Goal: Task Accomplishment & Management: Use online tool/utility

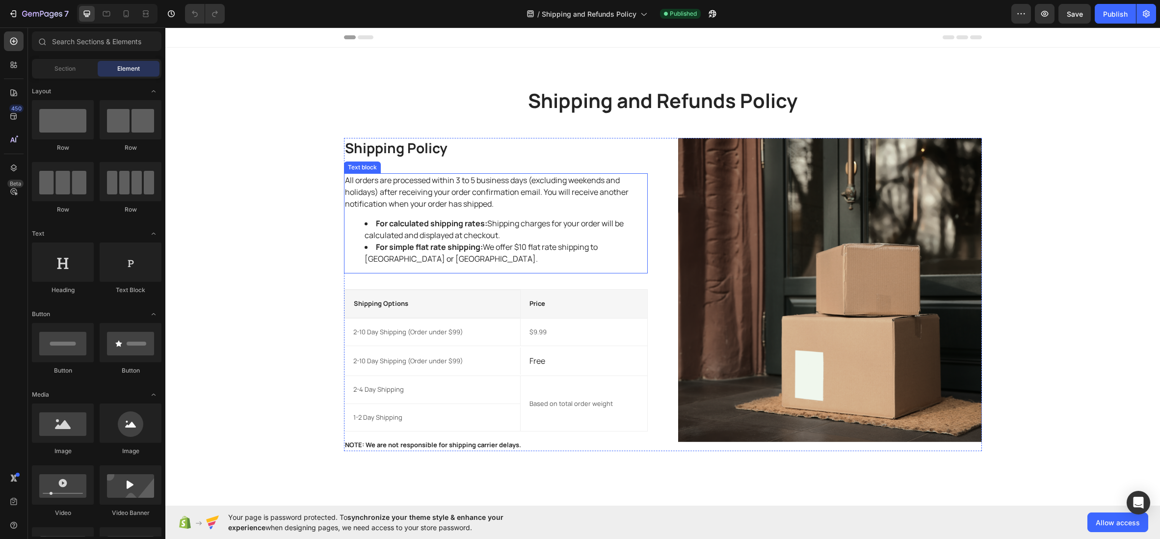
click at [457, 202] on p "All orders are processed within 3 to 5 business days (excluding weekends and ho…" at bounding box center [496, 191] width 302 height 35
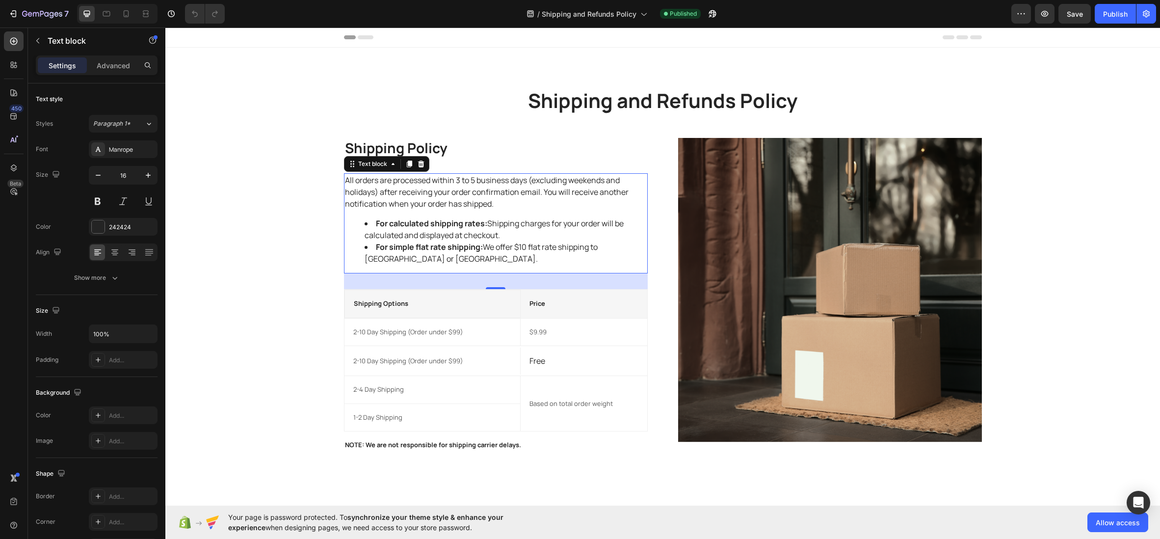
click at [501, 248] on li "For simple flat rate shipping: We offer $10 flat rate shipping to USA or UK." at bounding box center [506, 253] width 282 height 24
click at [474, 223] on strong "For calculated shipping rates:" at bounding box center [431, 223] width 111 height 11
click at [491, 224] on li "For calculated shipping rates: Shipping charges for your order will be calculat…" at bounding box center [506, 229] width 282 height 24
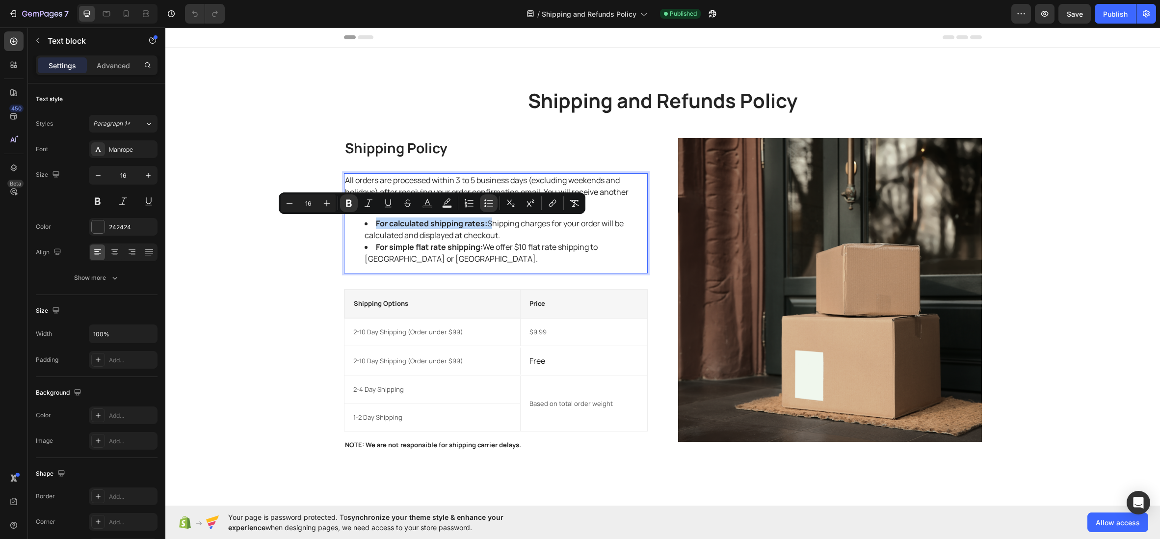
drag, startPoint x: 491, startPoint y: 224, endPoint x: 375, endPoint y: 225, distance: 115.8
click at [375, 225] on li "For calculated shipping rates: Shipping charges for your order will be calculat…" at bounding box center [506, 229] width 282 height 24
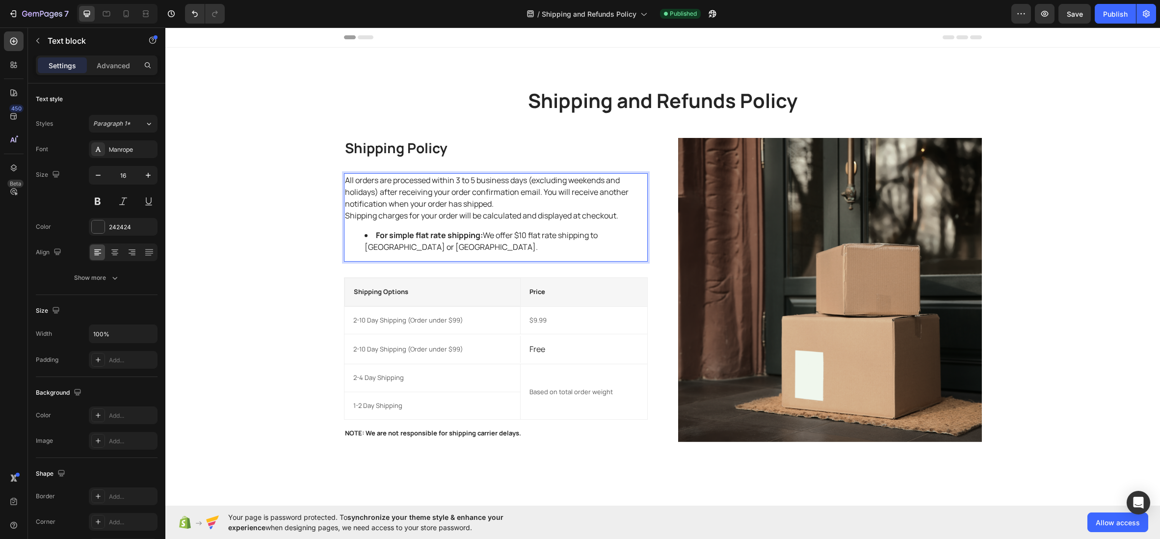
click at [527, 205] on p "All orders are processed within 3 to 5 business days (excluding weekends and ho…" at bounding box center [496, 191] width 302 height 35
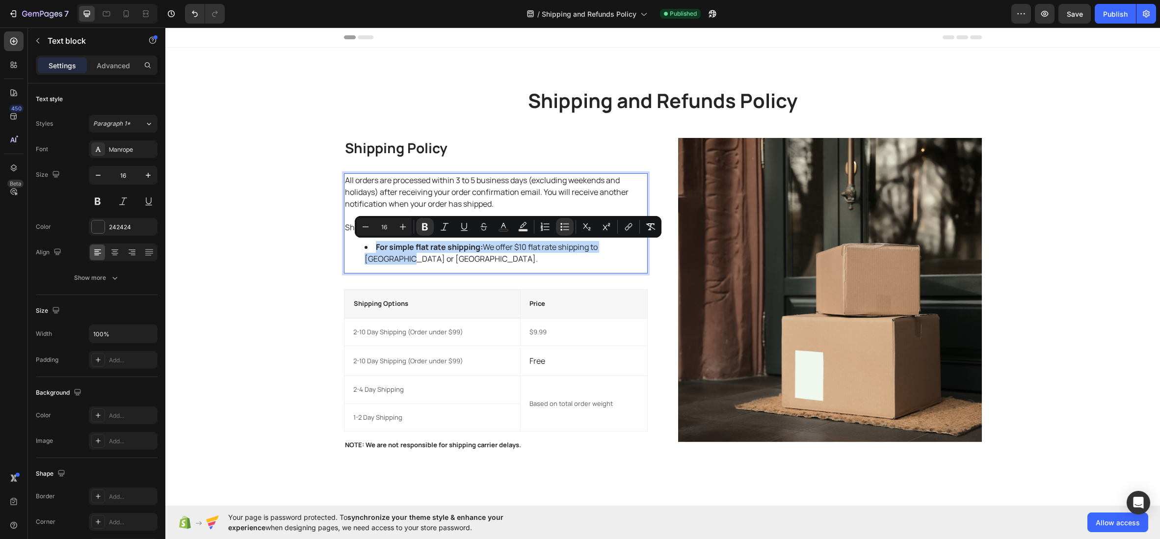
drag, startPoint x: 377, startPoint y: 246, endPoint x: 641, endPoint y: 251, distance: 264.6
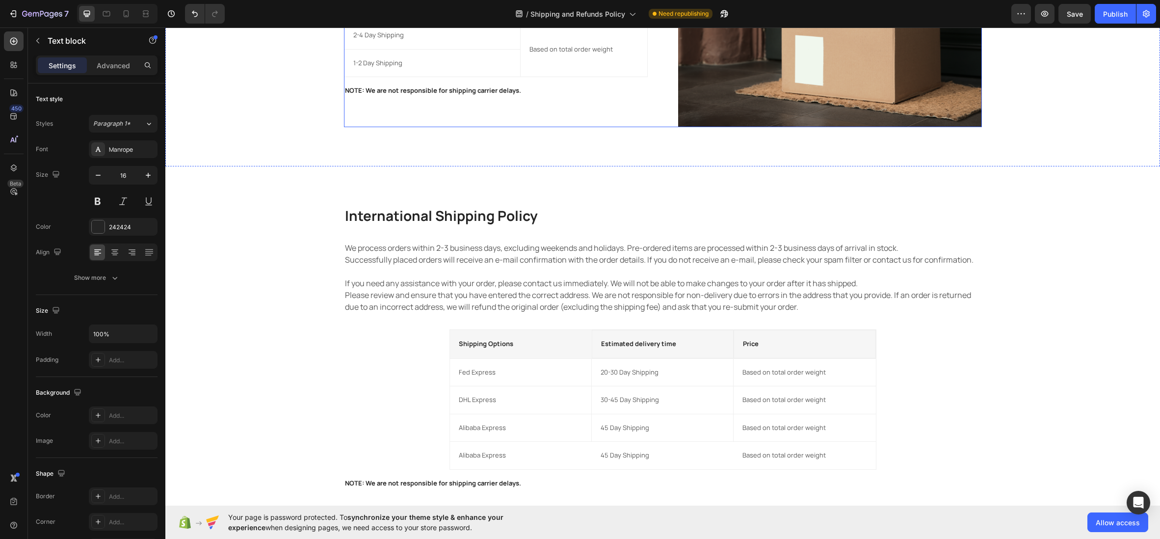
scroll to position [316, 0]
click at [517, 220] on p "International Shipping Policy" at bounding box center [663, 215] width 636 height 18
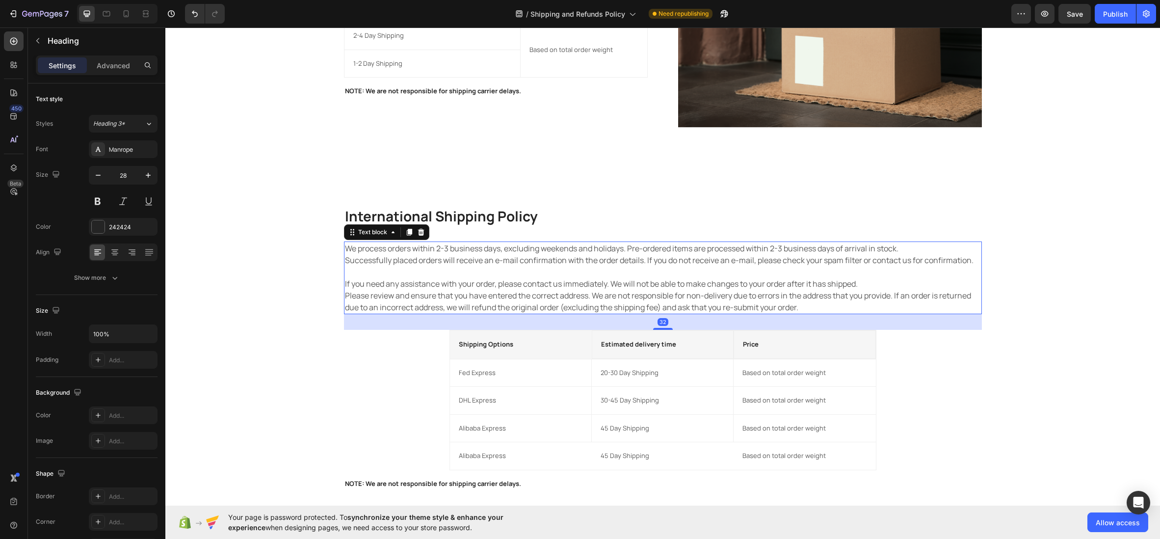
click at [542, 268] on p "We process orders within 2-3 business days, excluding weekends and holidays. Pr…" at bounding box center [663, 277] width 636 height 71
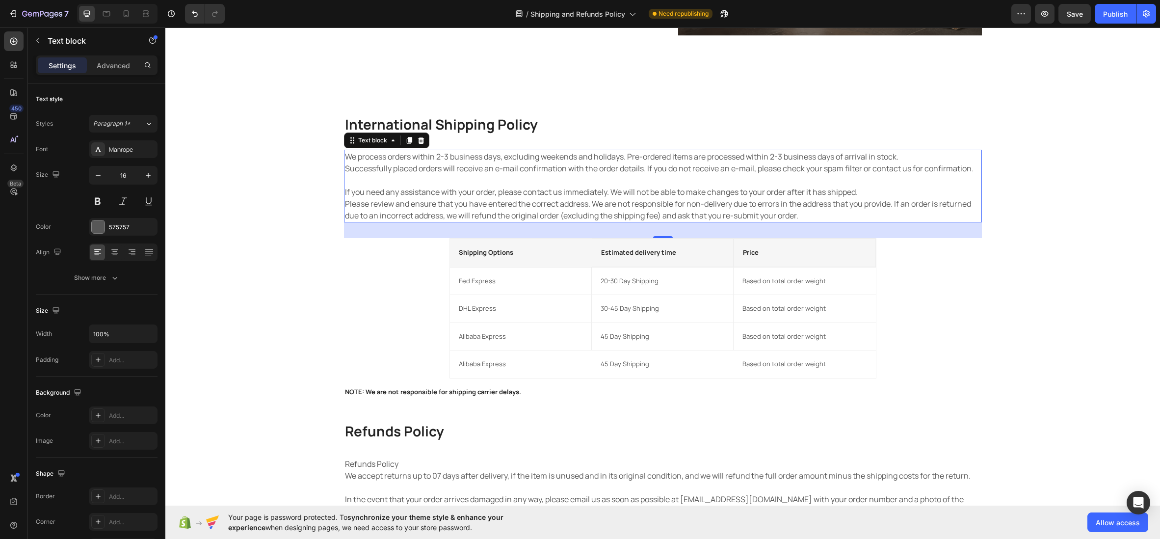
scroll to position [408, 0]
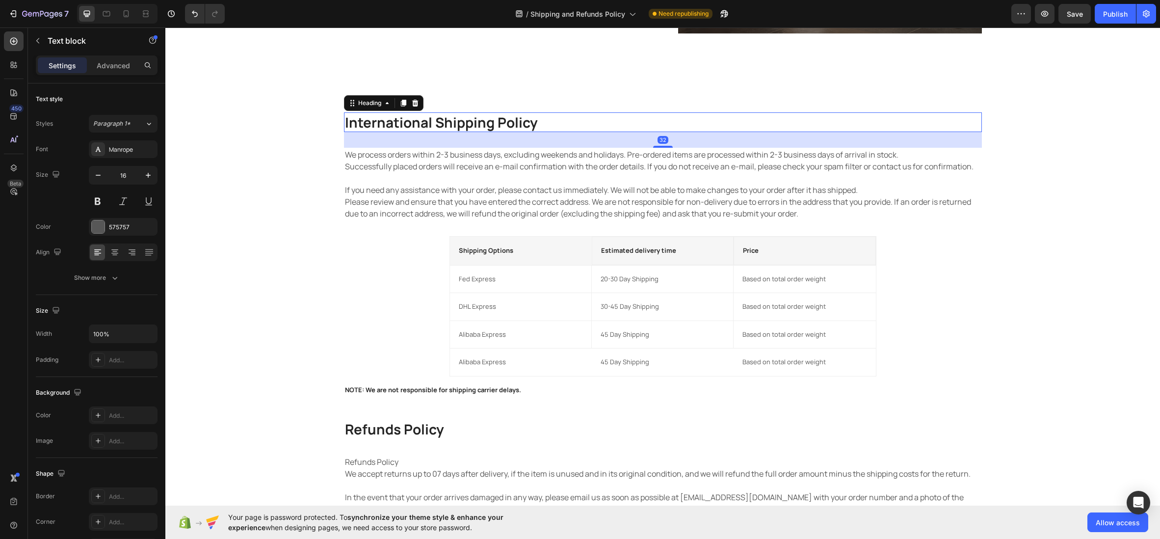
click at [457, 123] on p "International Shipping Policy" at bounding box center [663, 122] width 636 height 18
click at [417, 104] on icon at bounding box center [415, 103] width 6 height 7
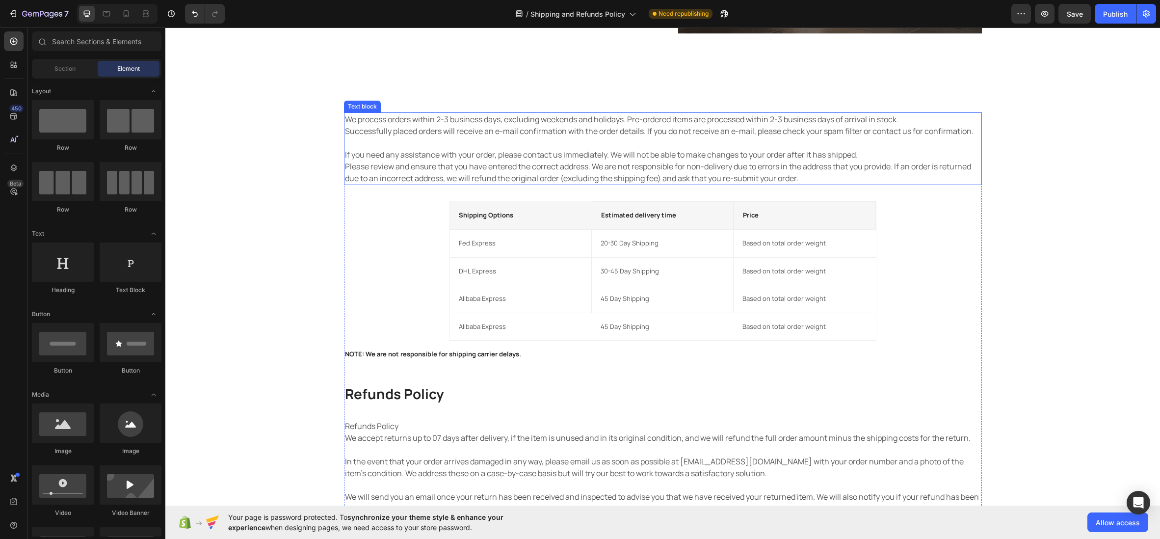
click at [423, 122] on p "We process orders within 2-3 business days, excluding weekends and holidays. Pr…" at bounding box center [663, 148] width 636 height 71
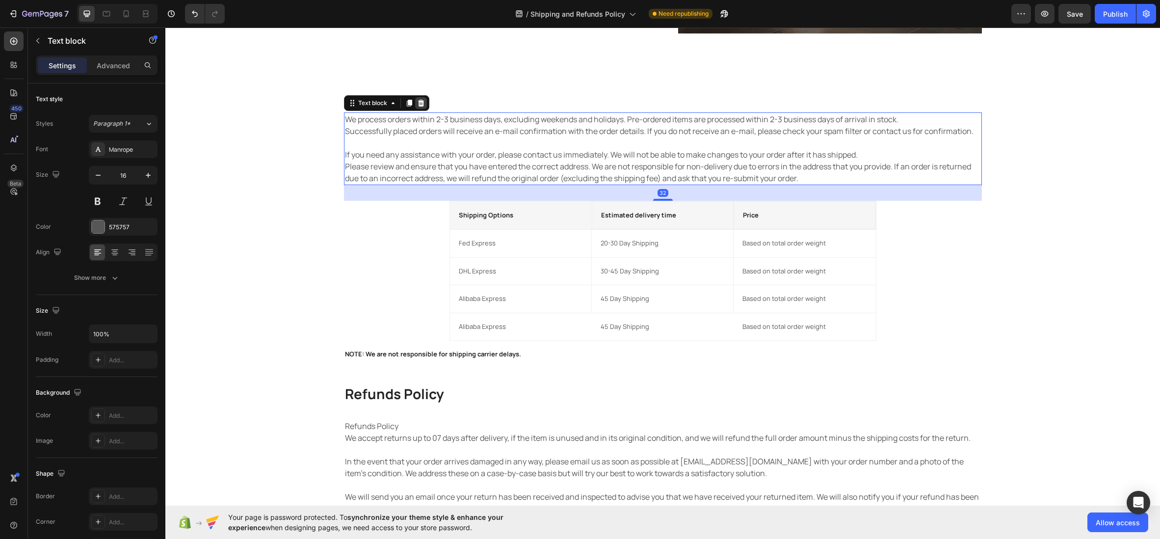
click at [423, 102] on icon at bounding box center [421, 103] width 6 height 7
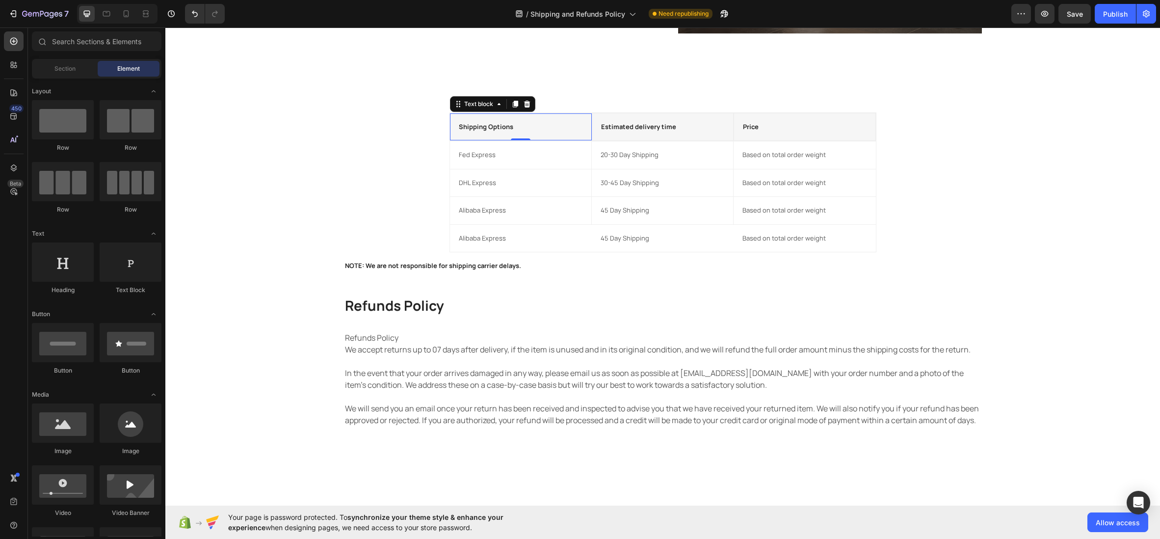
click at [478, 118] on div "Shipping Options Text block 0" at bounding box center [521, 126] width 142 height 27
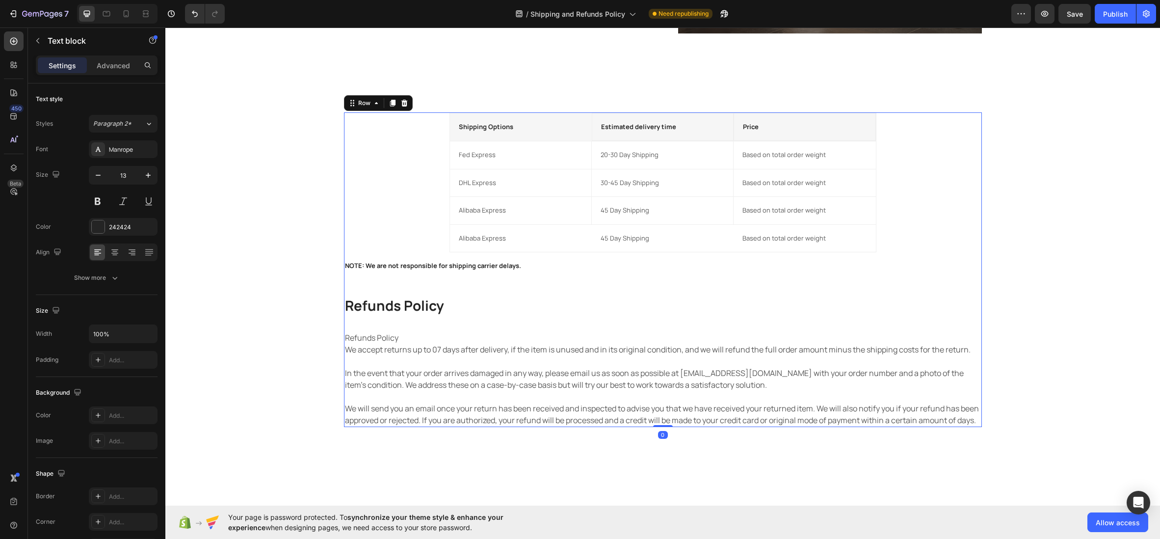
drag, startPoint x: 402, startPoint y: 117, endPoint x: 396, endPoint y: 116, distance: 6.5
click at [402, 117] on div "Shipping Options Text block Estimated delivery time Text block Price Text block…" at bounding box center [663, 269] width 638 height 315
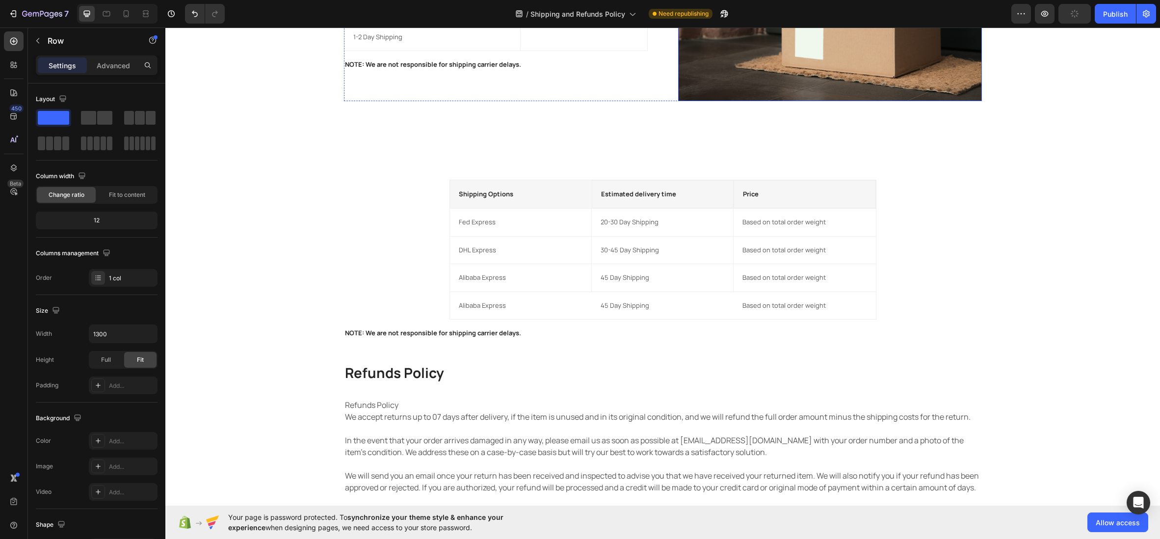
scroll to position [374, 0]
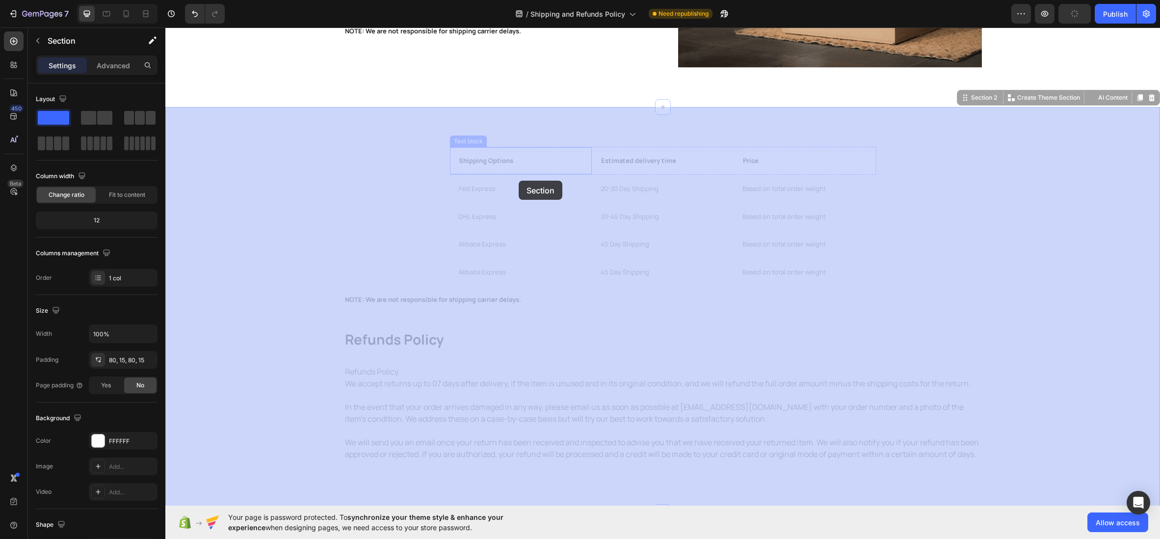
drag, startPoint x: 376, startPoint y: 136, endPoint x: 469, endPoint y: 156, distance: 95.4
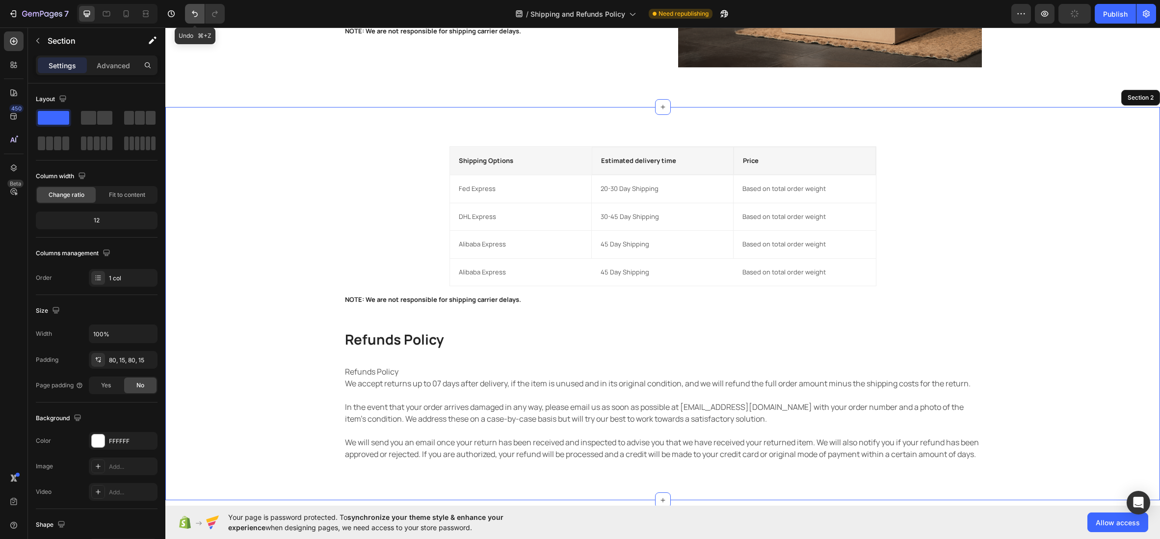
click at [195, 15] on icon "Undo/Redo" at bounding box center [195, 14] width 10 height 10
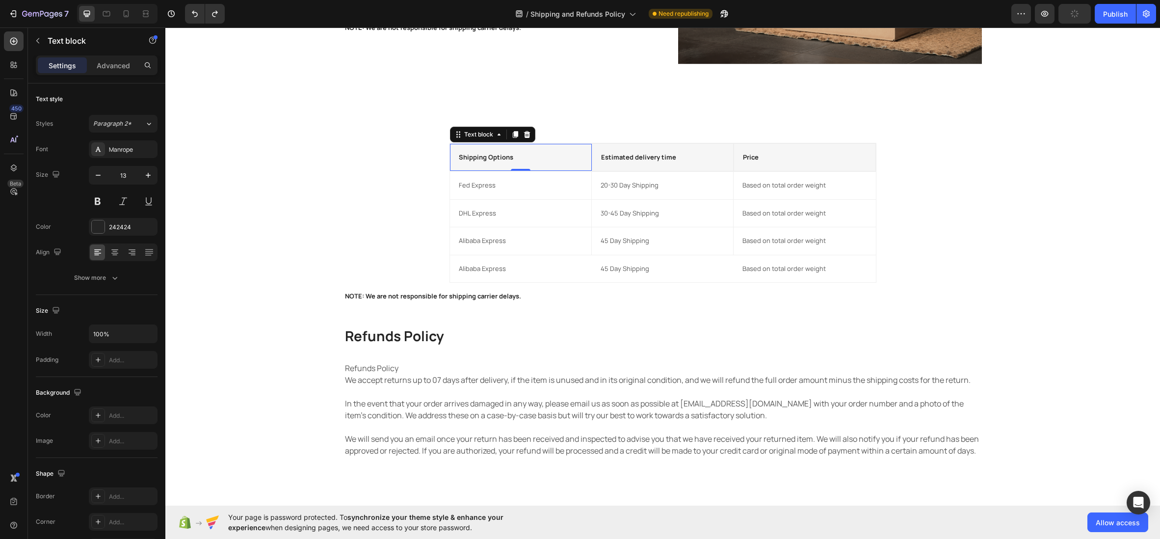
click at [471, 153] on p "Shipping Options" at bounding box center [521, 158] width 124 height 10
click at [646, 161] on p "Estimated delivery time" at bounding box center [662, 158] width 123 height 10
click at [765, 162] on div "Price" at bounding box center [804, 158] width 125 height 12
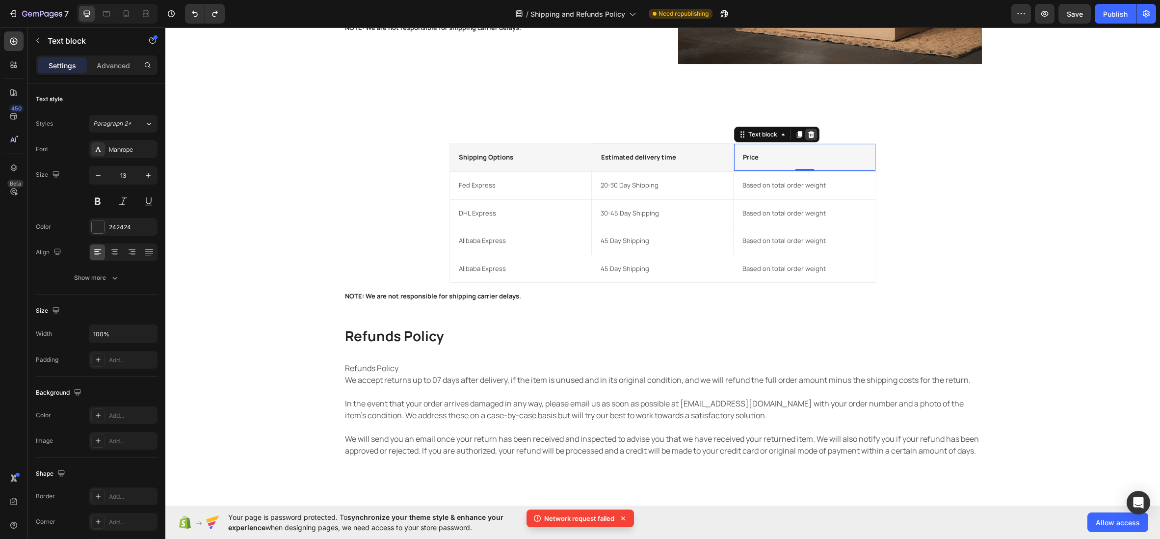
click at [811, 136] on icon at bounding box center [811, 134] width 6 height 7
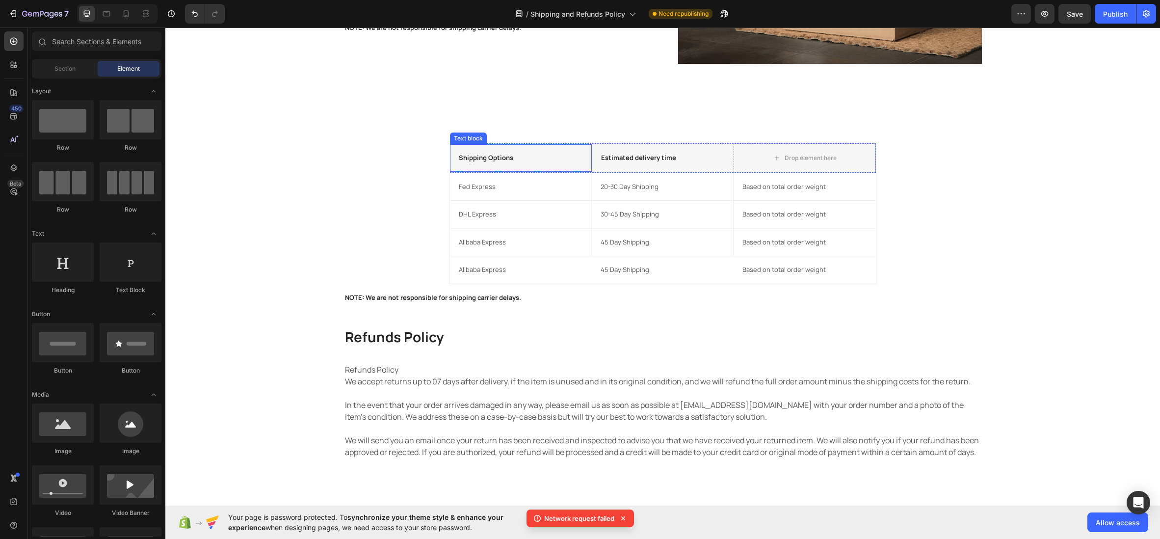
click at [538, 145] on div "Shipping Options Text block" at bounding box center [521, 157] width 142 height 27
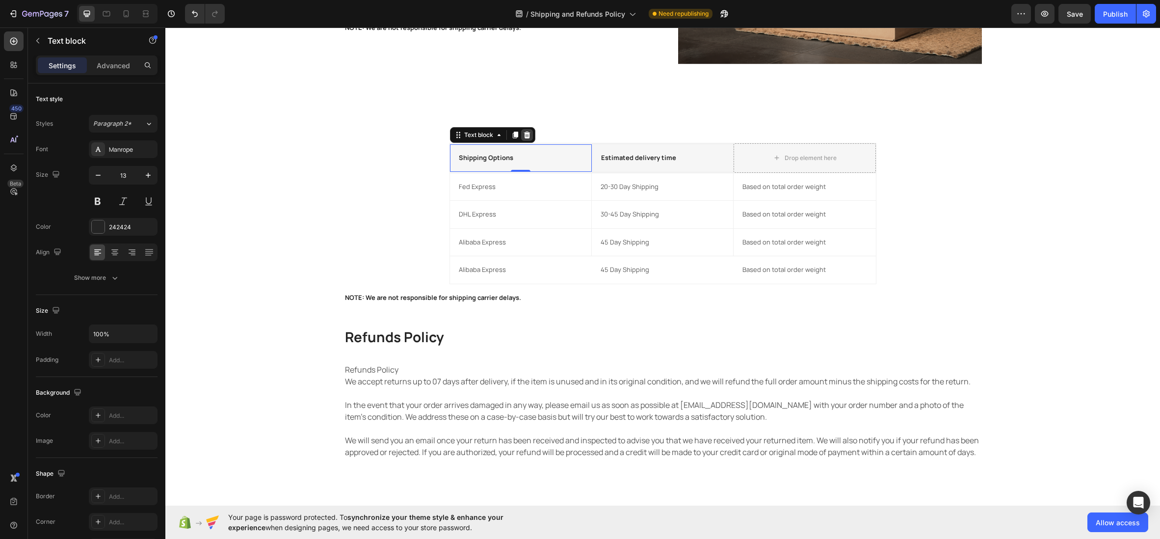
click at [530, 136] on icon at bounding box center [527, 135] width 8 height 8
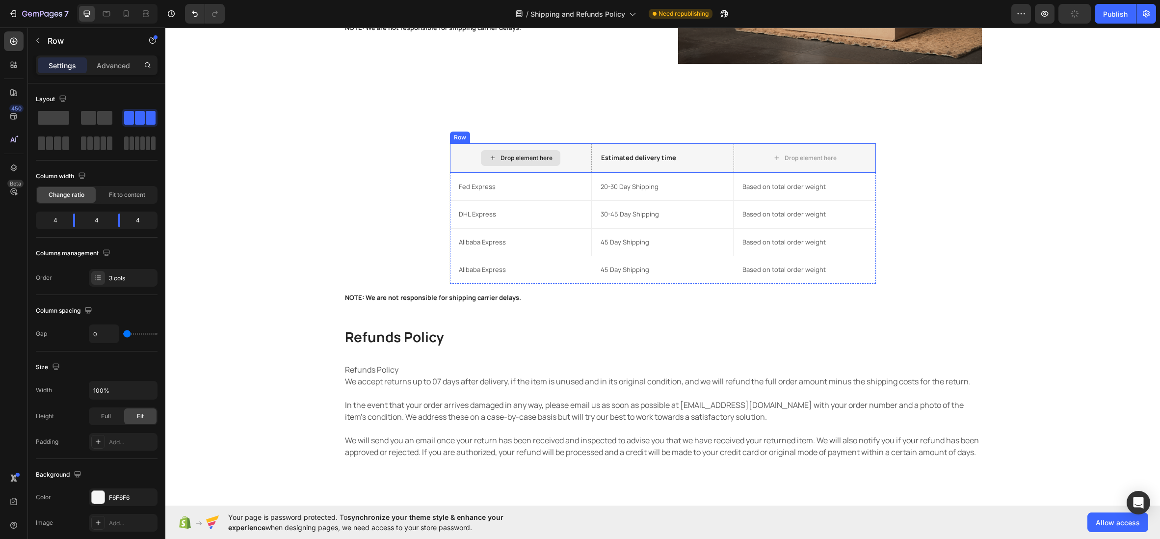
scroll to position [376, 0]
click at [526, 146] on div "Drop element here" at bounding box center [521, 157] width 142 height 29
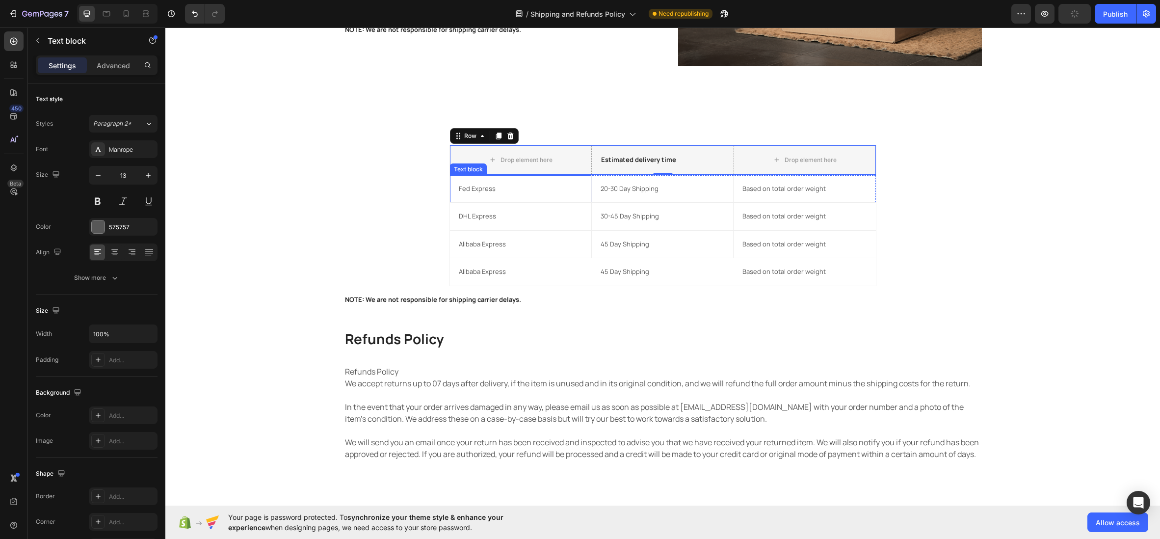
click at [513, 191] on p "Fed Express" at bounding box center [521, 189] width 124 height 10
click at [528, 165] on icon at bounding box center [527, 165] width 6 height 7
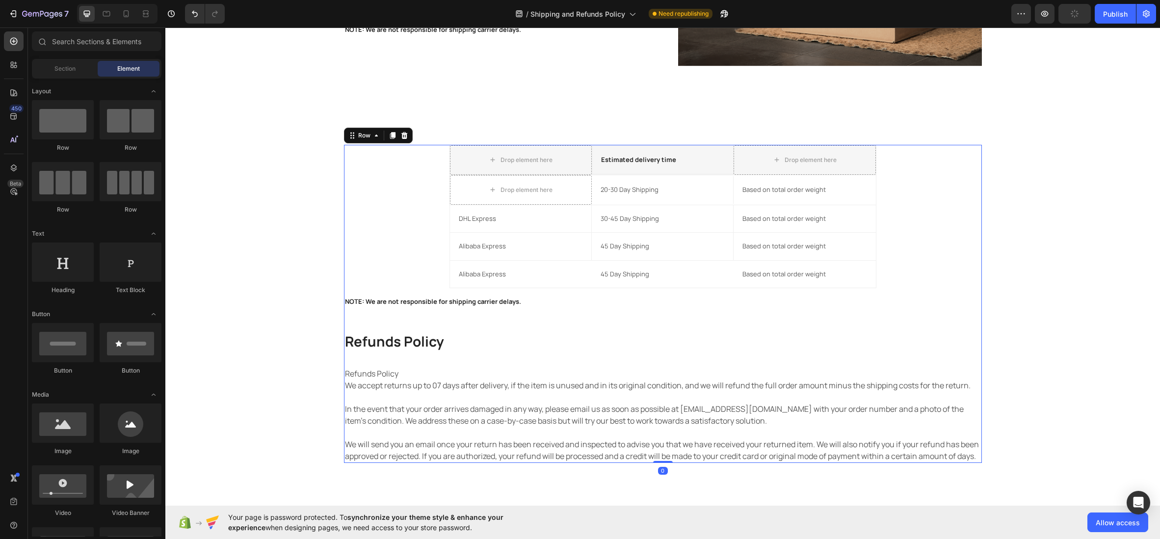
click at [387, 161] on div "Drop element here Estimated delivery time Text block Drop element here Row Drop…" at bounding box center [663, 304] width 638 height 318
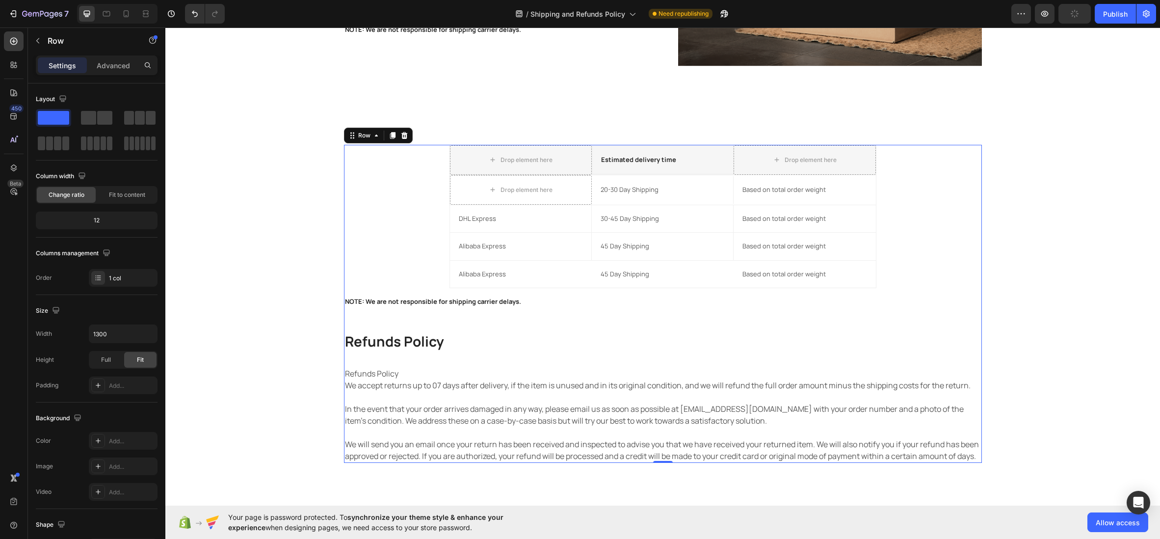
click at [398, 314] on div "Drop element here Estimated delivery time Text block Drop element here Row Drop…" at bounding box center [663, 304] width 638 height 318
click at [263, 127] on div "Drop element here Estimated delivery time Text block Drop element here Row Drop…" at bounding box center [662, 304] width 995 height 397
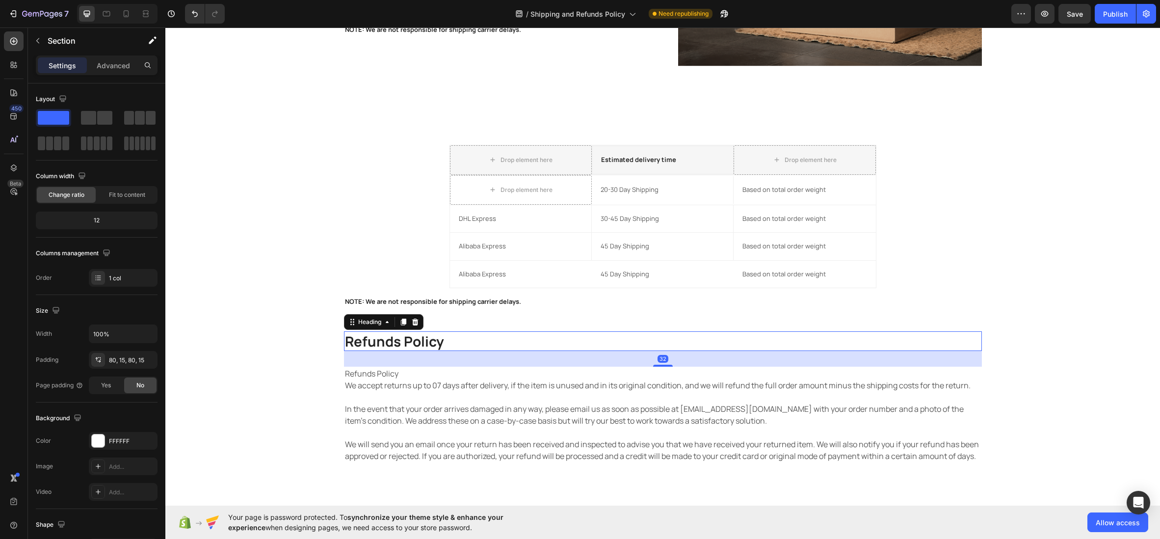
click at [374, 338] on p "Refunds Policy" at bounding box center [663, 341] width 636 height 18
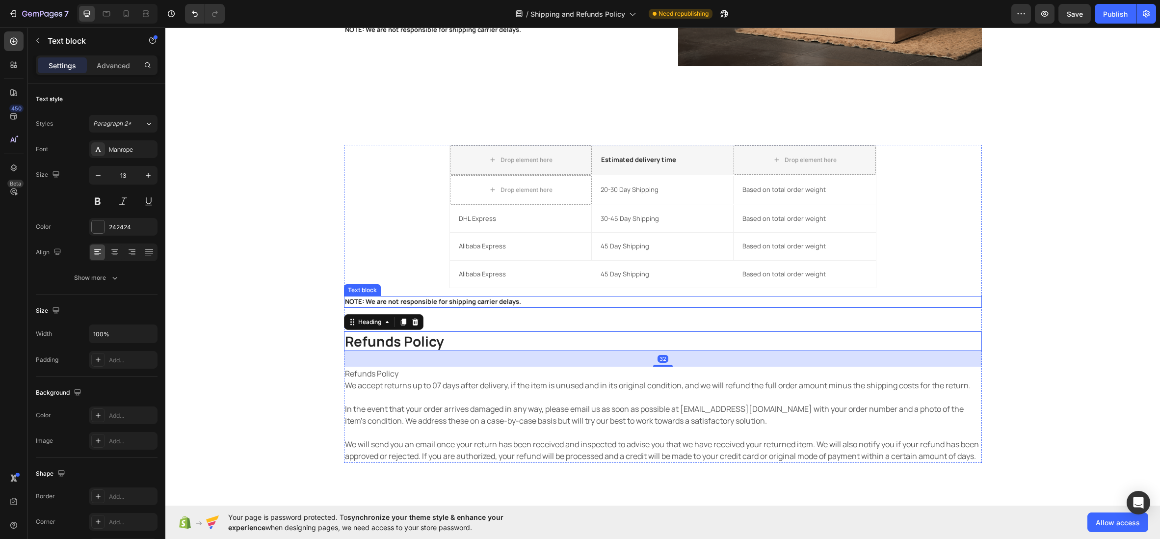
click at [366, 299] on p "NOTE: We are not responsible for shipping carrier delays." at bounding box center [663, 302] width 636 height 10
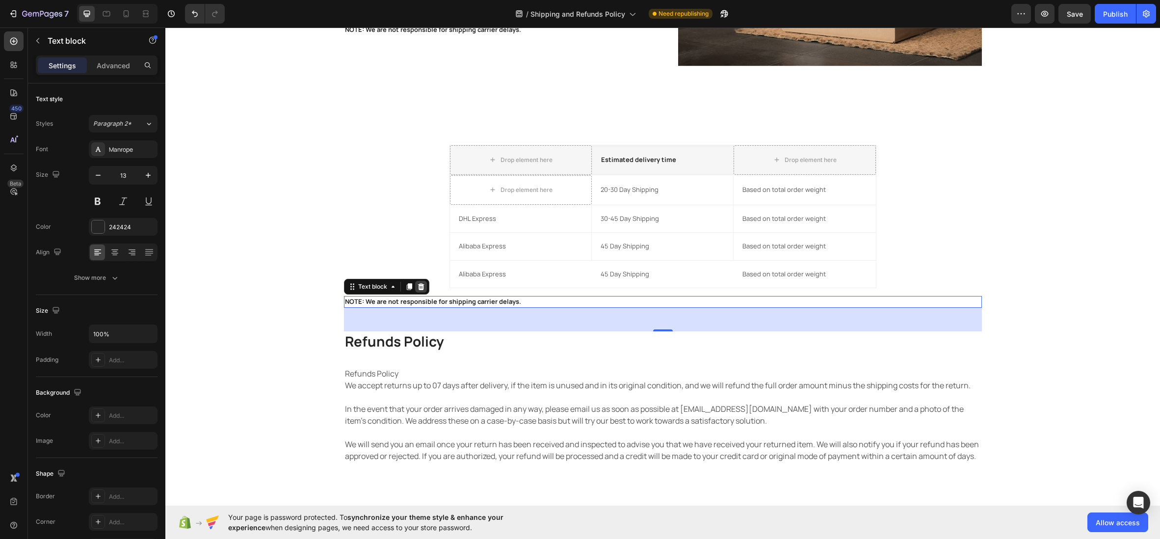
click at [424, 285] on icon at bounding box center [421, 287] width 8 height 8
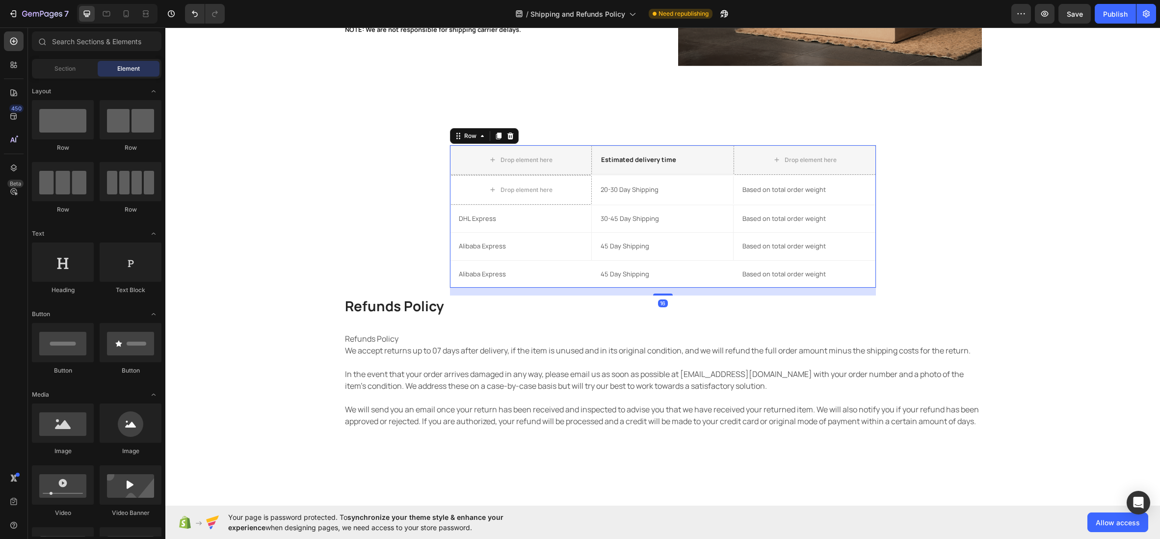
click at [463, 288] on div "Drop element here Estimated delivery time Text block Drop element here Row Drop…" at bounding box center [663, 217] width 427 height 144
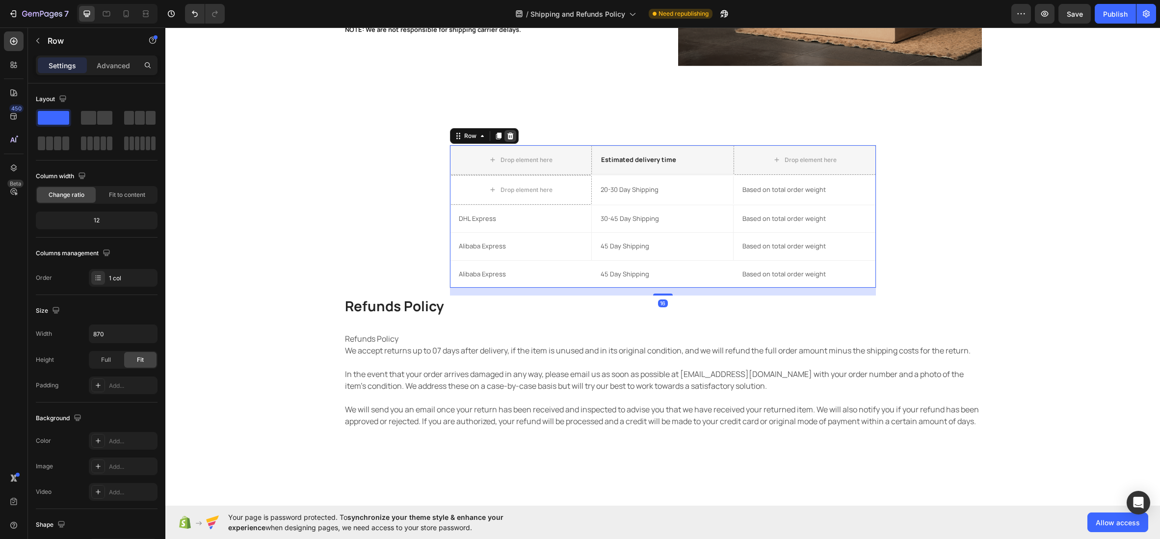
click at [511, 136] on icon at bounding box center [510, 136] width 6 height 7
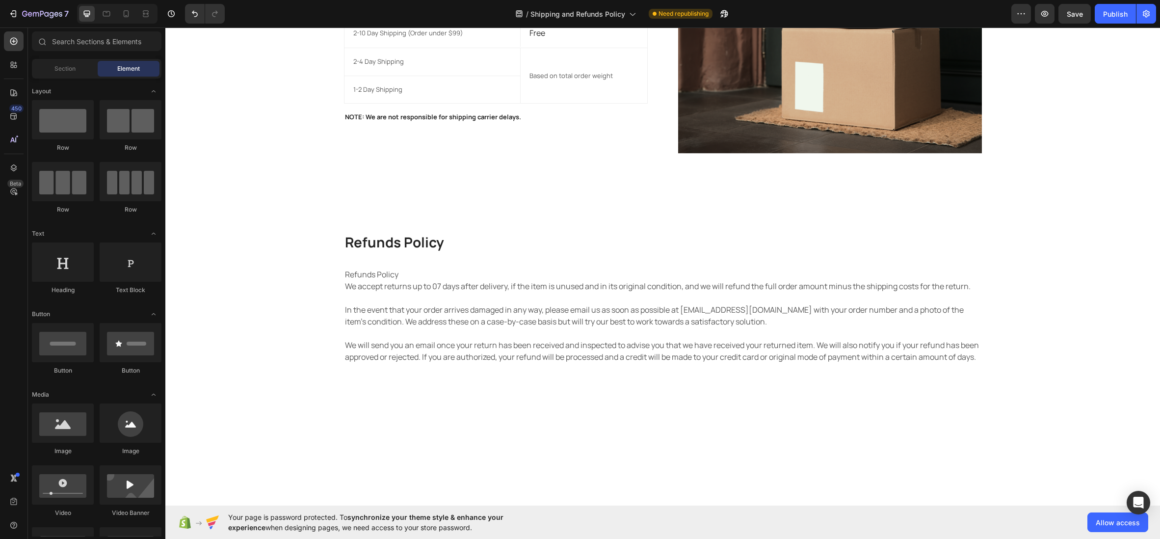
scroll to position [0, 0]
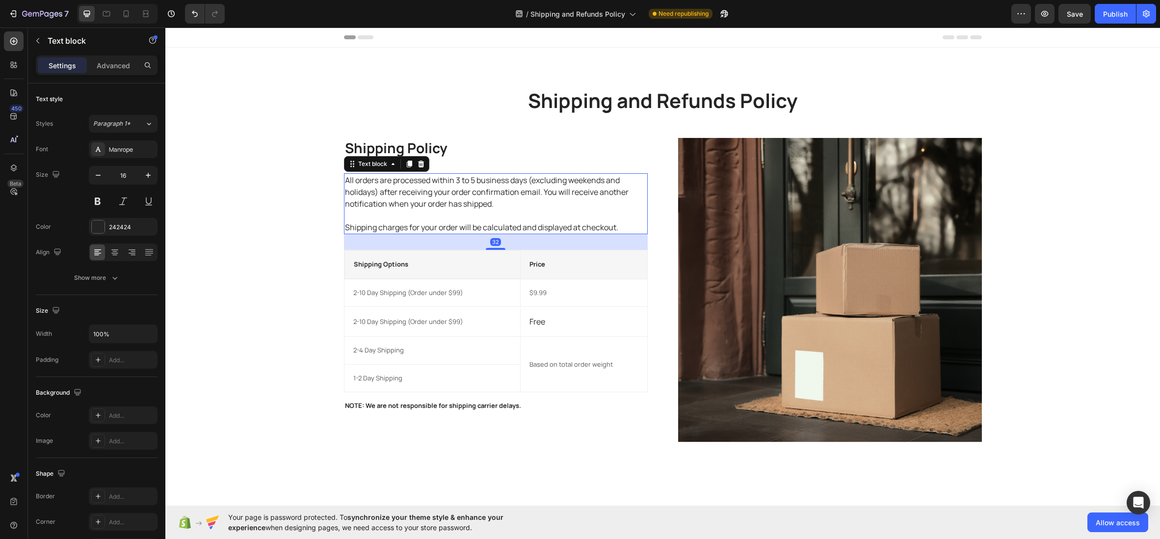
click at [443, 181] on p "All orders are processed within 3 to 5 business days (excluding weekends and ho…" at bounding box center [496, 191] width 302 height 35
click at [460, 180] on p "All orders are processed within 3 to 5 business days (excluding weekends and ho…" at bounding box center [496, 191] width 302 height 35
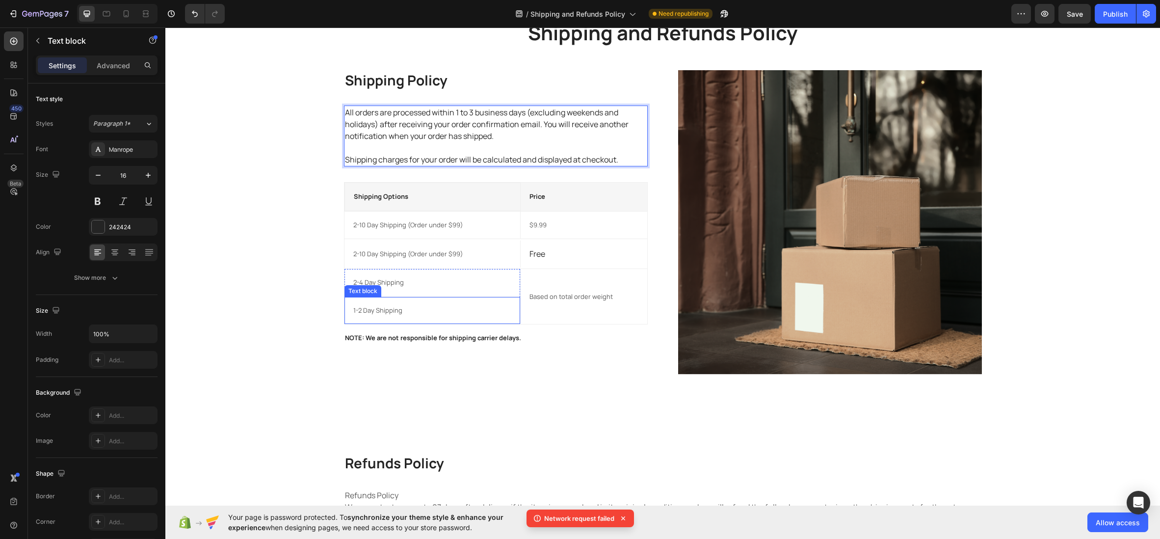
scroll to position [64, 0]
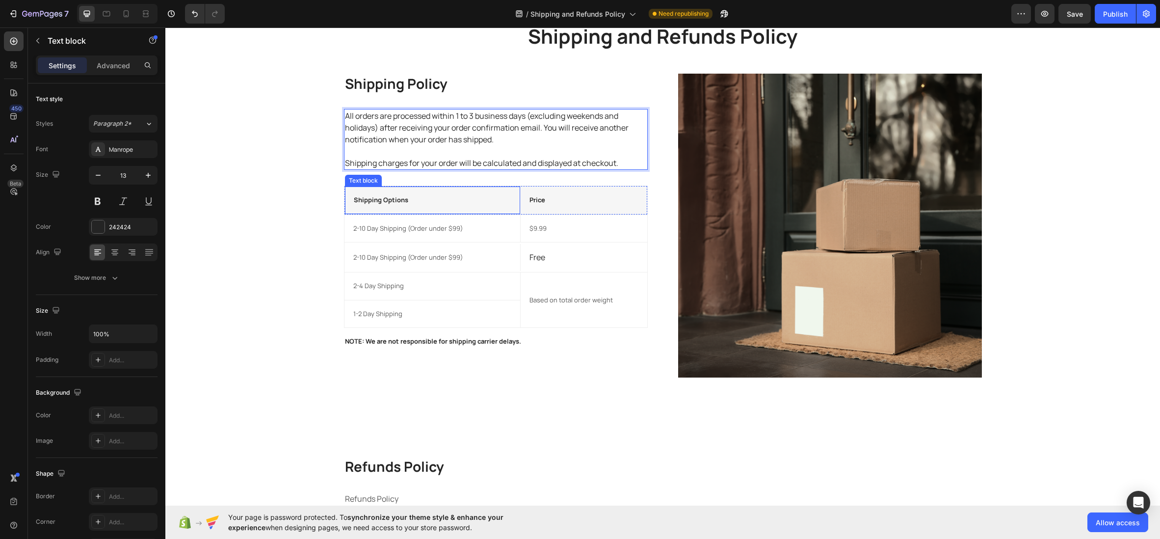
click at [368, 200] on p "Shipping Options" at bounding box center [433, 200] width 158 height 10
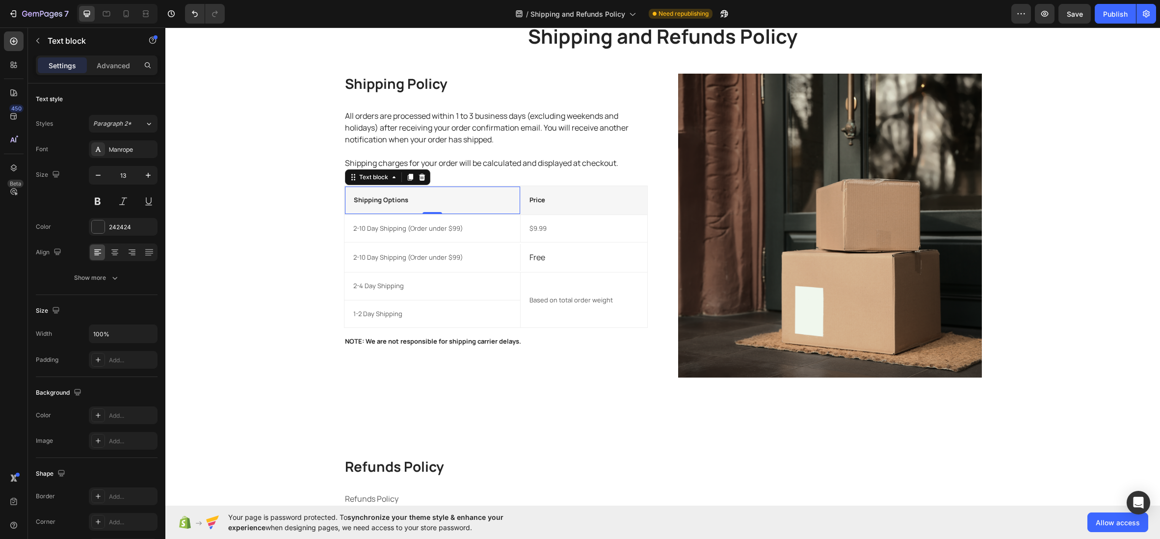
click at [376, 186] on div "Shipping Options Text block 0" at bounding box center [433, 200] width 177 height 28
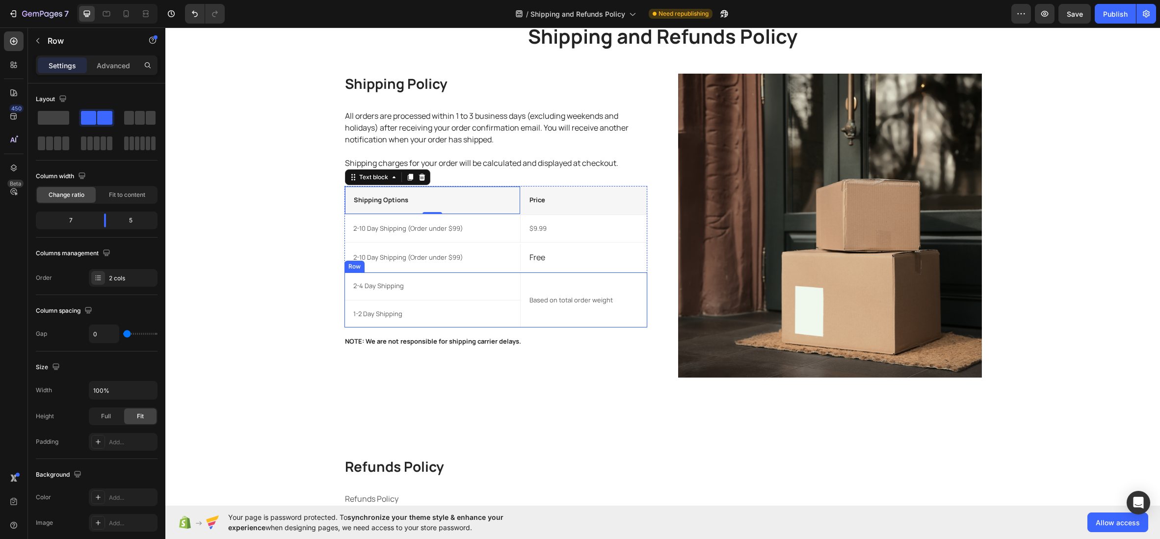
click at [619, 316] on div "Based on total order weight Text block" at bounding box center [584, 299] width 126 height 55
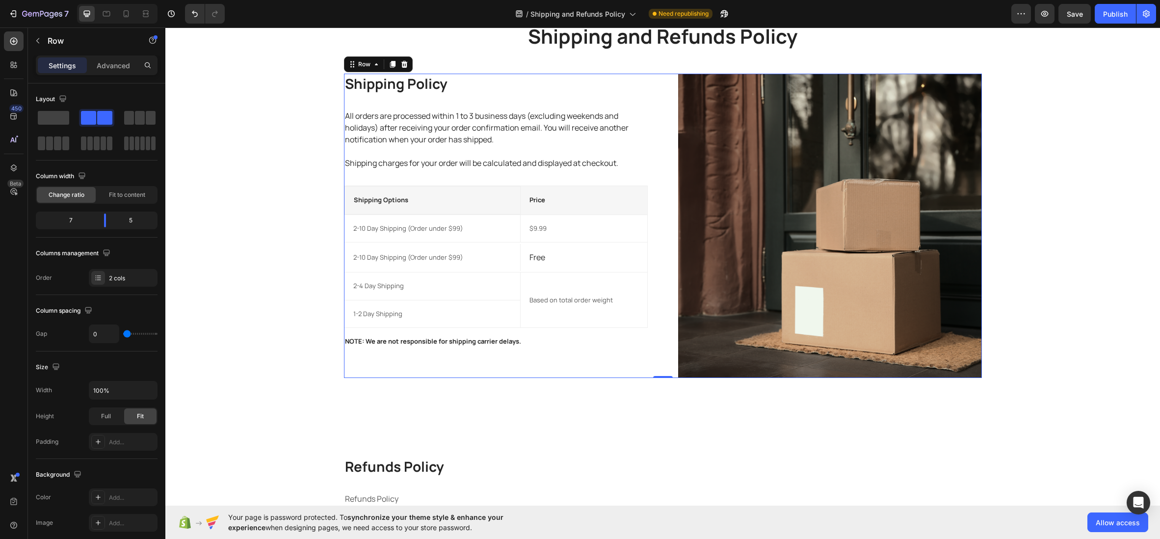
click at [648, 260] on div "Shipping Policy Heading All orders are processed within 1 to 3 business days (e…" at bounding box center [663, 226] width 638 height 304
click at [647, 260] on div "Free Text block 0" at bounding box center [584, 256] width 126 height 29
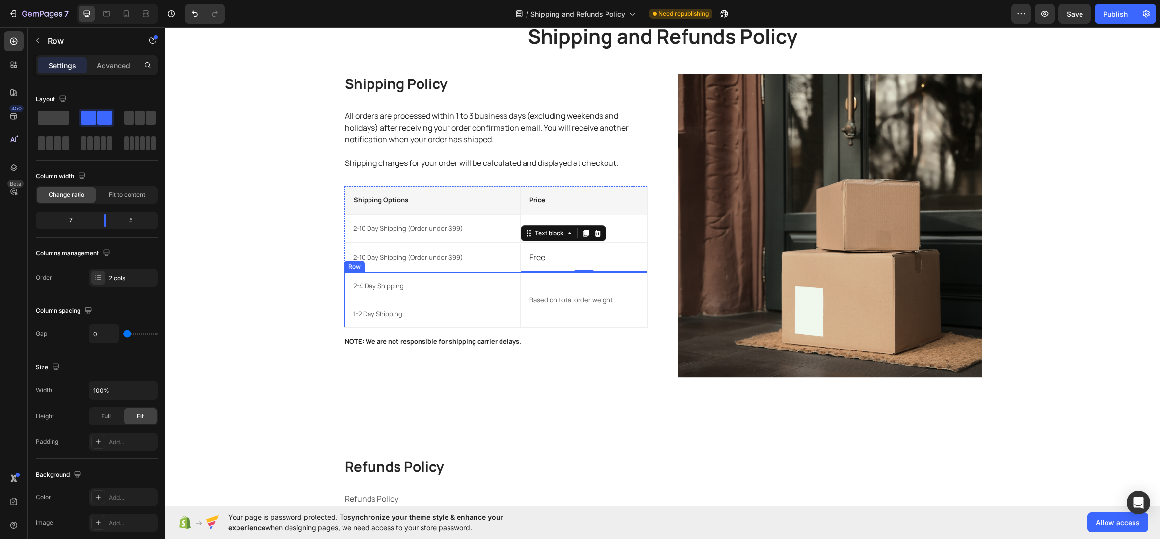
click at [644, 275] on div "Based on total order weight Text block" at bounding box center [584, 299] width 126 height 55
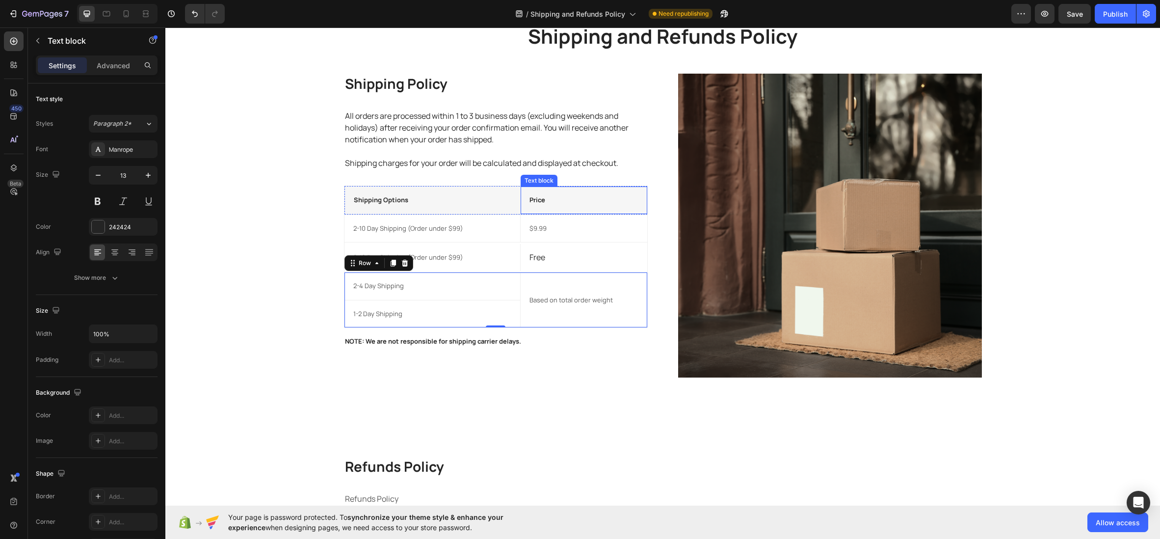
click at [646, 195] on div "Price Text block" at bounding box center [584, 200] width 126 height 27
click at [370, 186] on div "Shipping Options Text block" at bounding box center [433, 200] width 177 height 28
click at [579, 187] on div "Price Text block" at bounding box center [584, 200] width 126 height 27
click at [748, 198] on img at bounding box center [830, 226] width 304 height 304
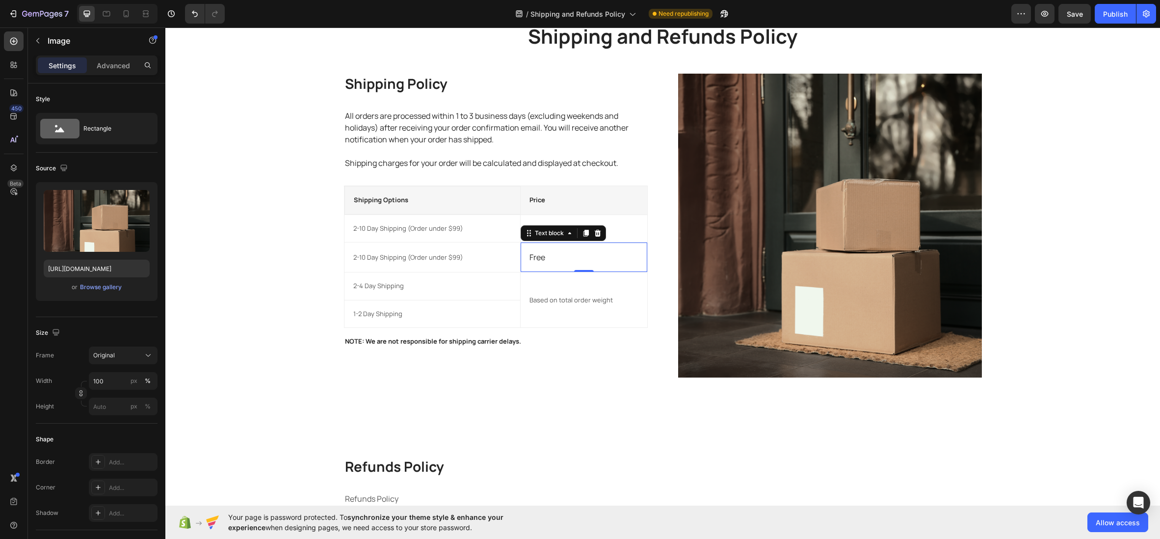
click at [581, 263] on p "Free" at bounding box center [584, 257] width 108 height 12
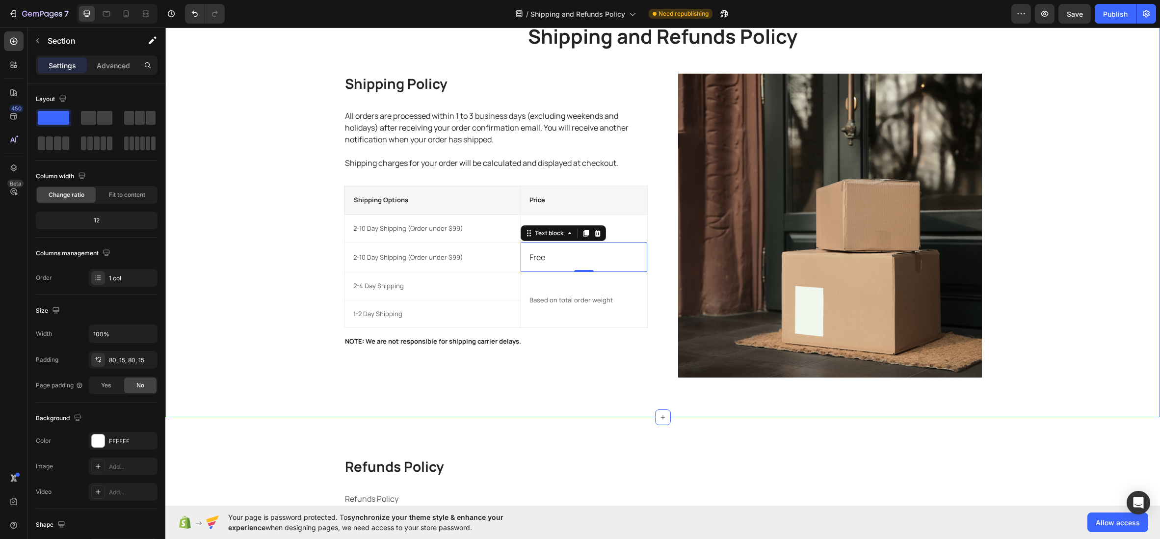
click at [312, 207] on div "Shipping and Refunds Policy Heading Row Shipping Policy Heading All orders are …" at bounding box center [663, 200] width 980 height 355
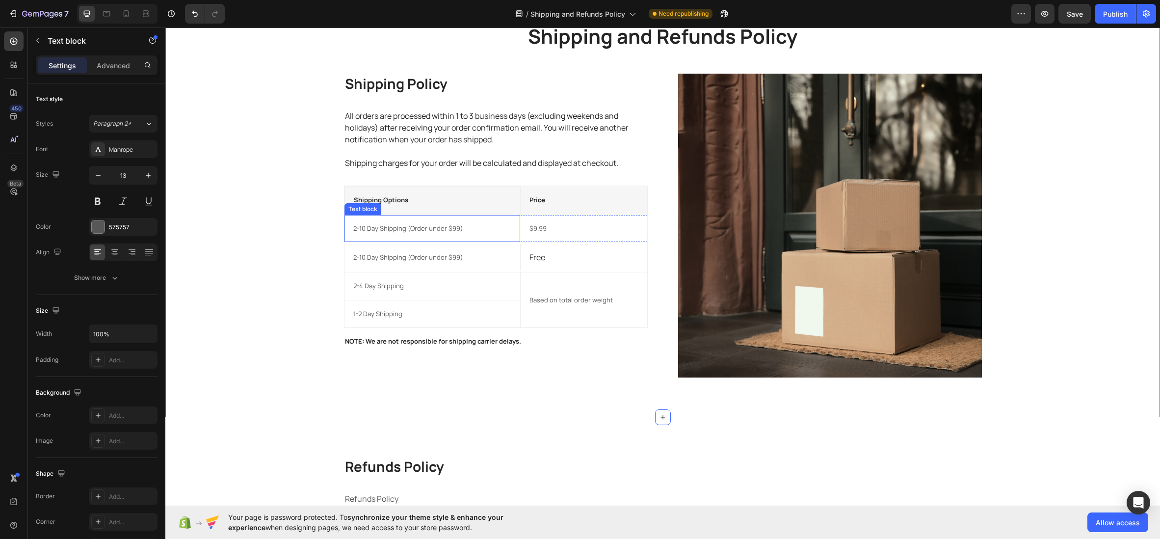
click at [385, 224] on p "2-10 Day Shipping (Order under $99)" at bounding box center [432, 229] width 159 height 10
click at [407, 191] on div "Shipping Options Text block" at bounding box center [433, 200] width 177 height 28
click at [256, 186] on div "Shipping and Refunds Policy Heading Row Shipping Policy Heading All orders are …" at bounding box center [663, 200] width 980 height 355
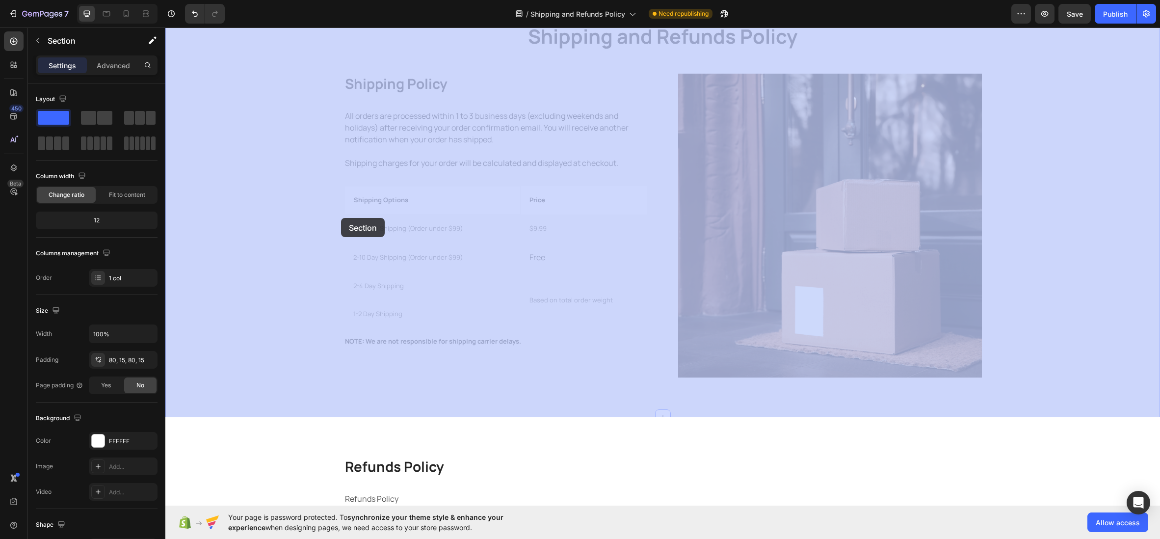
drag, startPoint x: 251, startPoint y: 189, endPoint x: 341, endPoint y: 218, distance: 94.4
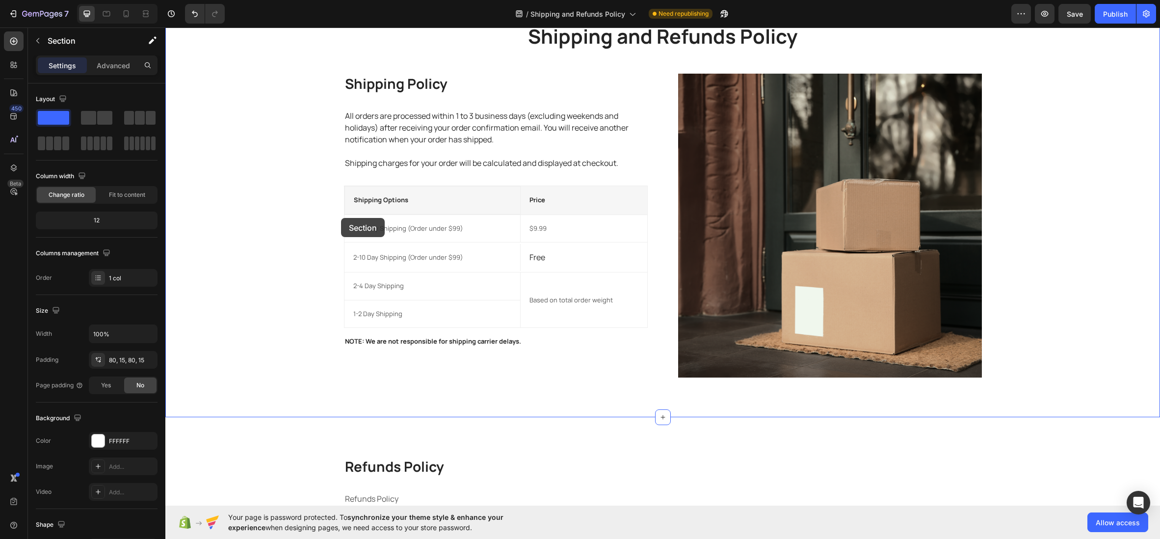
scroll to position [0, 0]
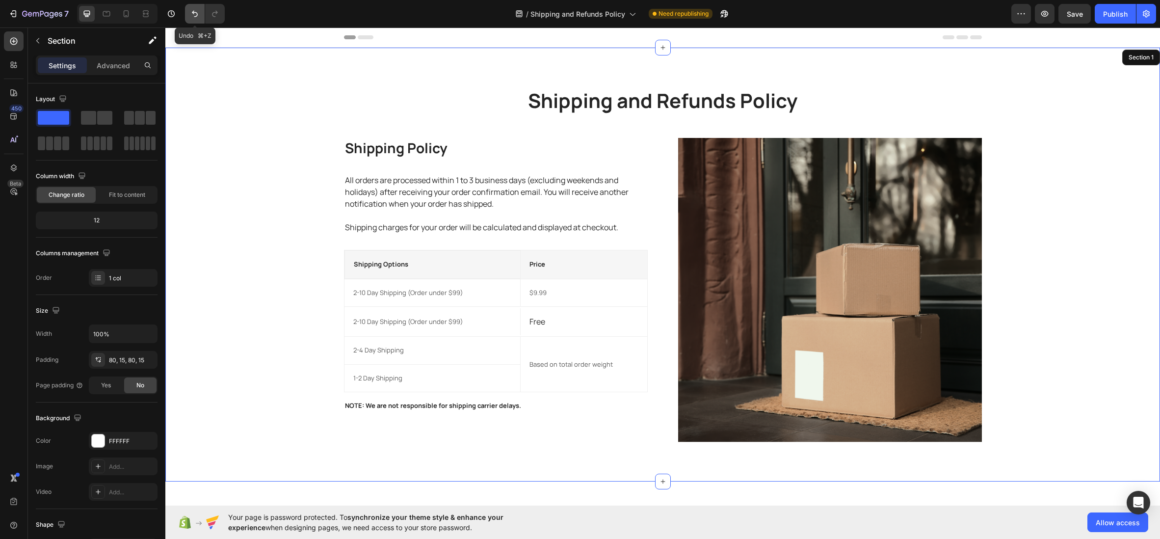
click at [190, 12] on icon "Undo/Redo" at bounding box center [195, 14] width 10 height 10
click at [385, 252] on div "Shipping Options Text block" at bounding box center [433, 264] width 177 height 28
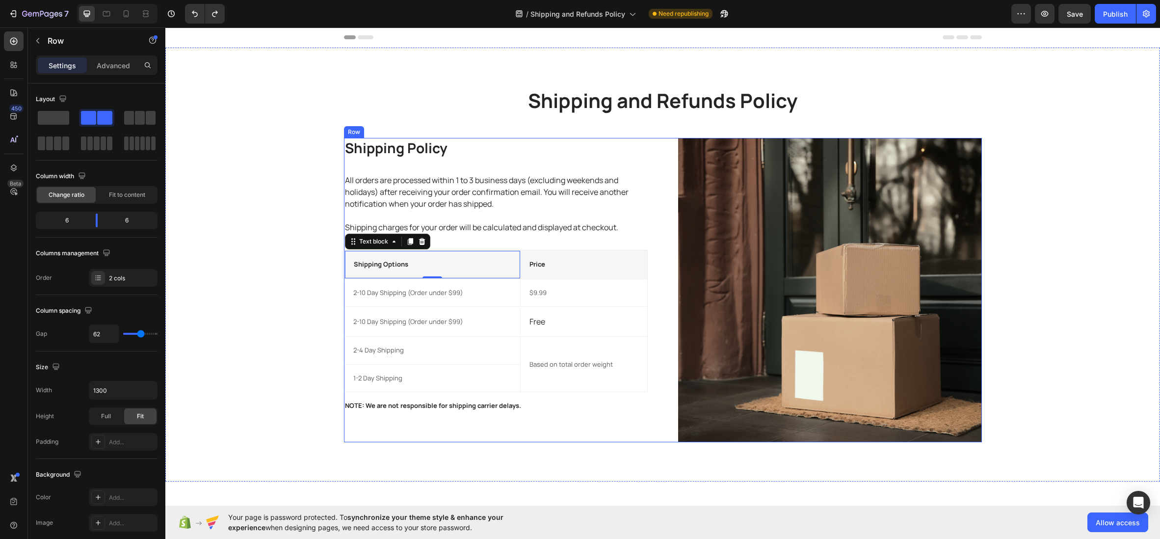
click at [576, 440] on div "Shipping Policy Heading All orders are processed within 1 to 3 business days (e…" at bounding box center [496, 290] width 304 height 304
click at [575, 250] on div "Price Text block" at bounding box center [584, 264] width 126 height 28
click at [404, 244] on icon at bounding box center [404, 241] width 6 height 7
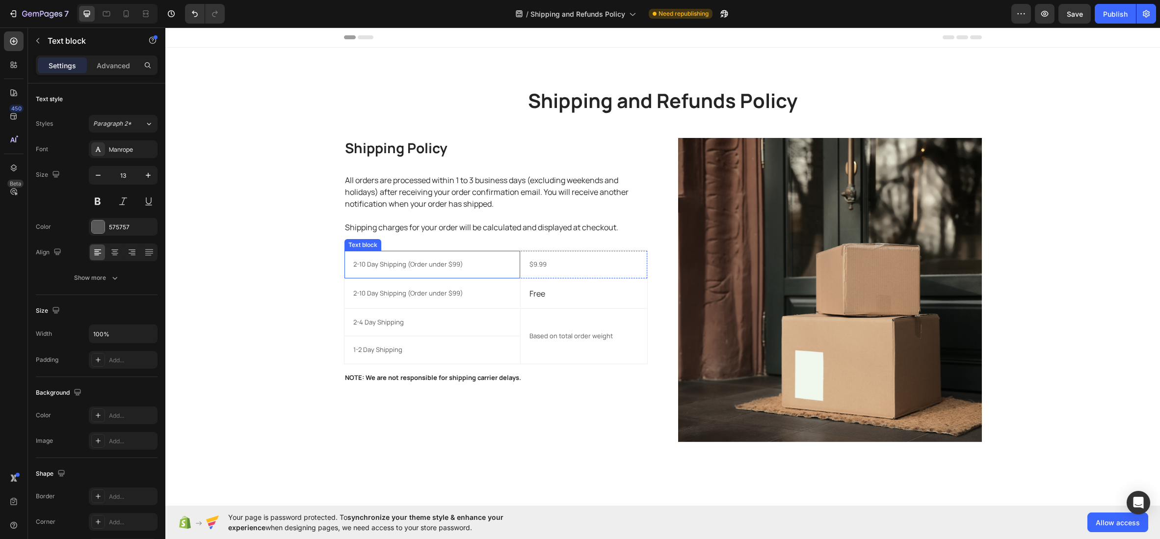
click at [442, 252] on div "2-10 Day Shipping (Order under $99) Text block" at bounding box center [433, 264] width 177 height 27
click at [424, 244] on icon at bounding box center [422, 242] width 8 height 8
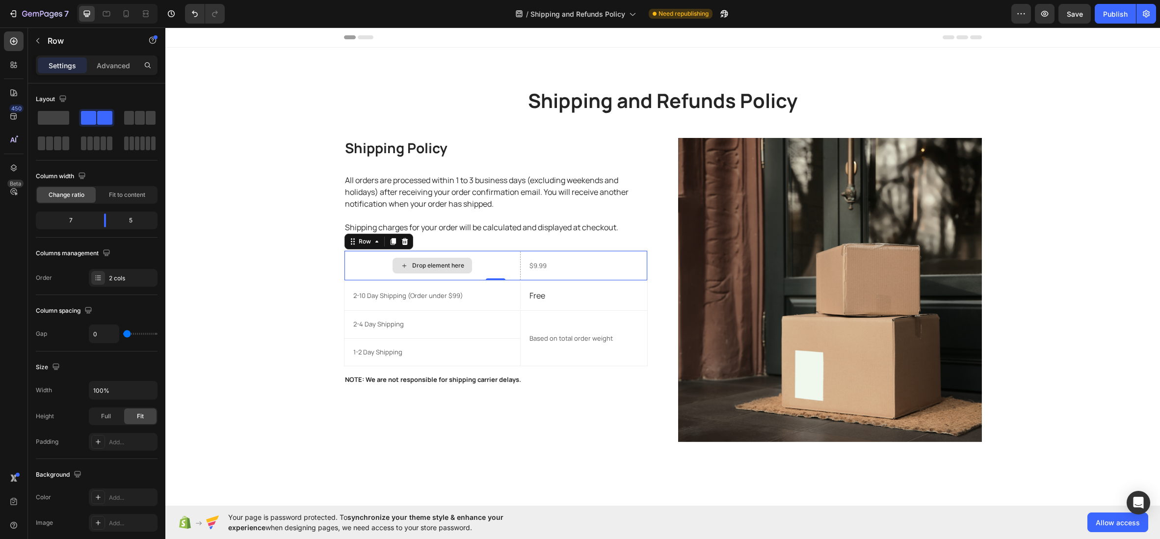
click at [427, 251] on div "Drop element here" at bounding box center [433, 265] width 177 height 29
click at [407, 243] on icon at bounding box center [405, 242] width 8 height 8
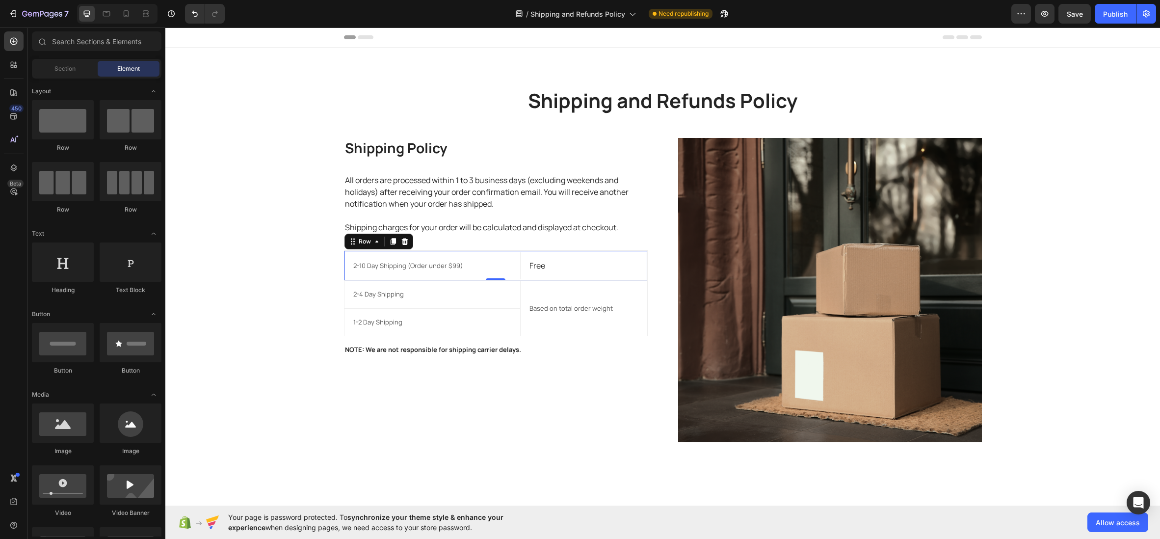
click at [417, 250] on div "2-10 Day Shipping (Order under $99) Text block Free Text block Row 0" at bounding box center [496, 265] width 303 height 30
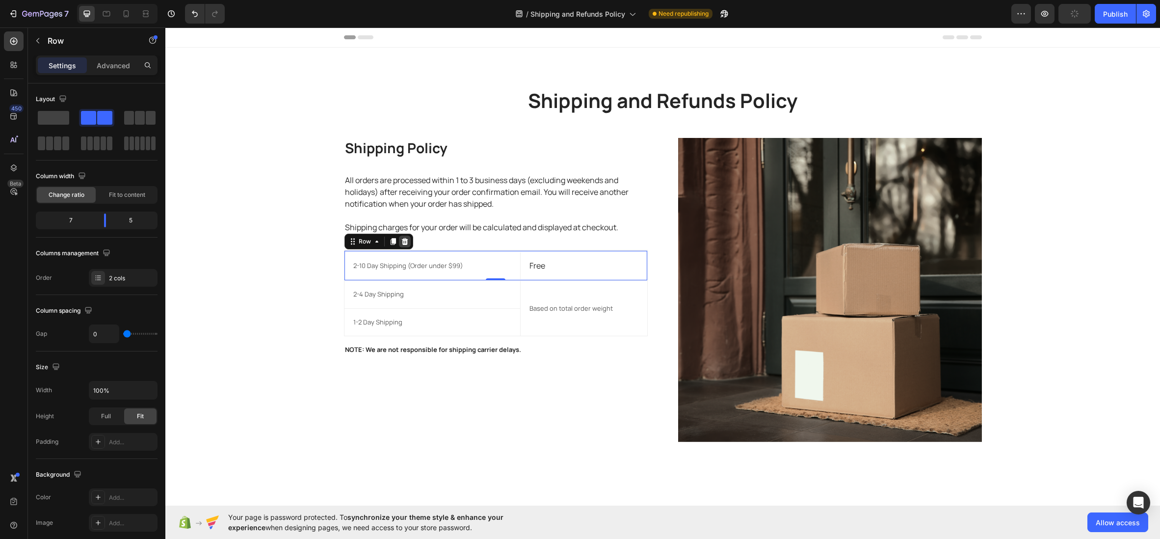
click at [409, 245] on div at bounding box center [405, 242] width 12 height 12
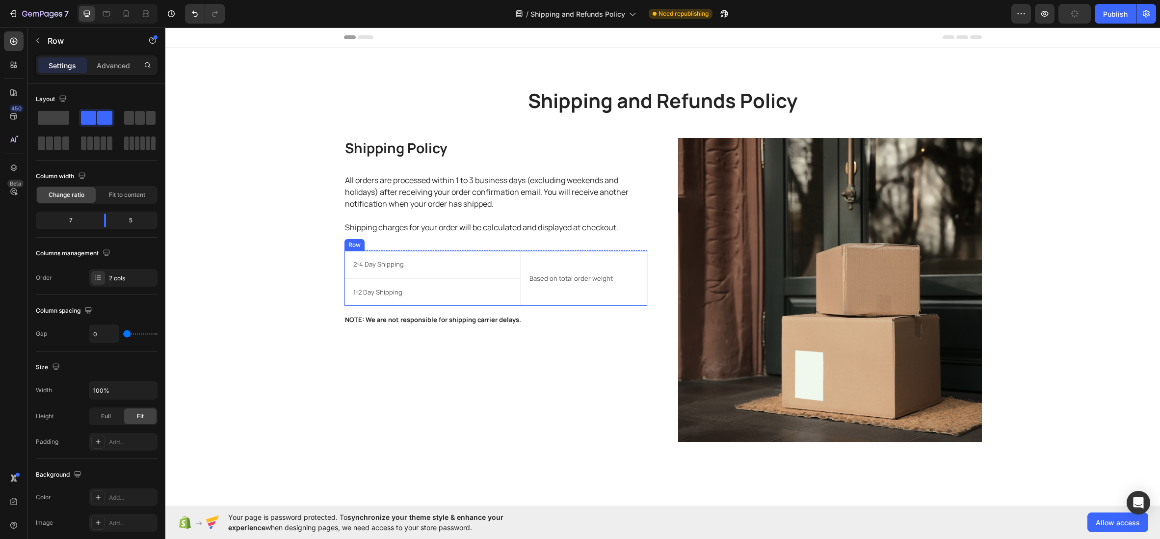
click at [526, 253] on div "Based on total order weight Text block" at bounding box center [584, 278] width 126 height 55
click at [407, 243] on icon at bounding box center [405, 242] width 8 height 8
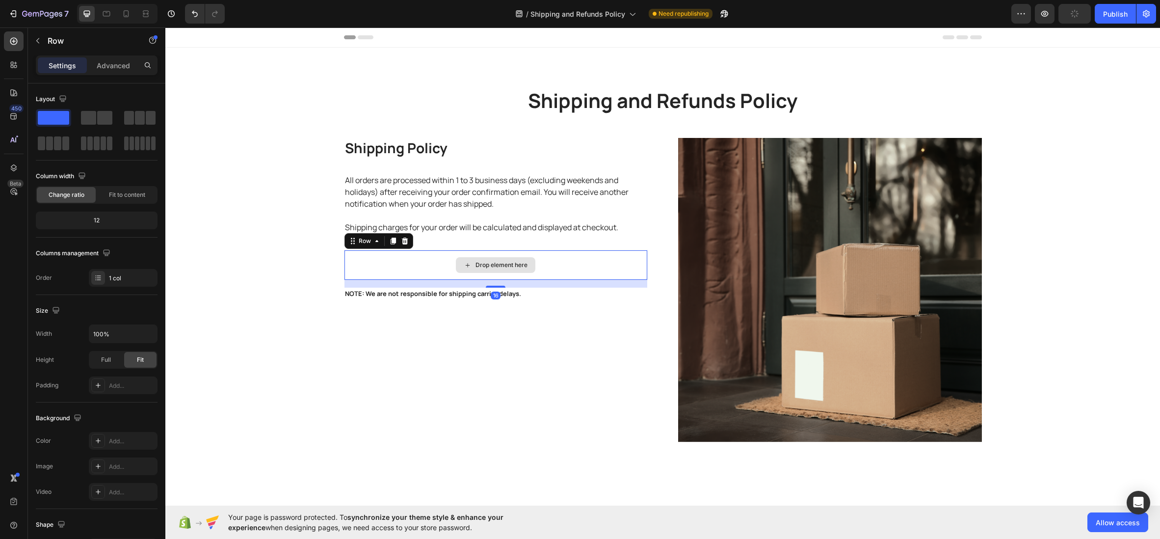
click at [422, 252] on div "Drop element here" at bounding box center [496, 264] width 303 height 29
click at [406, 241] on icon at bounding box center [404, 241] width 6 height 7
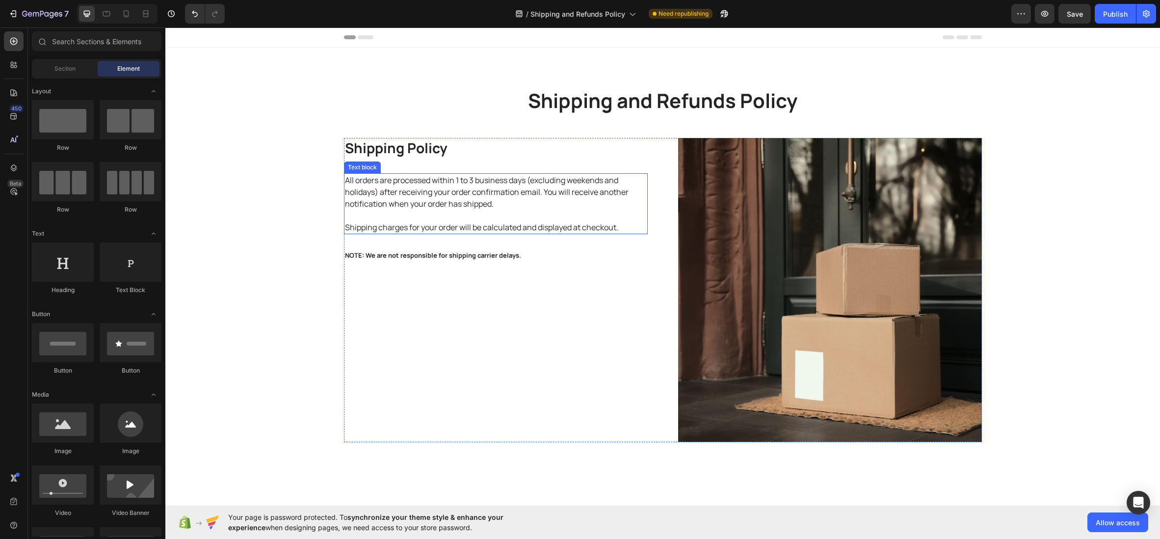
click at [555, 222] on p "Shipping charges for your order will be calculated and displayed at checkout." at bounding box center [496, 227] width 302 height 12
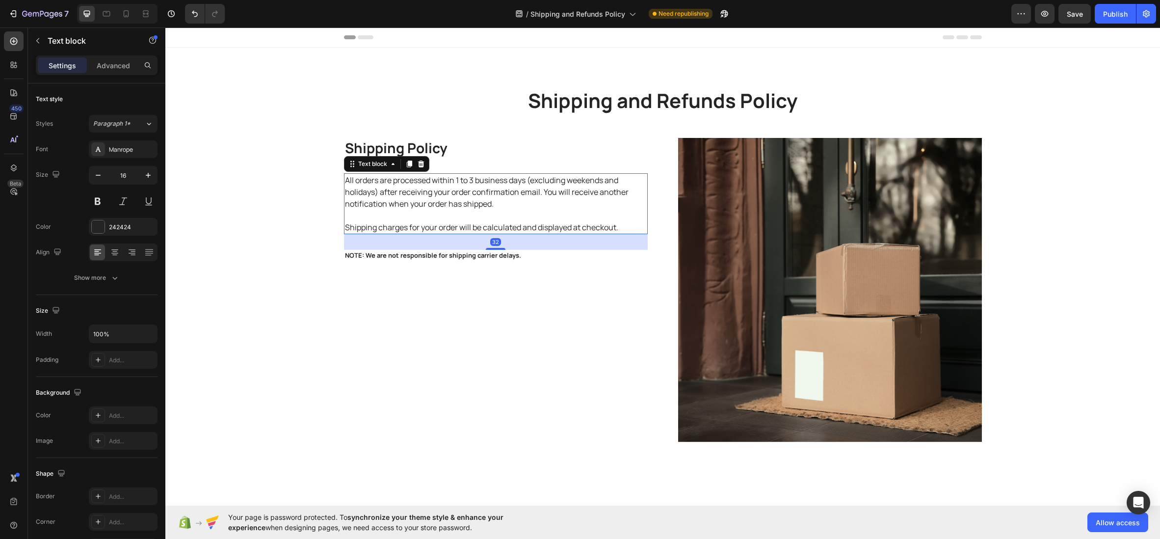
click at [622, 226] on p "Shipping charges for your order will be calculated and displayed at checkout." at bounding box center [496, 227] width 302 height 12
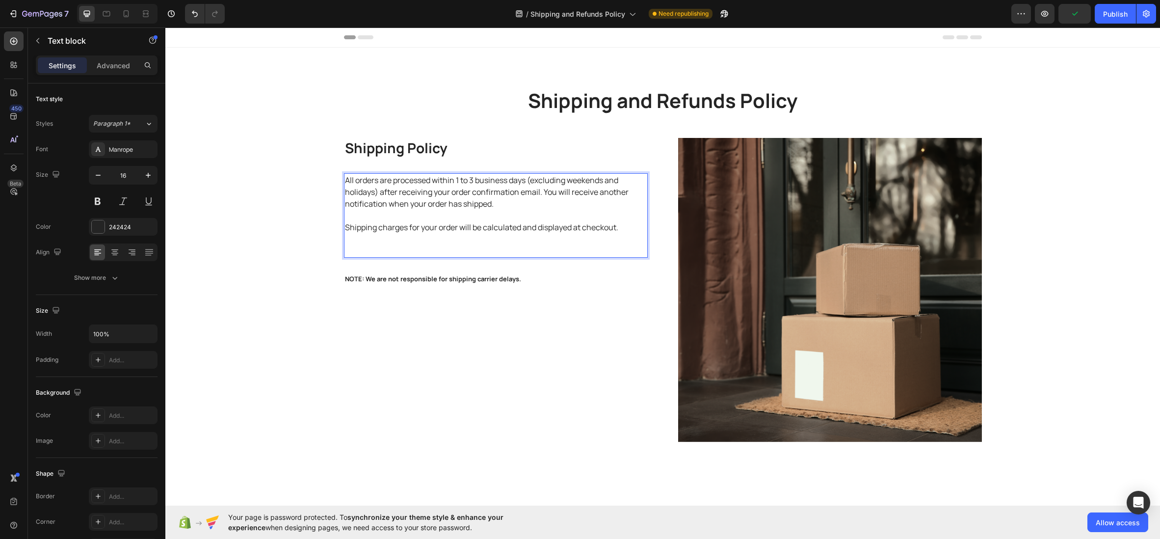
click at [363, 185] on p "All orders are processed within 1 to 3 business days (excluding weekends and ho…" at bounding box center [496, 191] width 302 height 35
click at [346, 181] on p "All orders are processed within 1 to 3 business days (excluding weekends and ho…" at bounding box center [496, 191] width 302 height 35
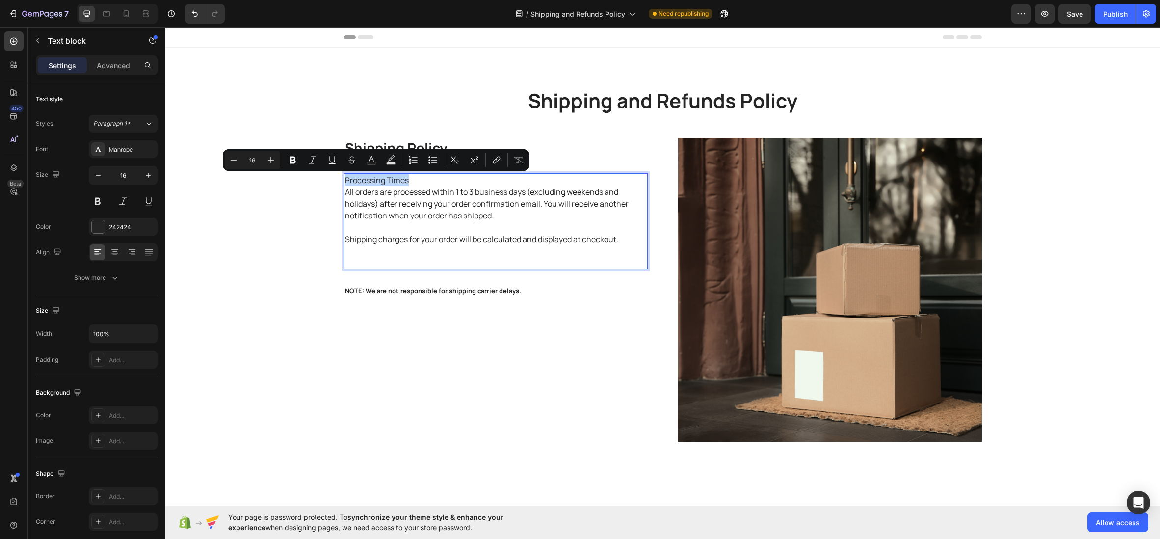
drag, startPoint x: 378, startPoint y: 180, endPoint x: 345, endPoint y: 182, distance: 33.4
click at [343, 180] on div "Shipping and Refunds Policy Heading Row Shipping Policy Heading Processing Time…" at bounding box center [663, 264] width 980 height 355
click at [97, 200] on button at bounding box center [98, 201] width 18 height 18
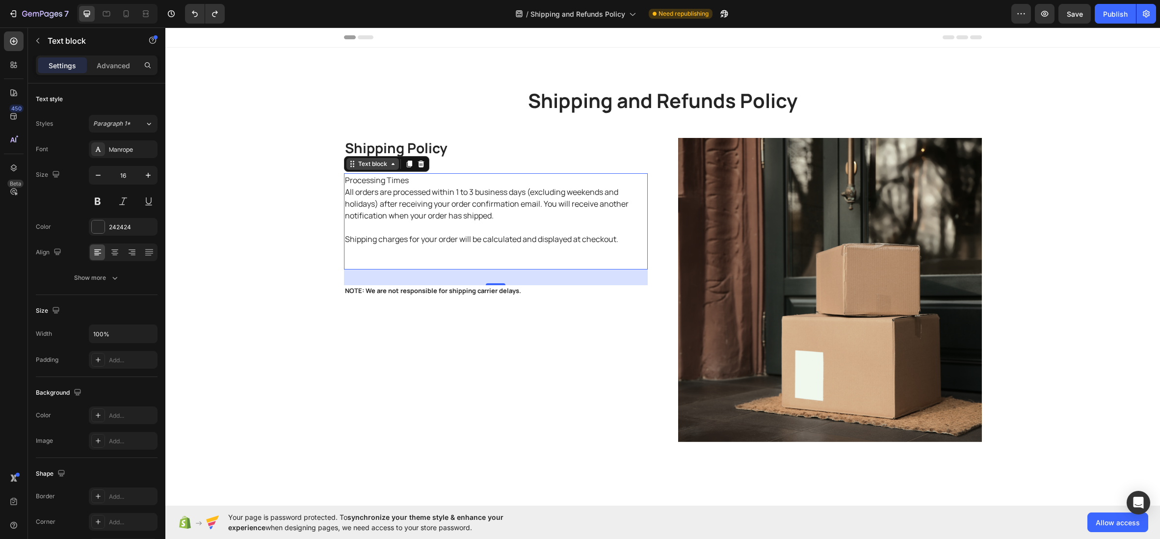
click at [393, 165] on icon at bounding box center [393, 164] width 8 height 8
click at [402, 220] on p "All orders are processed within 1 to 3 business days (excluding weekends and ho…" at bounding box center [496, 203] width 302 height 35
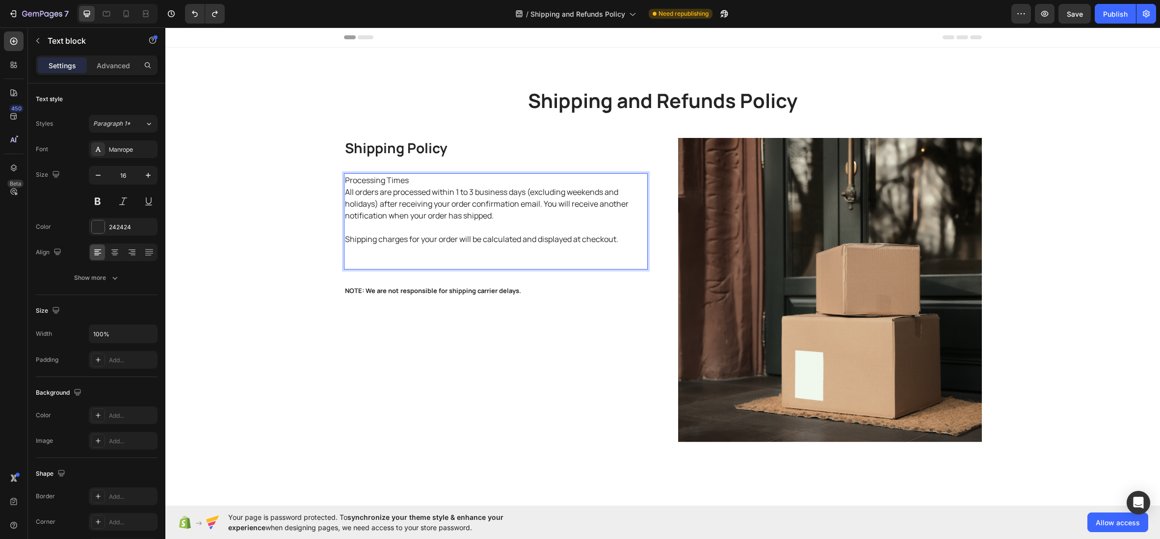
click at [413, 179] on p "Processing Times" at bounding box center [496, 180] width 302 height 12
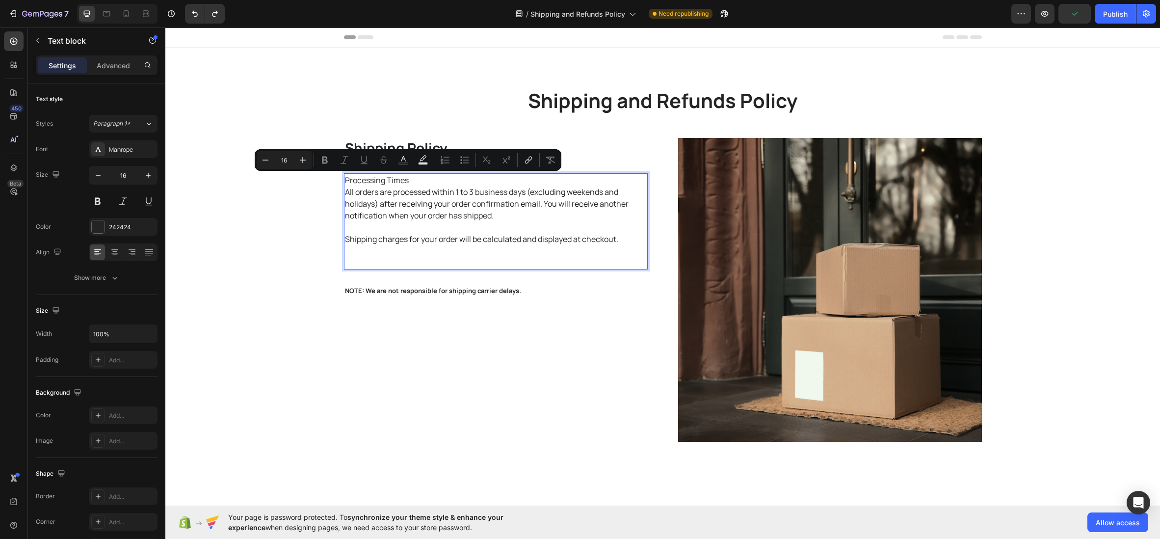
drag, startPoint x: 375, startPoint y: 189, endPoint x: 368, endPoint y: 193, distance: 8.6
click at [375, 189] on p "All orders are processed within 1 to 3 business days (excluding weekends and ho…" at bounding box center [496, 203] width 302 height 35
drag, startPoint x: 374, startPoint y: 180, endPoint x: 344, endPoint y: 180, distance: 29.4
click at [344, 180] on div "Processing Times All orders are processed within 1 to 3 business days (excludin…" at bounding box center [496, 221] width 304 height 96
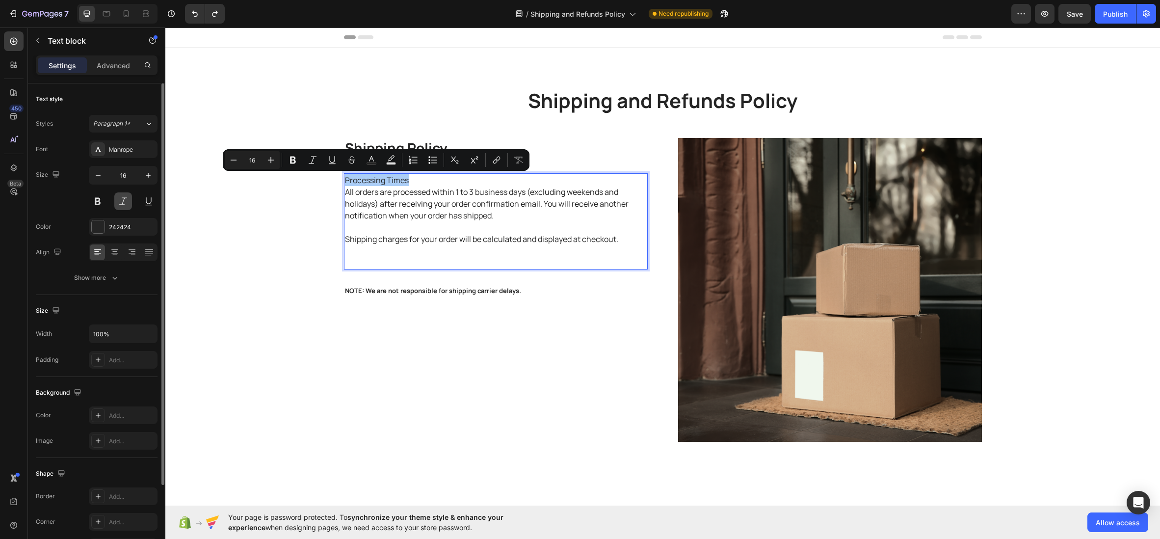
click at [121, 200] on button at bounding box center [123, 201] width 18 height 18
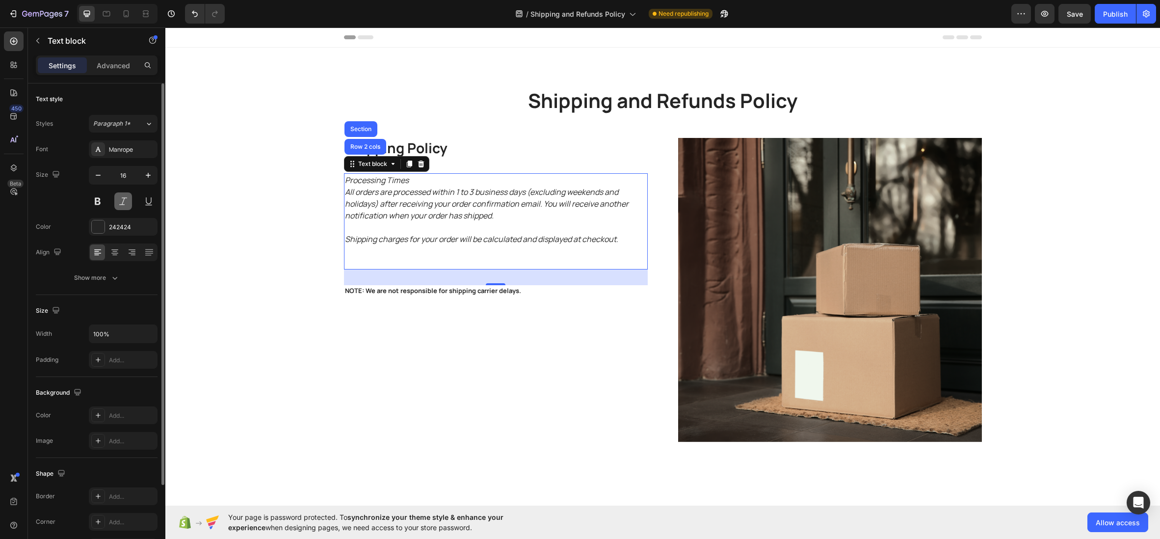
click at [121, 200] on button at bounding box center [123, 201] width 18 height 18
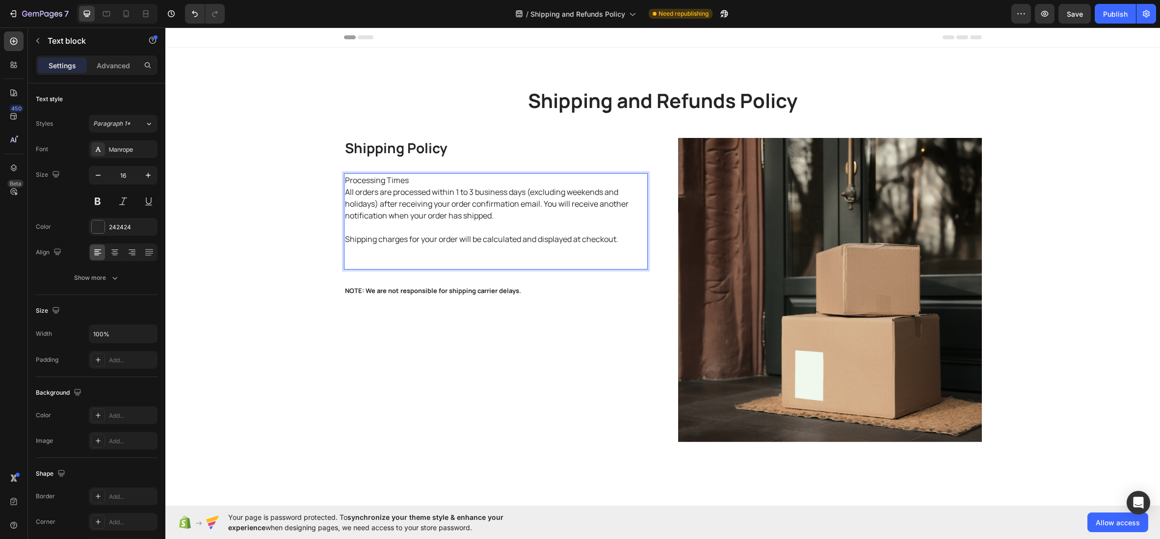
click at [415, 214] on p "All orders are processed within 1 to 3 business days (excluding weekends and ho…" at bounding box center [496, 203] width 302 height 35
click at [408, 295] on p "NOTE: We are not responsible for shipping carrier delays." at bounding box center [496, 291] width 302 height 10
click at [368, 188] on p "All orders are processed within 1 to 3 business days (excluding weekends and ho…" at bounding box center [496, 203] width 302 height 35
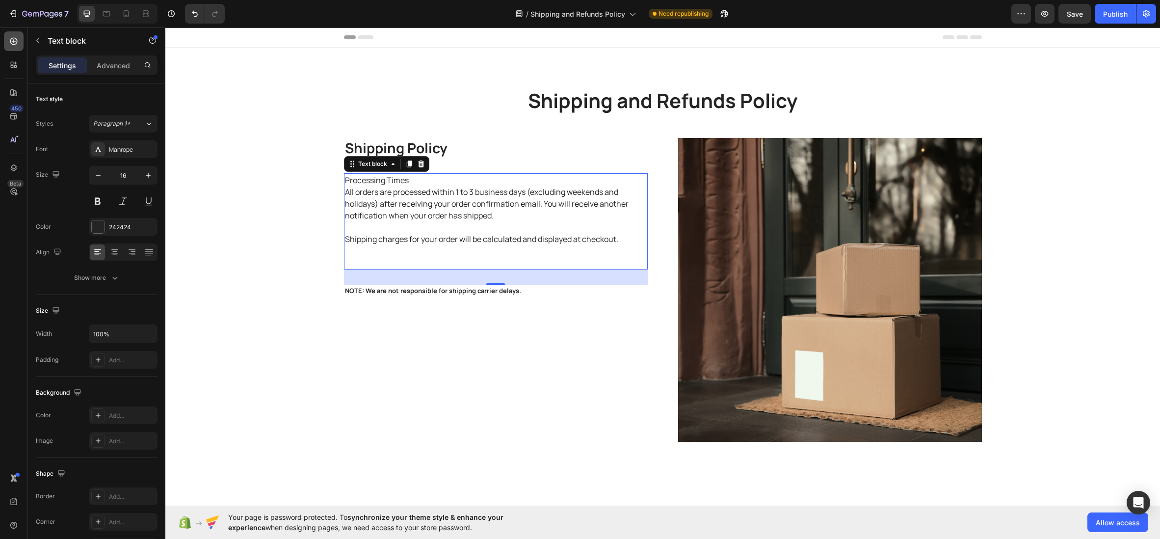
click at [10, 39] on icon at bounding box center [14, 41] width 10 height 10
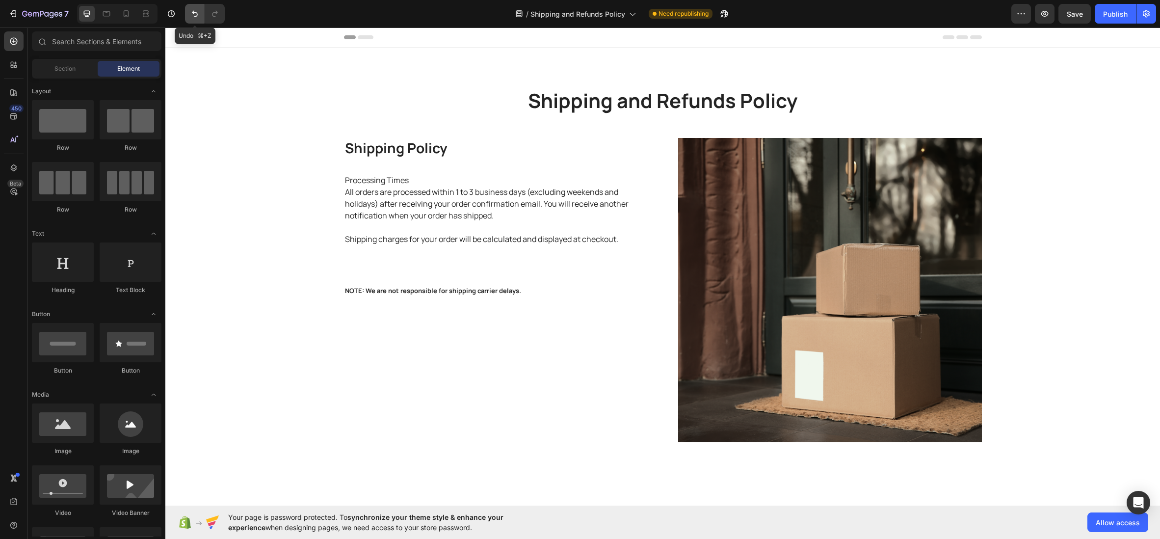
click at [196, 10] on icon "Undo/Redo" at bounding box center [195, 14] width 10 height 10
click at [215, 12] on icon "Undo/Redo" at bounding box center [215, 14] width 10 height 10
click at [368, 190] on p "All orders are processed within 1 to 3 business days (excluding weekends and ho…" at bounding box center [496, 203] width 302 height 35
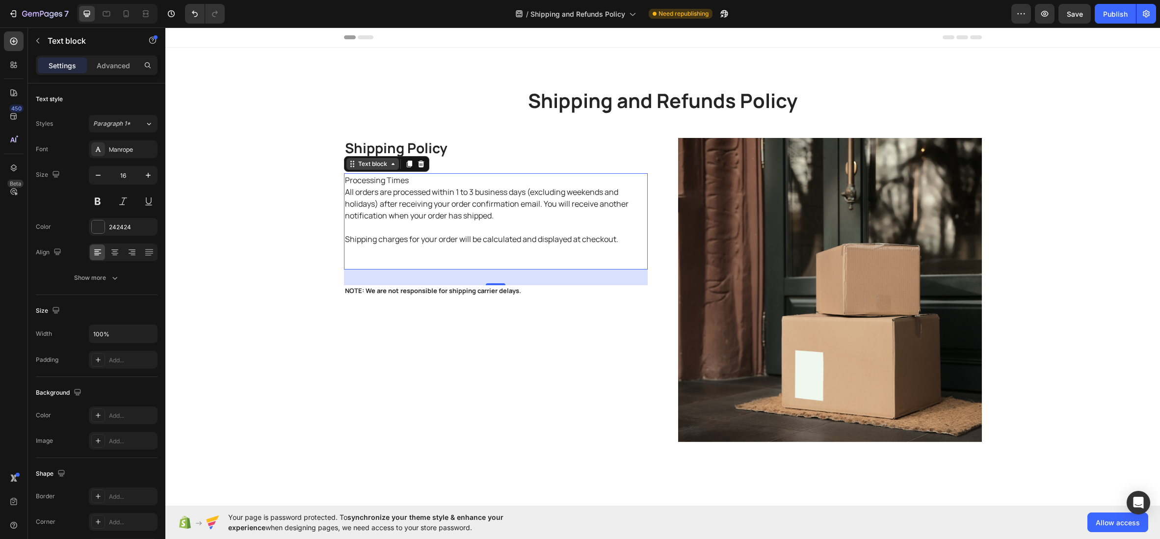
click at [393, 165] on icon at bounding box center [393, 164] width 3 height 2
click at [393, 165] on icon at bounding box center [393, 164] width 8 height 8
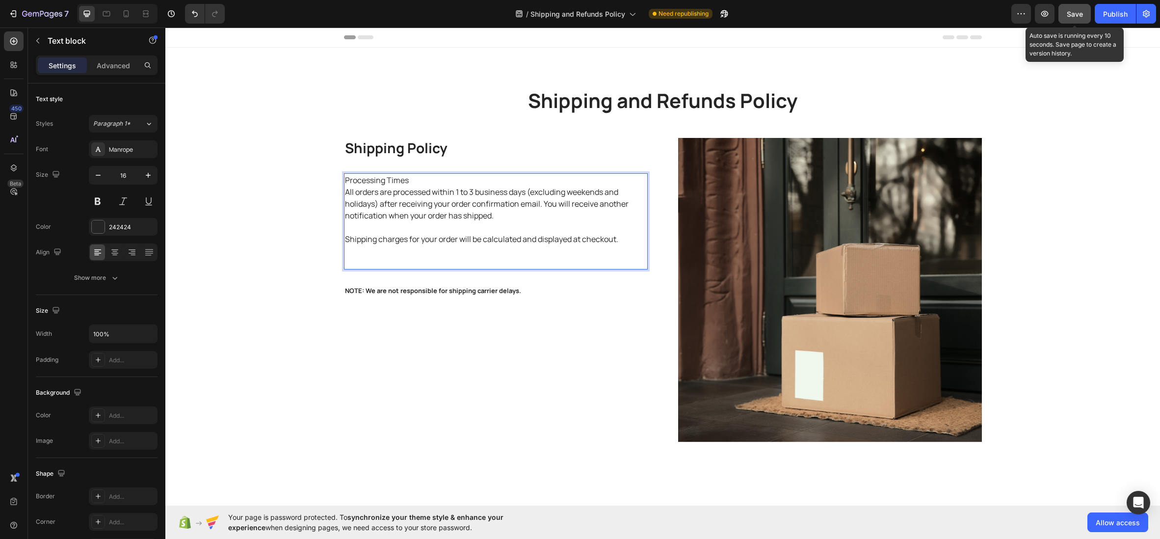
click at [1072, 13] on span "Save" at bounding box center [1075, 14] width 16 height 8
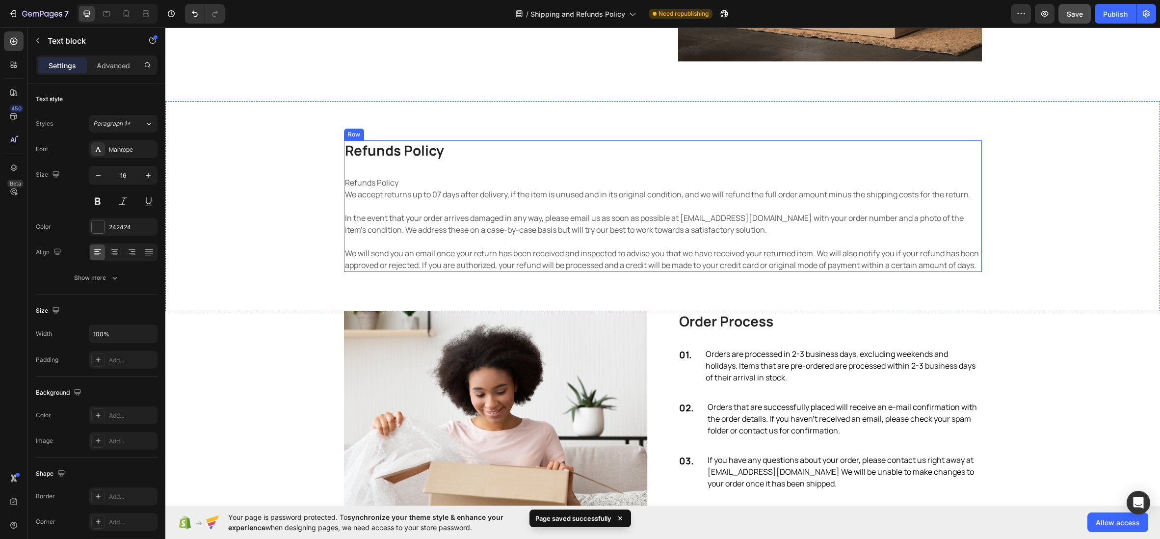
scroll to position [395, 0]
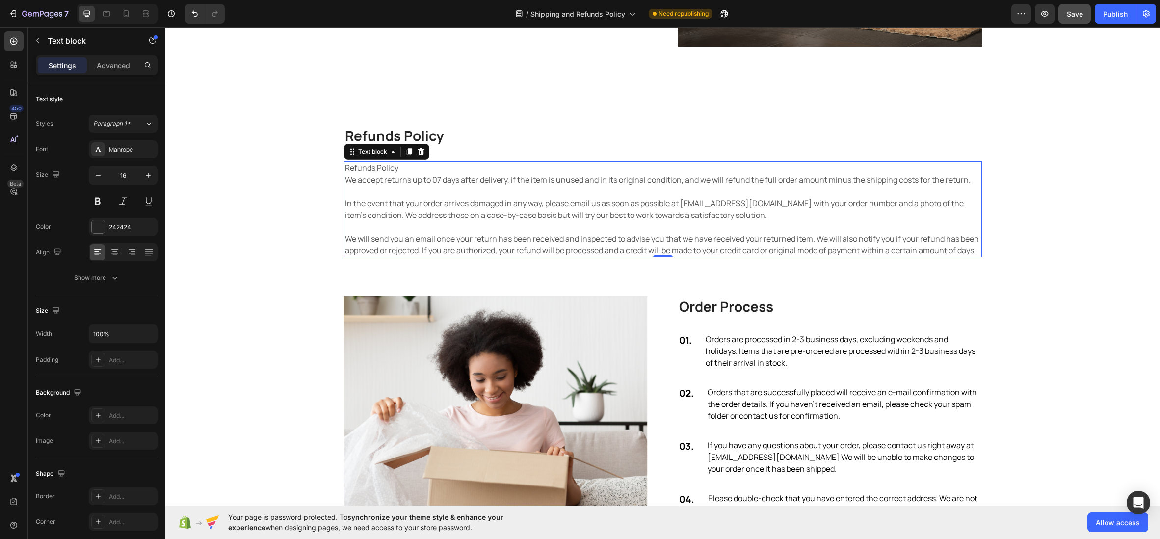
click at [511, 221] on p "Refunds Policy We accept returns up to 07 days after delivery, if the item is u…" at bounding box center [663, 209] width 636 height 94
click at [373, 256] on p "Refunds Policy We accept returns up to 07 days after delivery, if the item is u…" at bounding box center [663, 209] width 636 height 94
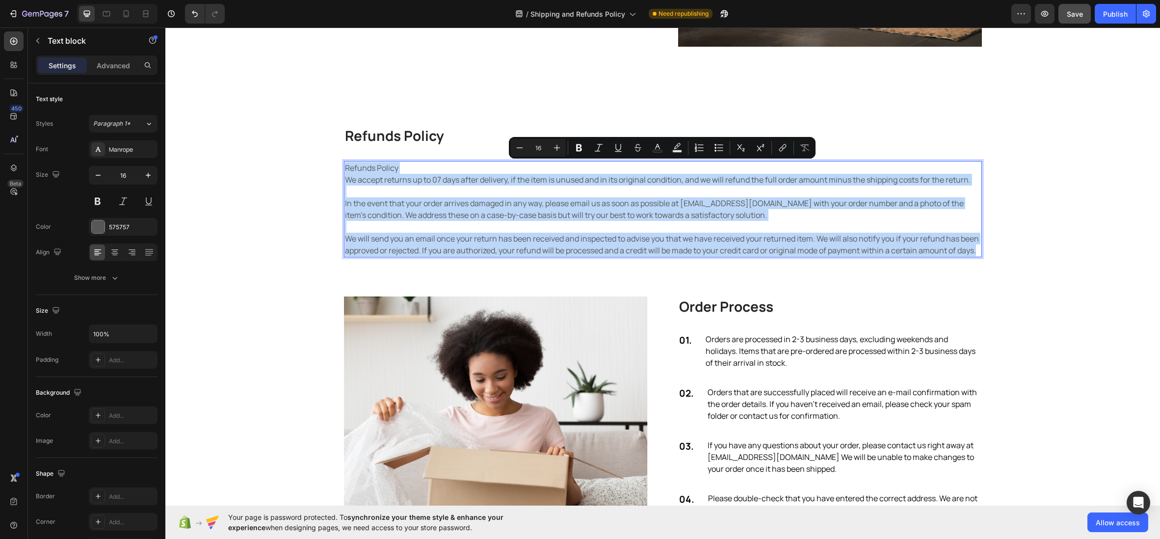
drag, startPoint x: 371, startPoint y: 263, endPoint x: 344, endPoint y: 169, distance: 97.9
click at [345, 169] on p "Refunds Policy We accept returns up to 07 days after delivery, if the item is u…" at bounding box center [663, 209] width 636 height 94
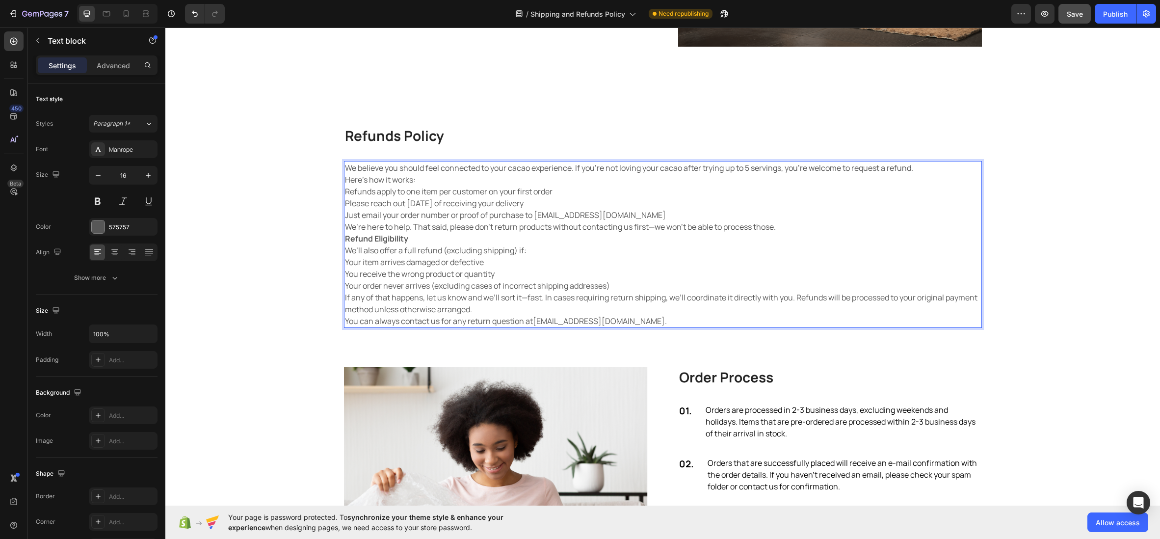
drag, startPoint x: 414, startPoint y: 240, endPoint x: 406, endPoint y: 241, distance: 8.1
click at [414, 240] on p "Refund Eligibility" at bounding box center [663, 239] width 636 height 12
click at [389, 240] on strong "Refund Eligibility" at bounding box center [376, 238] width 63 height 11
click at [347, 179] on p "Here’s how it works:" at bounding box center [663, 180] width 636 height 12
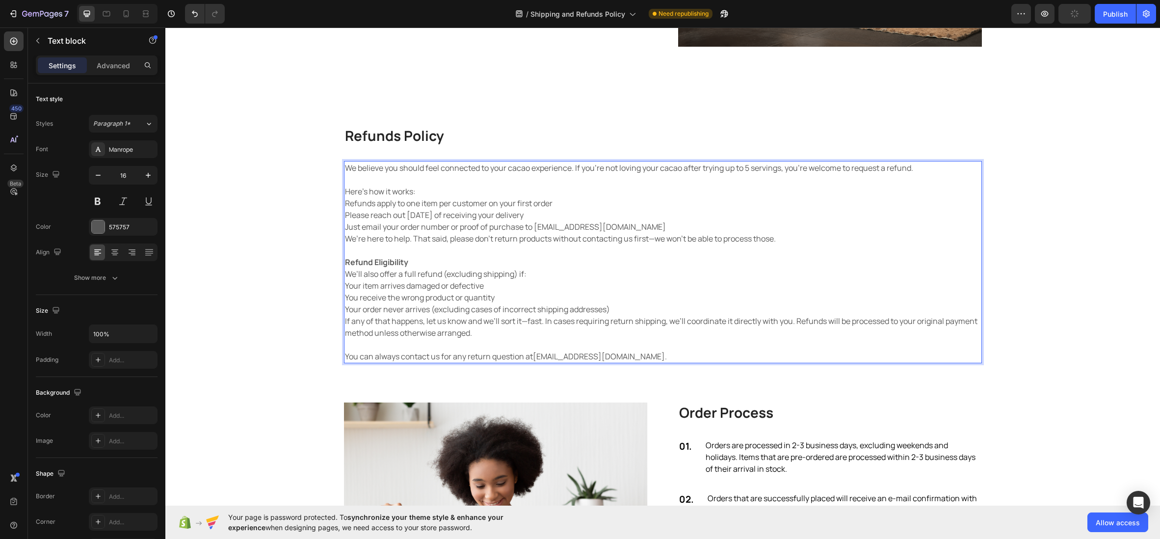
click at [346, 321] on p "If any of that happens, let us know and we’ll sort it—fast. In cases requiring …" at bounding box center [663, 327] width 636 height 24
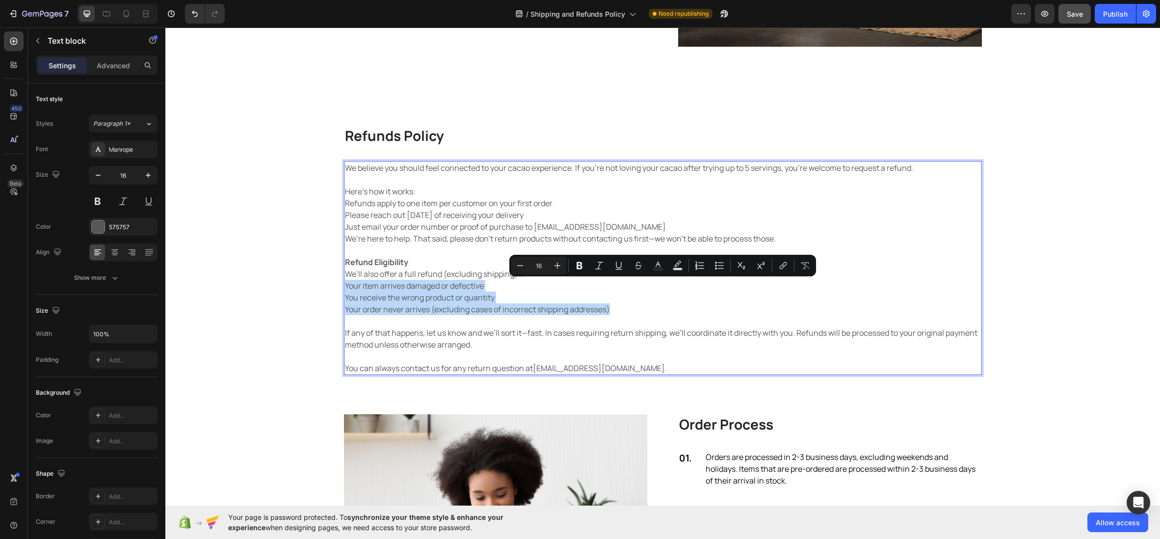
drag, startPoint x: 575, startPoint y: 306, endPoint x: 343, endPoint y: 290, distance: 232.7
click at [344, 290] on div "We believe you should feel connected to your cacao experience. If you're not lo…" at bounding box center [663, 268] width 638 height 214
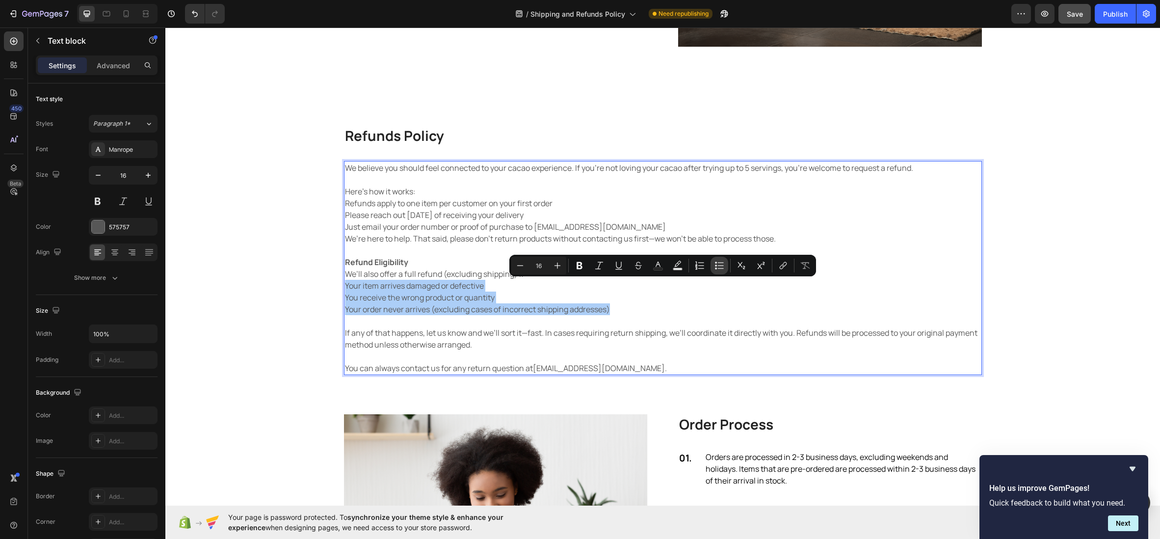
click at [718, 266] on icon "Editor contextual toolbar" at bounding box center [720, 266] width 10 height 10
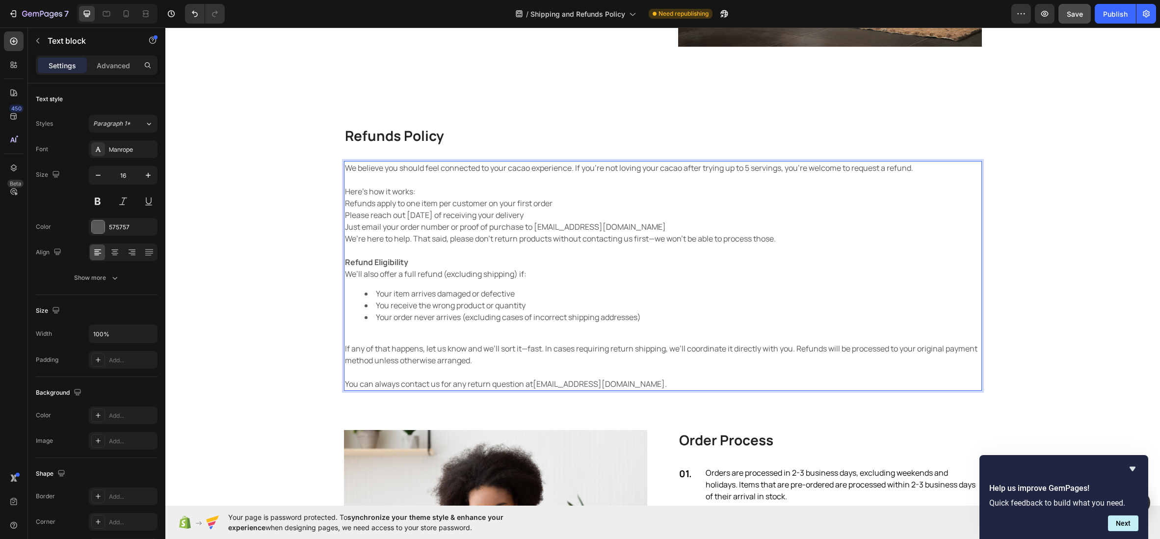
click at [477, 332] on p "Rich Text Editor. Editing area: main" at bounding box center [663, 337] width 636 height 12
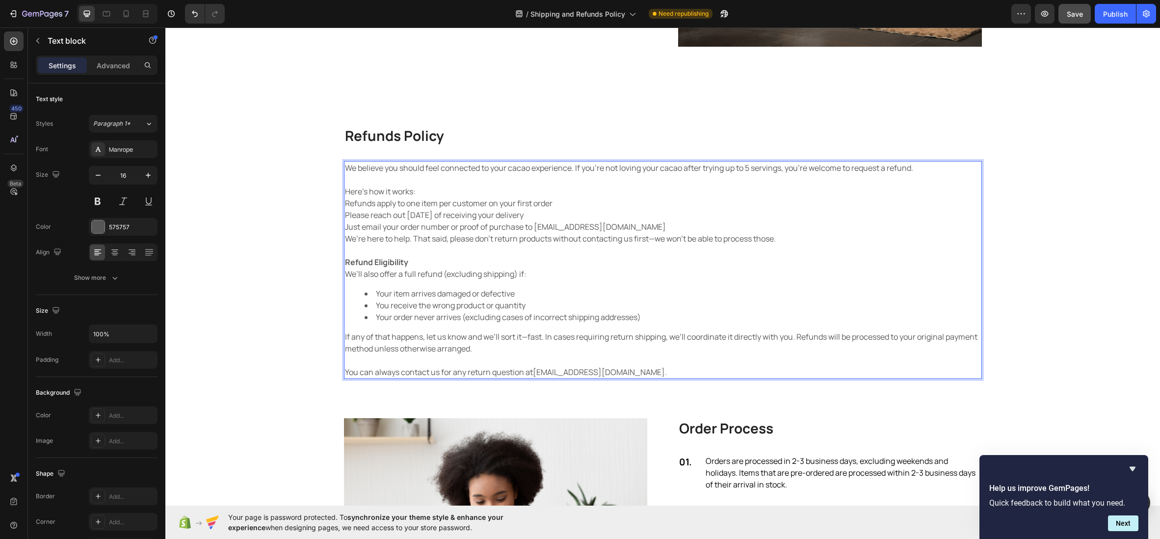
click at [631, 226] on p "Just email your order number or proof of purchase to info@betterbean.com.au" at bounding box center [663, 227] width 636 height 12
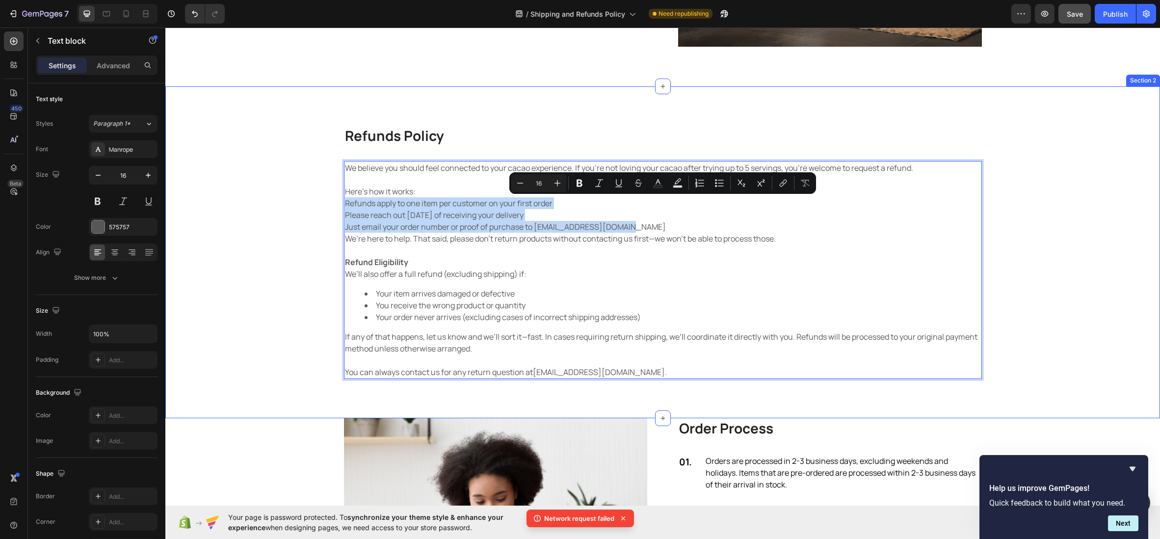
drag, startPoint x: 442, startPoint y: 214, endPoint x: 412, endPoint y: 194, distance: 36.1
click at [342, 206] on div "Refunds Policy Heading We believe you should feel connected to your cacao exper…" at bounding box center [663, 252] width 980 height 253
click at [719, 185] on icon "Editor contextual toolbar" at bounding box center [720, 183] width 10 height 10
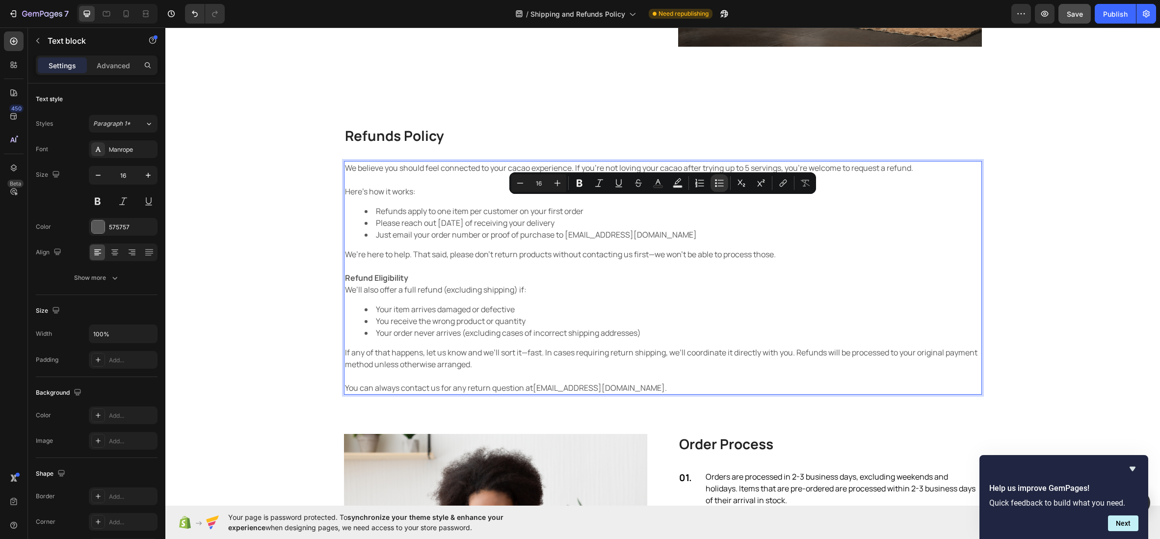
click at [530, 263] on p "Rich Text Editor. Editing area: main" at bounding box center [663, 266] width 636 height 12
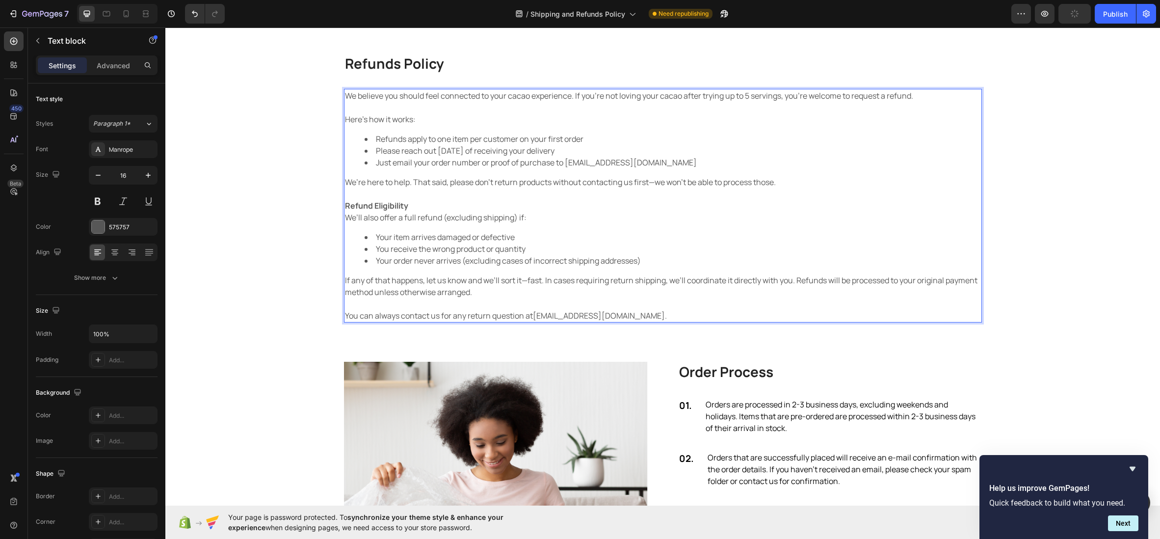
scroll to position [468, 0]
click at [487, 316] on p "You can always contact us for any return question at info@betterbean.com.au ." at bounding box center [663, 315] width 636 height 12
click at [467, 317] on p "You can always contact us for any return question at info@betterbean.com.au ." at bounding box center [663, 315] width 636 height 12
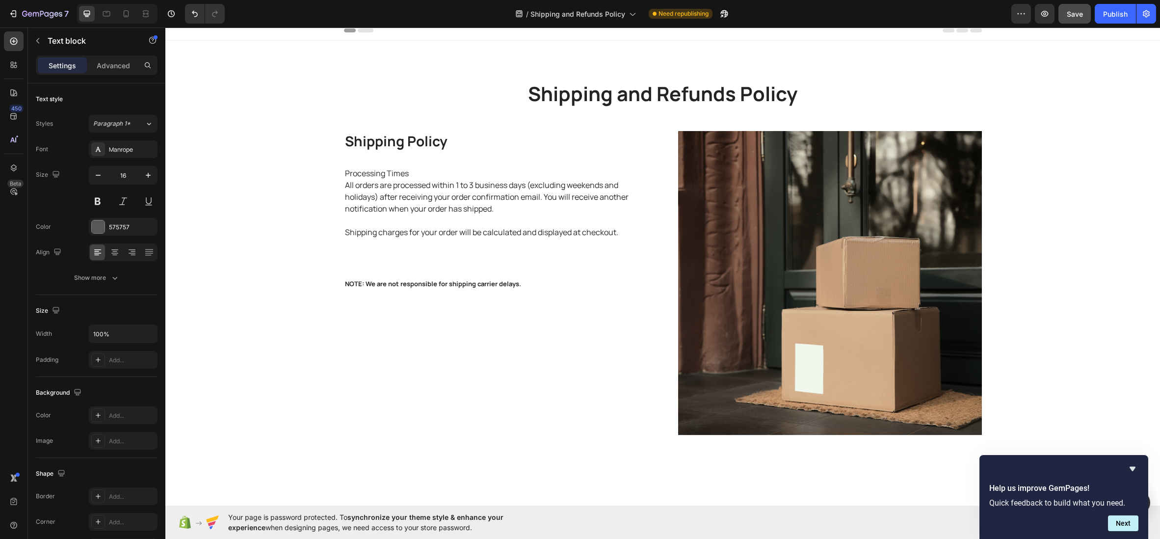
scroll to position [6, 0]
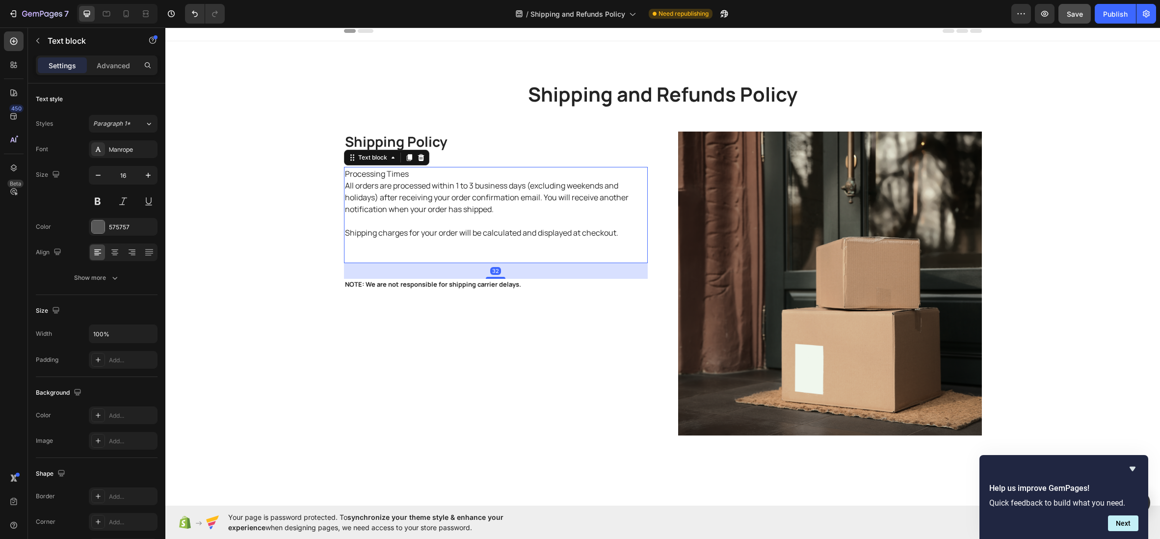
click at [500, 207] on p "All orders are processed within 1 to 3 business days (excluding weekends and ho…" at bounding box center [496, 197] width 302 height 35
click at [394, 187] on p "All orders are processed within 1 to 3 business days (excluding weekends and ho…" at bounding box center [496, 197] width 302 height 35
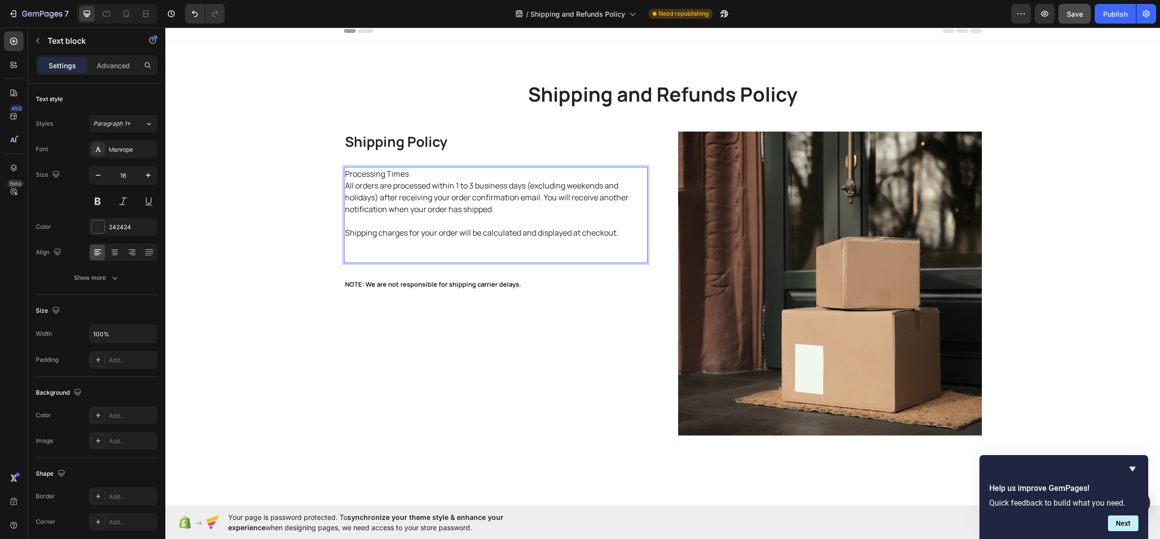
click at [395, 171] on p "Processing Times" at bounding box center [496, 174] width 302 height 12
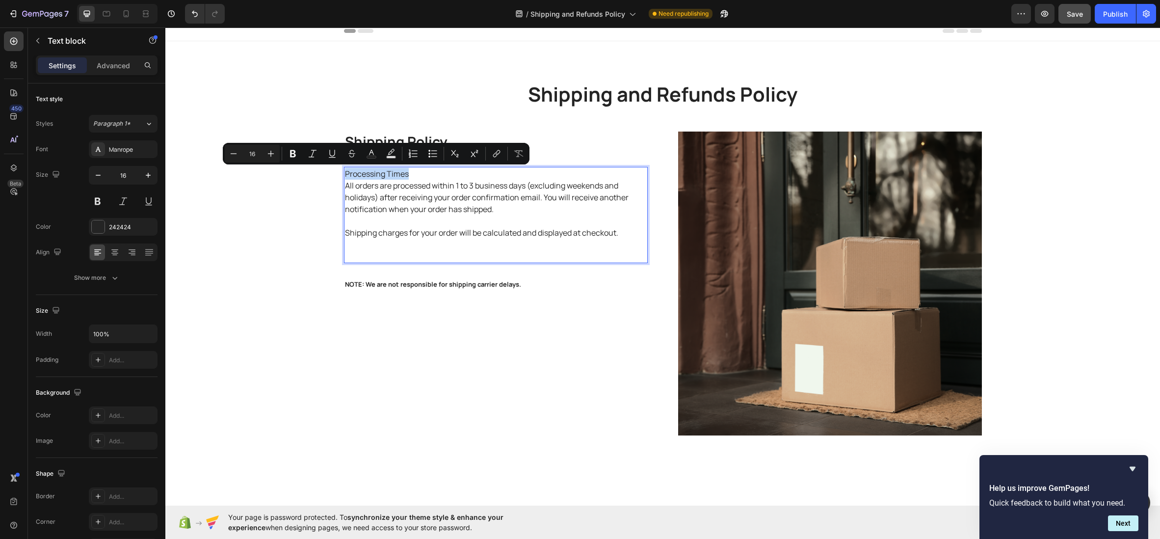
drag, startPoint x: 398, startPoint y: 173, endPoint x: 346, endPoint y: 174, distance: 52.0
click at [346, 174] on p "Processing Times" at bounding box center [496, 174] width 302 height 12
click at [295, 152] on icon "Editor contextual toolbar" at bounding box center [293, 153] width 6 height 7
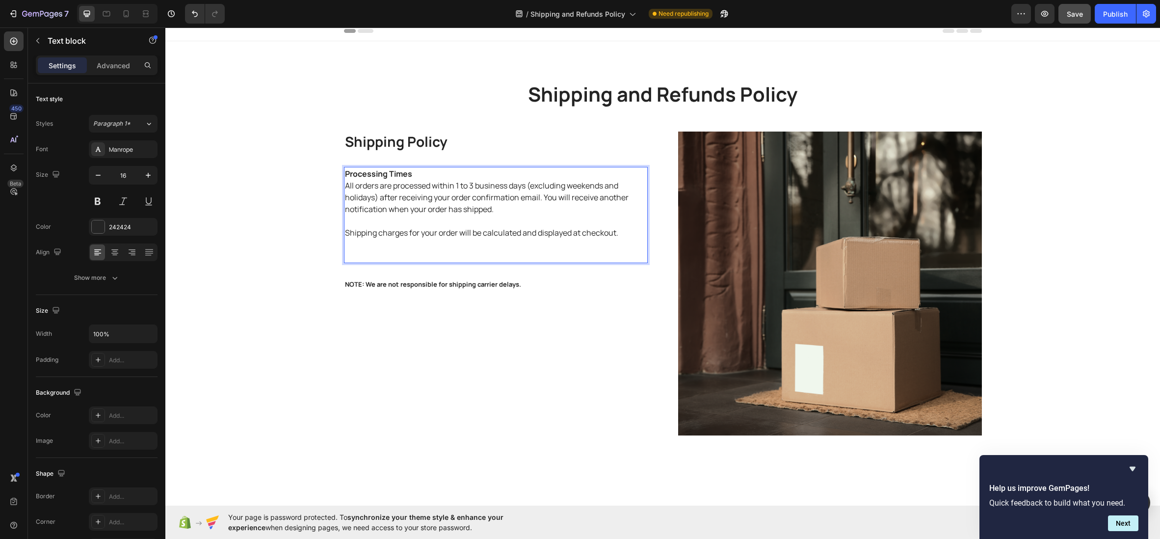
click at [509, 208] on p "All orders are processed within 1 to 3 business days (excluding weekends and ho…" at bounding box center [496, 197] width 302 height 35
click at [544, 196] on p "All orders are processed within 1 to 3 business days (excluding weekends and ho…" at bounding box center [496, 197] width 302 height 35
click at [498, 198] on p "All orders are processed within 1 to 3 business days (excluding weekends and ho…" at bounding box center [496, 197] width 302 height 35
click at [543, 196] on p "All orders are processed within 1 to 3 business days (excluding weekends and ho…" at bounding box center [496, 197] width 302 height 35
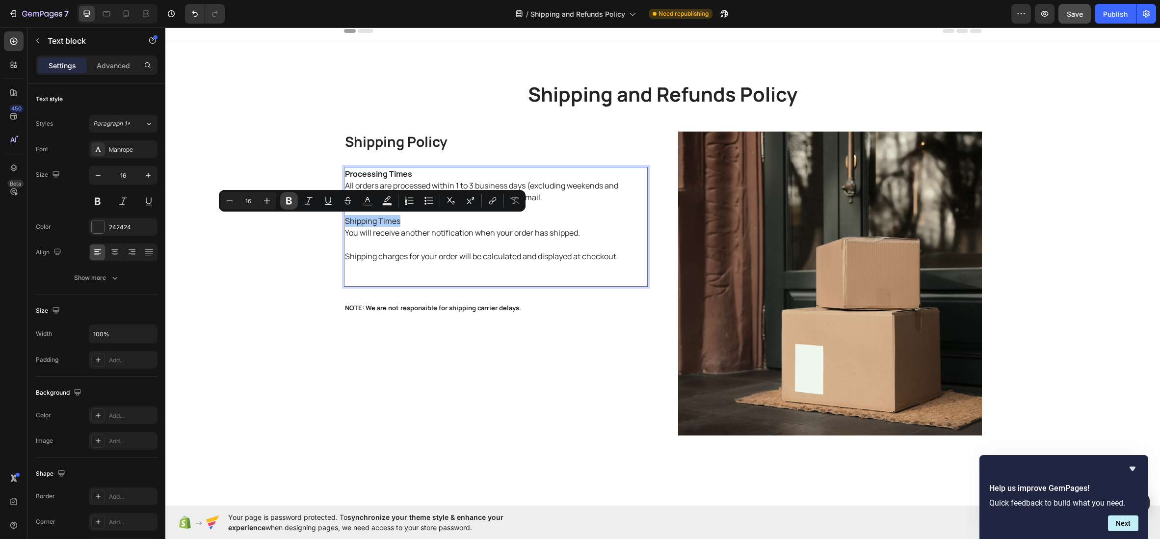
click at [290, 200] on icon "Editor contextual toolbar" at bounding box center [289, 200] width 6 height 7
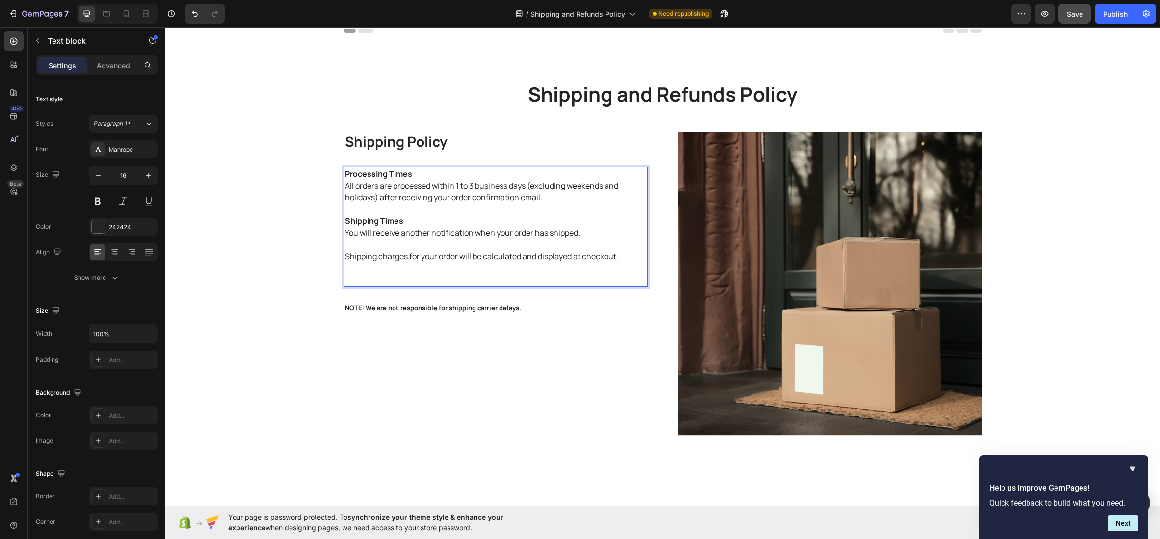
click at [440, 235] on p "You will receive another notification when your order has shipped." at bounding box center [496, 233] width 302 height 12
drag, startPoint x: 589, startPoint y: 233, endPoint x: 356, endPoint y: 241, distance: 233.3
click at [346, 236] on p "You will receive another notification when your order has shipped." at bounding box center [496, 233] width 302 height 12
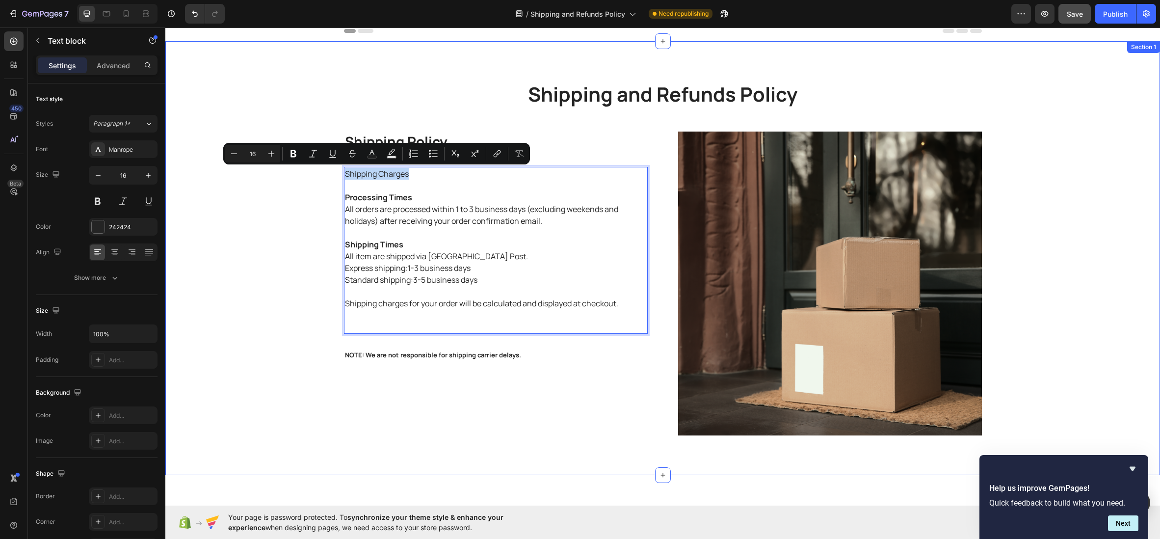
drag, startPoint x: 408, startPoint y: 177, endPoint x: 327, endPoint y: 174, distance: 81.0
click at [327, 174] on div "Shipping and Refunds Policy Heading Row Shipping Policy Heading Shipping Charge…" at bounding box center [663, 257] width 980 height 355
click at [295, 154] on icon "Editor contextual toolbar" at bounding box center [294, 153] width 6 height 7
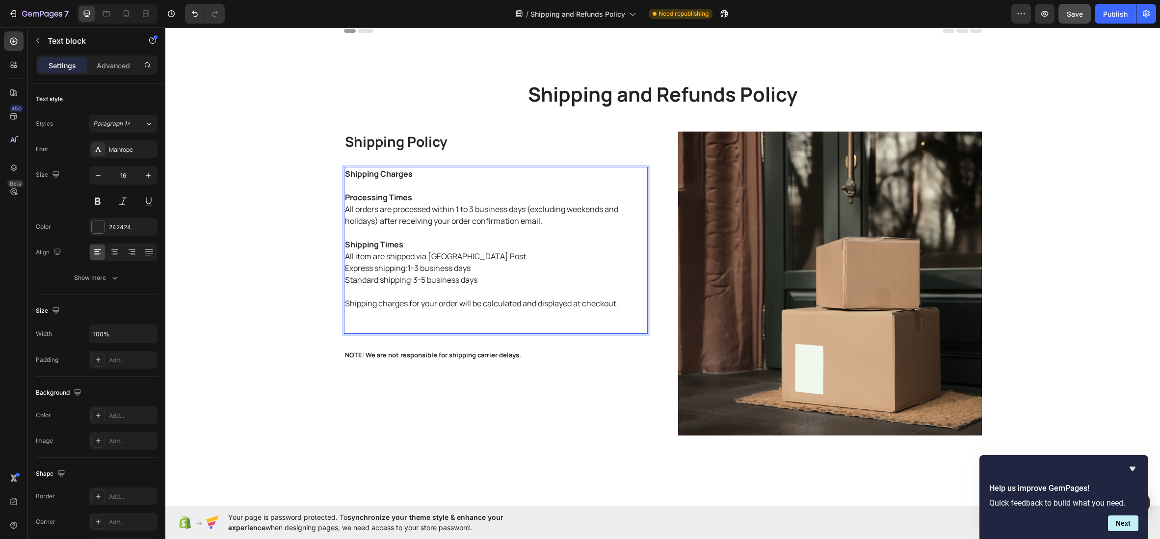
click at [400, 301] on p "Shipping charges for your order will be calculated and displayed at checkout." at bounding box center [496, 303] width 302 height 12
click at [448, 186] on p "Rich Text Editor. Editing area: main" at bounding box center [496, 186] width 302 height 12
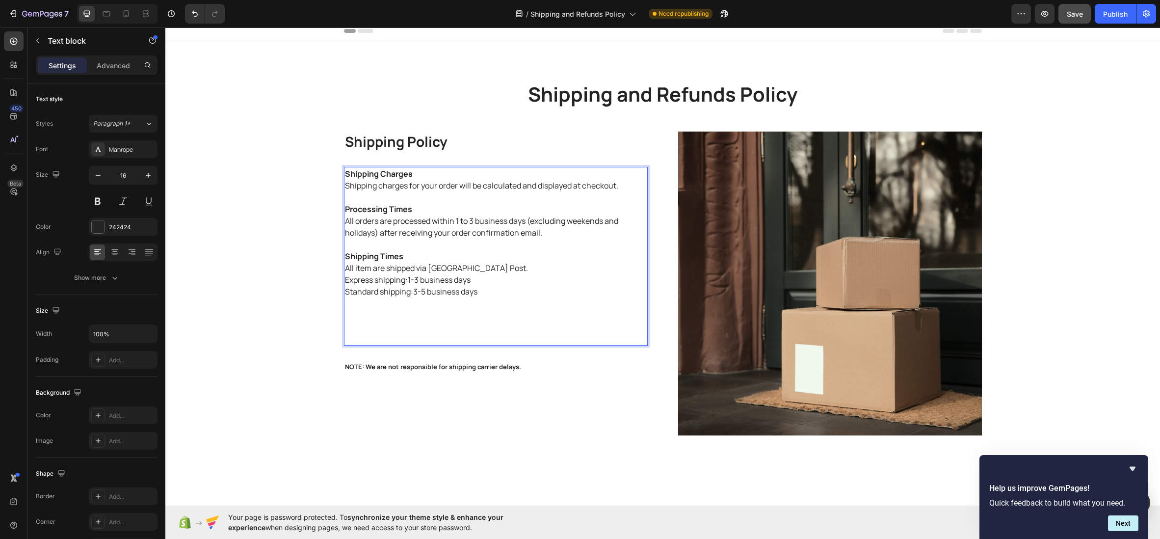
click at [515, 297] on p "Rich Text Editor. Editing area: main" at bounding box center [496, 303] width 302 height 12
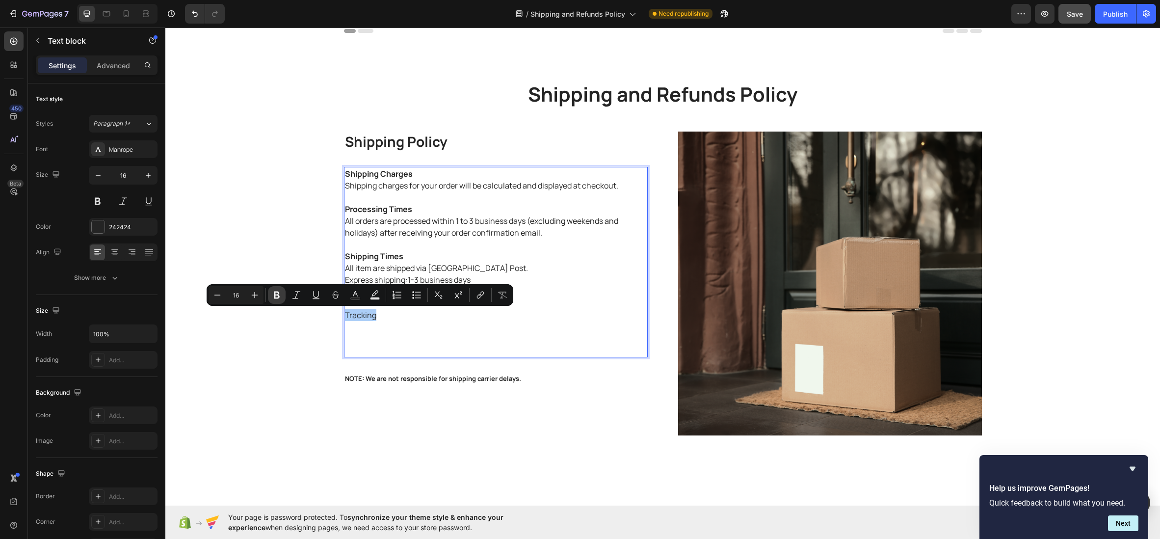
click at [273, 298] on icon "Editor contextual toolbar" at bounding box center [277, 295] width 10 height 10
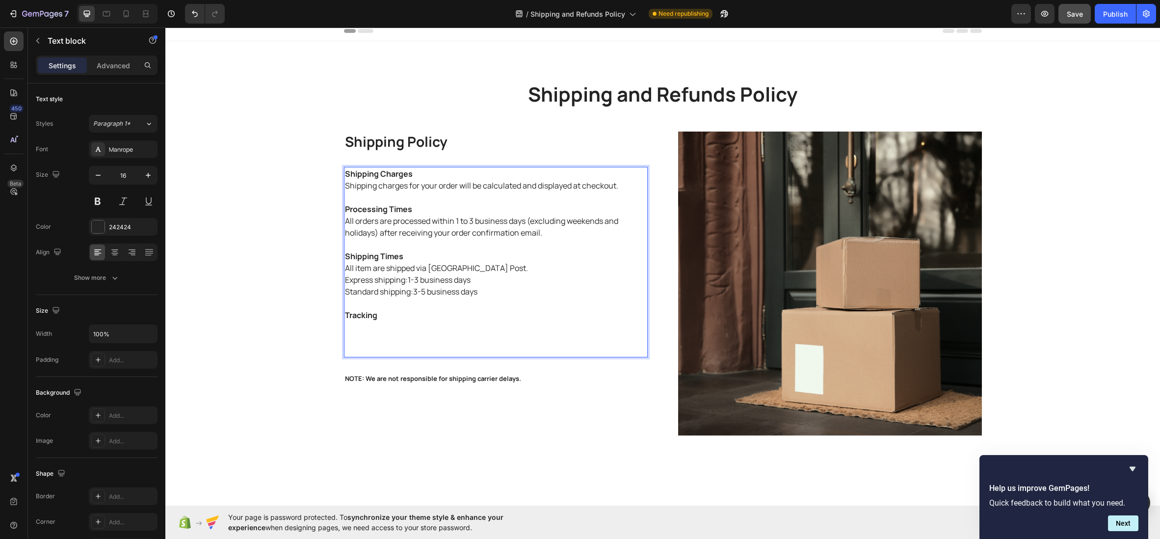
click at [405, 331] on p "Rich Text Editor. Editing area: main" at bounding box center [496, 327] width 302 height 12
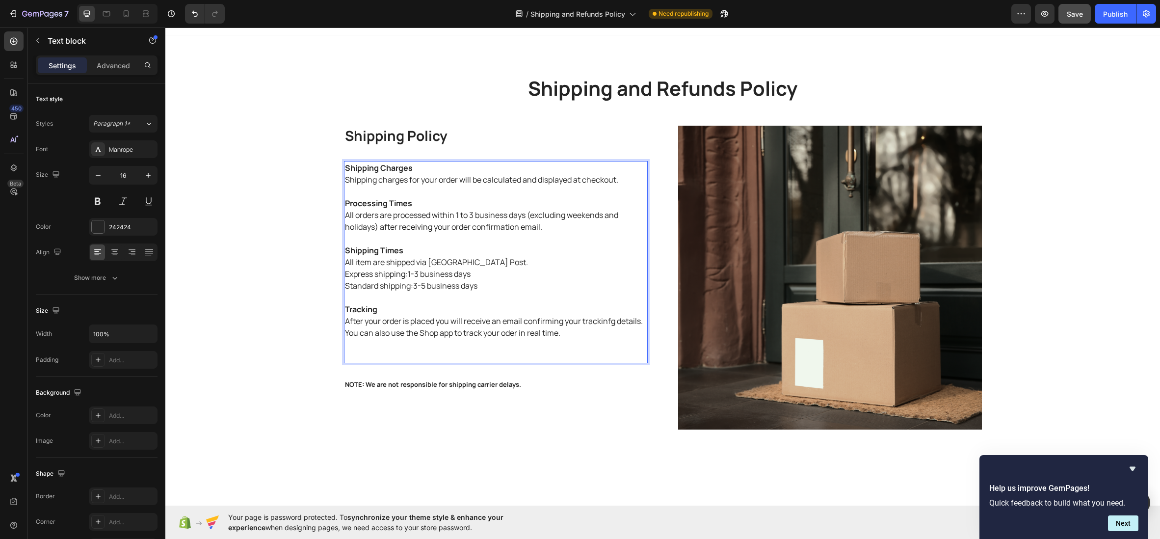
click at [611, 320] on p "After your order is placed you will receive an email confirming your trackinfg …" at bounding box center [496, 321] width 302 height 12
click at [473, 372] on div "Shipping Policy Heading Shipping Charges Shipping charges for your order will b…" at bounding box center [496, 277] width 304 height 304
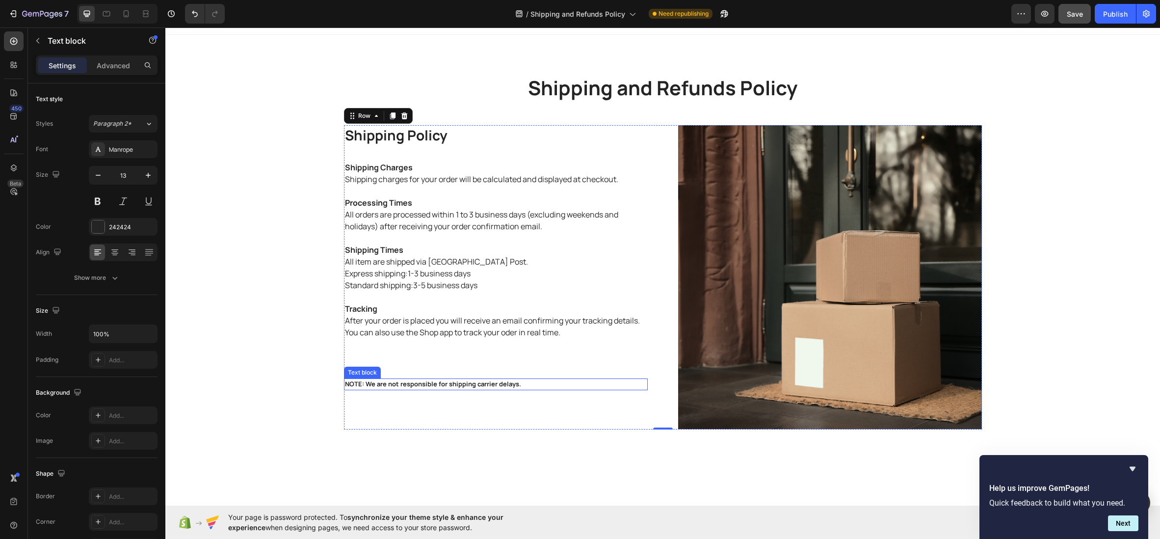
click at [432, 388] on p "NOTE: We are not responsible for shipping carrier delays." at bounding box center [496, 384] width 302 height 10
click at [403, 311] on p "Tracking" at bounding box center [496, 309] width 302 height 12
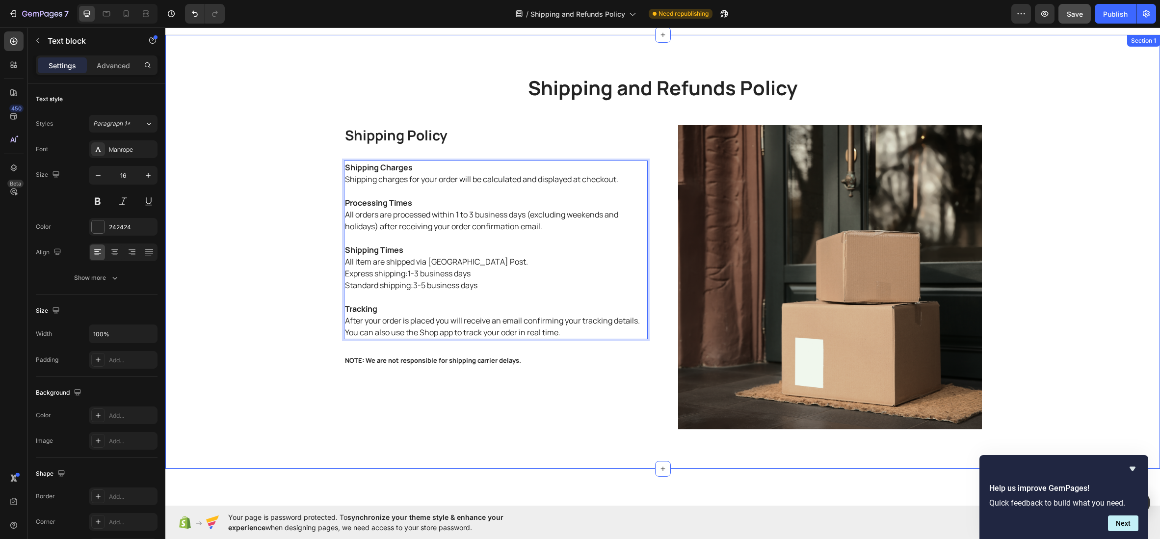
click at [249, 78] on div "Shipping and Refunds Policy Heading Row Shipping Policy Heading Shipping Charge…" at bounding box center [663, 251] width 980 height 355
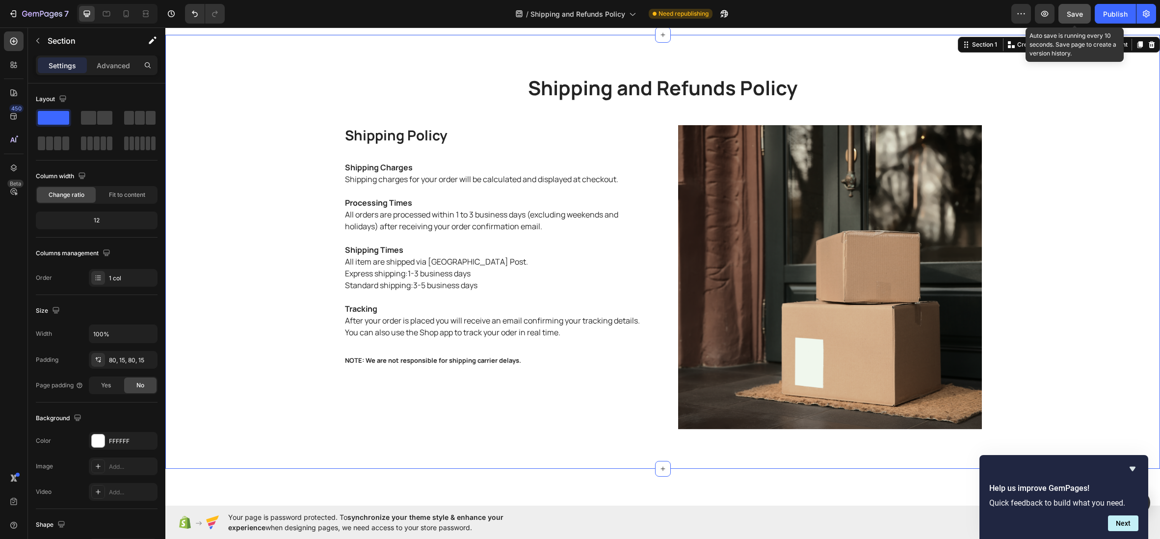
click at [1073, 12] on span "Save" at bounding box center [1075, 14] width 16 height 8
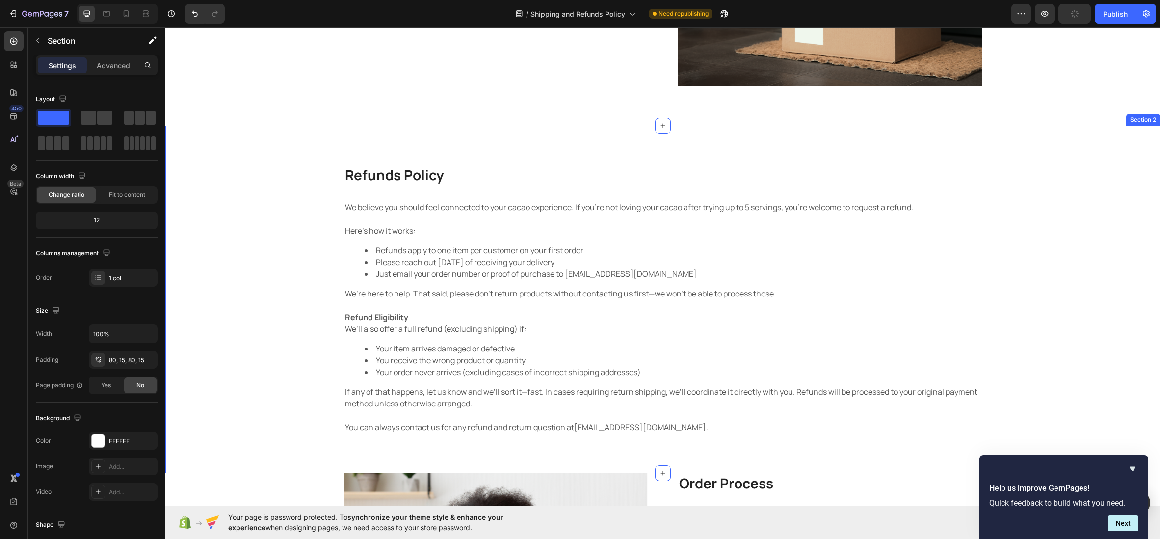
scroll to position [356, 0]
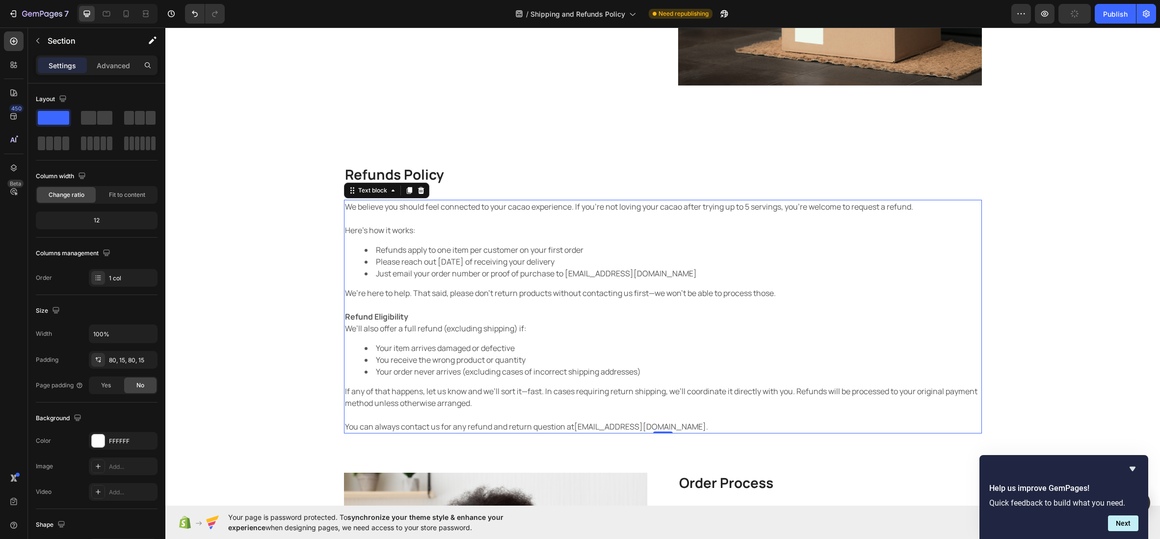
click at [494, 275] on li "Just email your order number or proof of purchase to info@betterbean.com.au" at bounding box center [673, 273] width 616 height 12
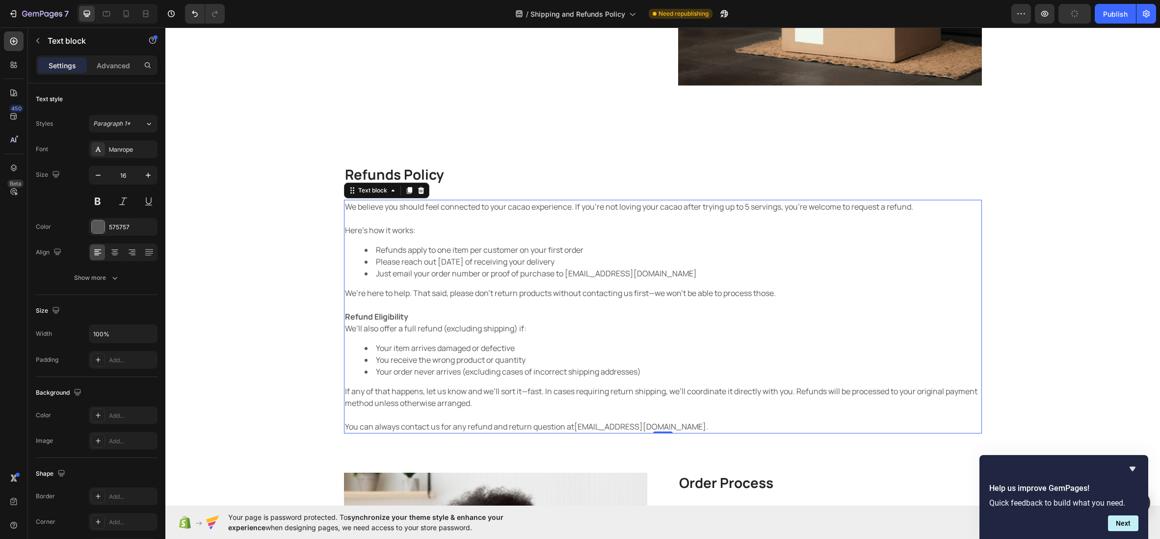
click at [386, 315] on strong "Refund Eligibility" at bounding box center [376, 316] width 63 height 11
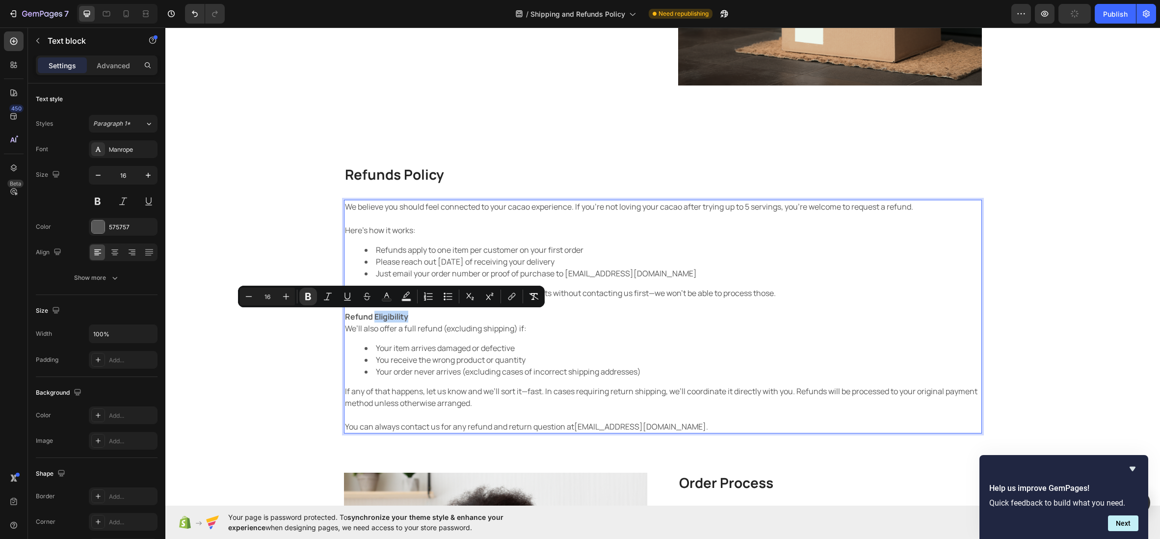
click at [386, 315] on strong "Refund Eligibility" at bounding box center [376, 316] width 63 height 11
drag, startPoint x: 421, startPoint y: 317, endPoint x: 356, endPoint y: 308, distance: 65.3
click at [346, 320] on p "Refund Eligibility" at bounding box center [663, 317] width 636 height 12
click at [294, 295] on icon "Editor contextual toolbar" at bounding box center [294, 296] width 6 height 7
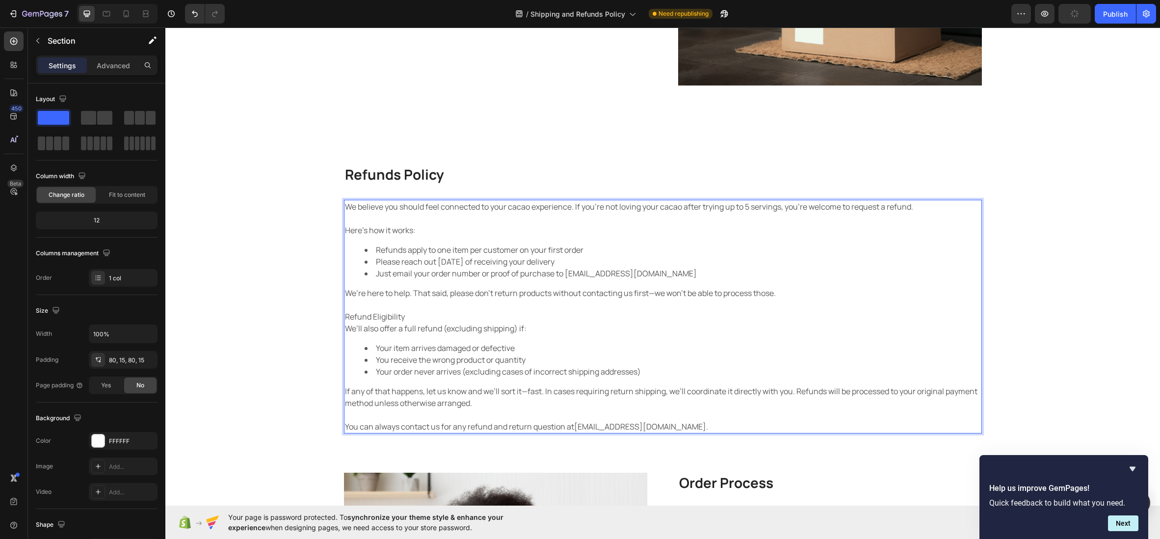
click at [294, 295] on div "Refunds Policy Heading We believe you should feel connected to your cacao exper…" at bounding box center [663, 298] width 980 height 269
drag, startPoint x: 377, startPoint y: 313, endPoint x: 381, endPoint y: 316, distance: 5.3
click at [377, 312] on p "Refund Eligibility" at bounding box center [663, 317] width 636 height 12
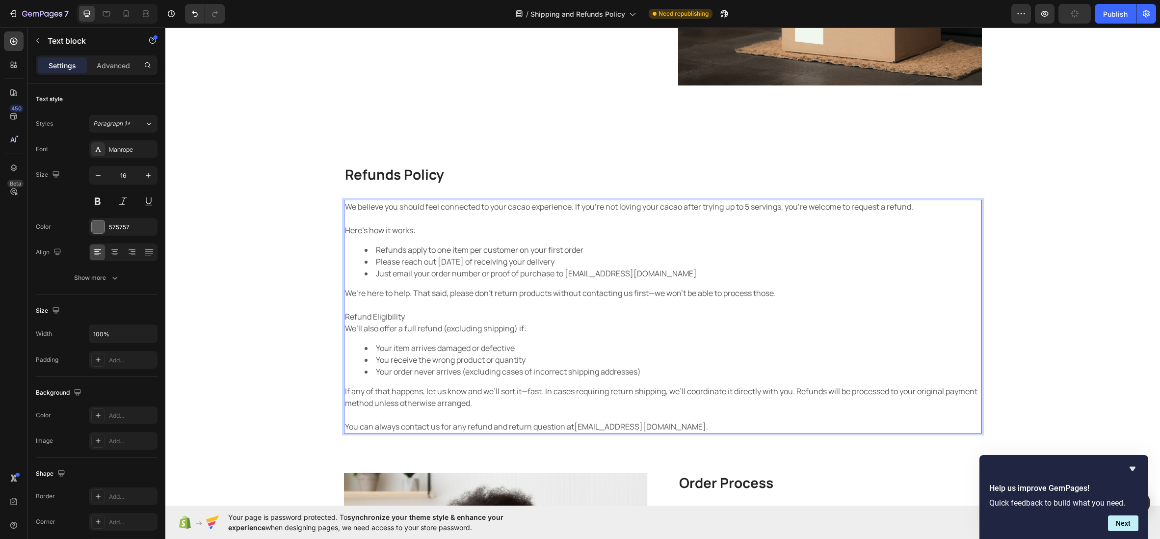
drag, startPoint x: 386, startPoint y: 320, endPoint x: 391, endPoint y: 319, distance: 5.1
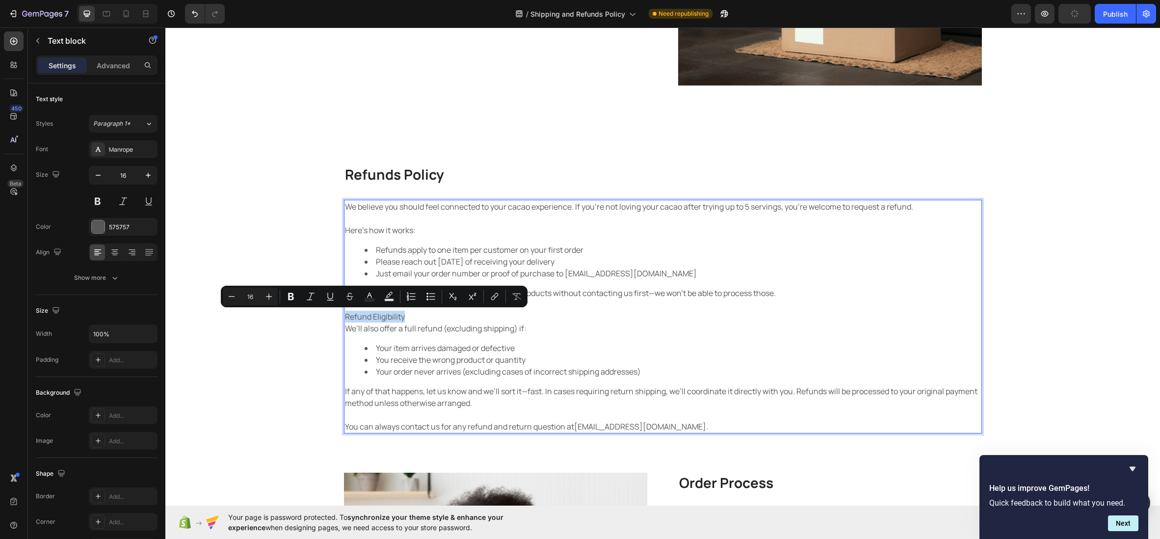
drag, startPoint x: 409, startPoint y: 318, endPoint x: 346, endPoint y: 318, distance: 63.8
click at [346, 318] on p "Refund Eligibility" at bounding box center [663, 317] width 636 height 12
click at [293, 296] on icon "Editor contextual toolbar" at bounding box center [291, 296] width 6 height 7
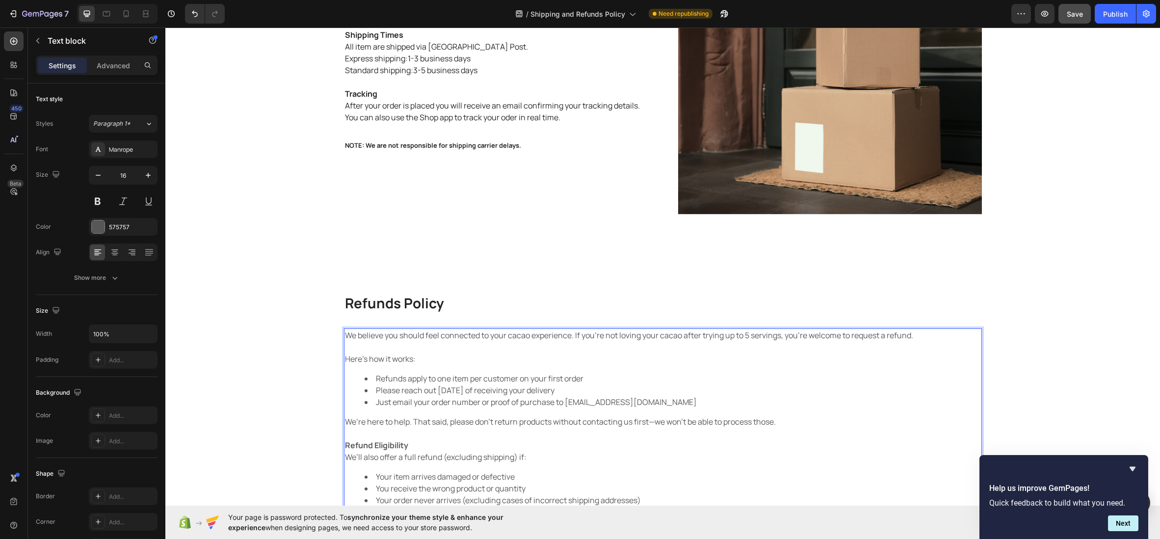
scroll to position [229, 0]
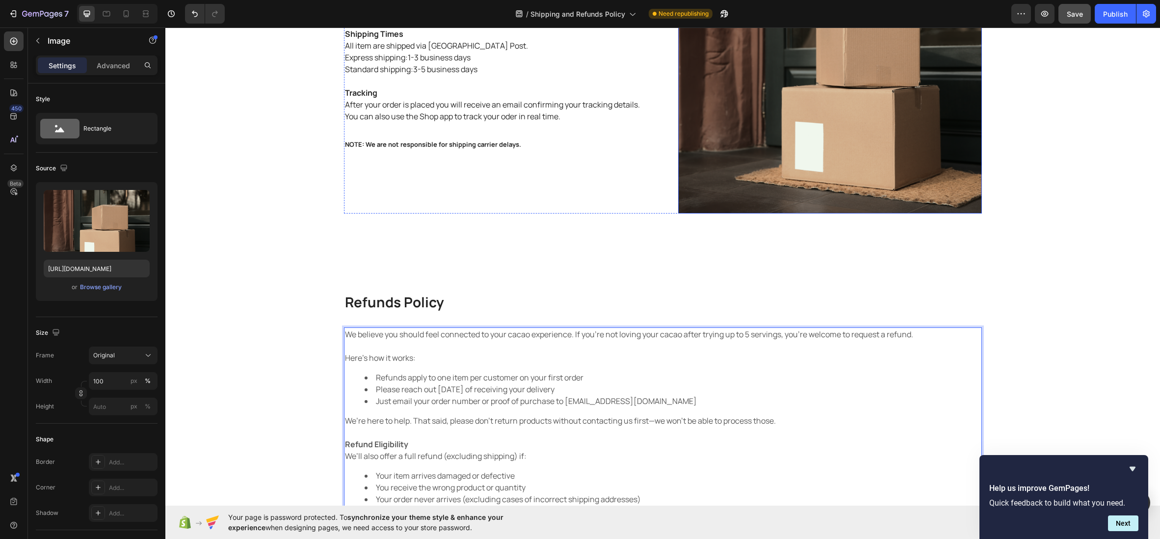
click at [775, 176] on img at bounding box center [830, 61] width 304 height 304
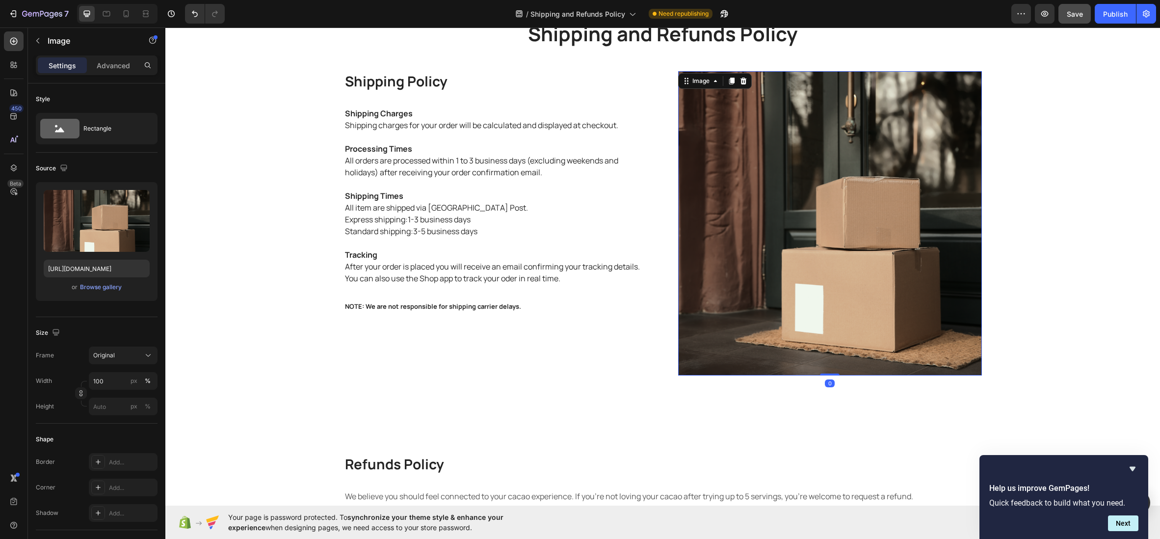
scroll to position [66, 0]
drag, startPoint x: 828, startPoint y: 374, endPoint x: 825, endPoint y: 328, distance: 46.3
click at [825, 328] on div "Image 0" at bounding box center [830, 224] width 304 height 304
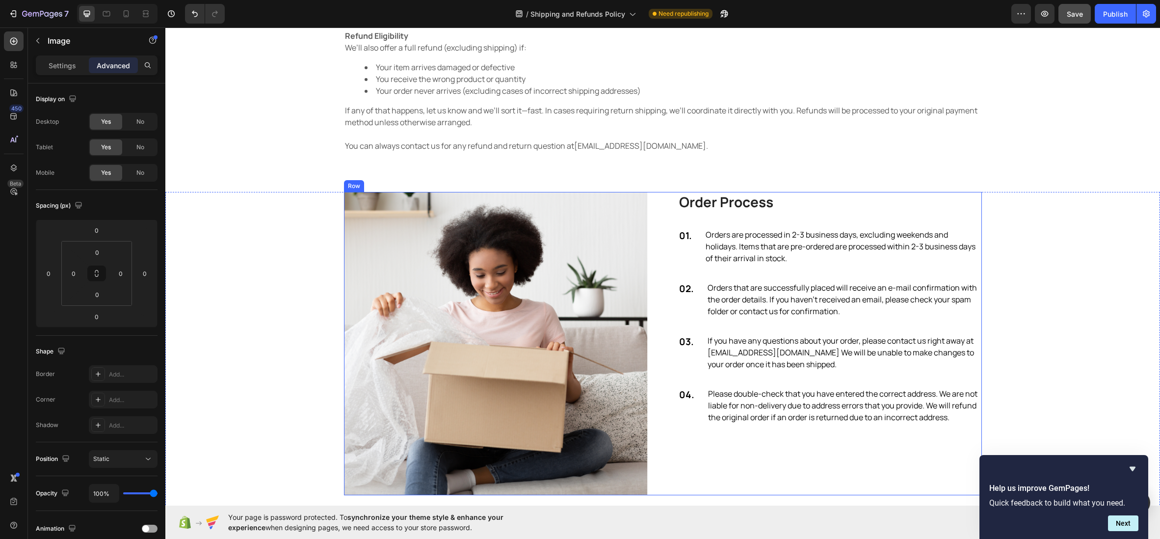
scroll to position [644, 0]
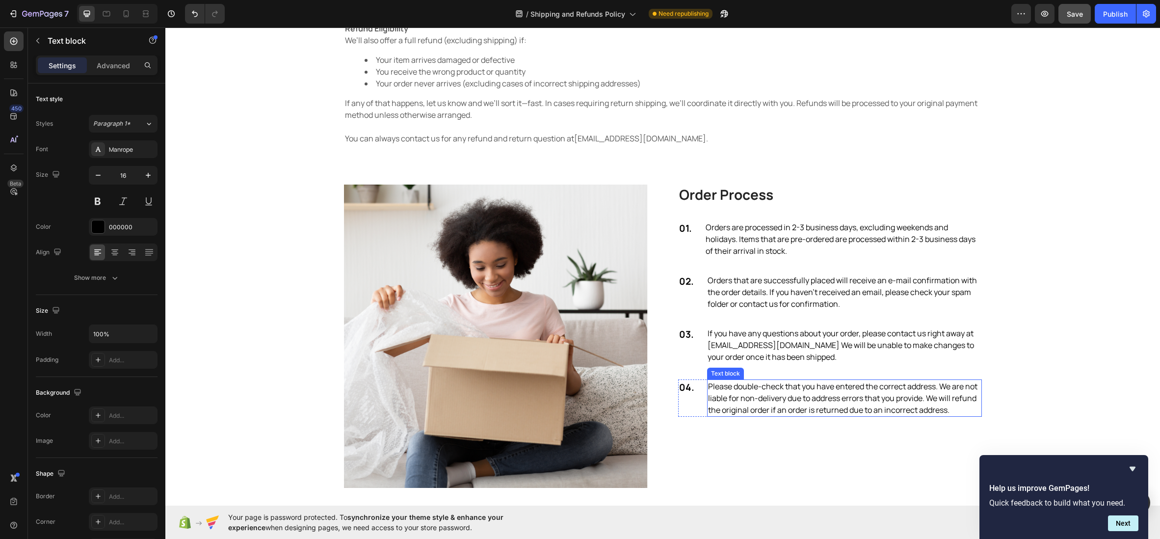
click at [849, 398] on p "Please double-check that you have entered the correct address. We are not liabl…" at bounding box center [844, 397] width 273 height 35
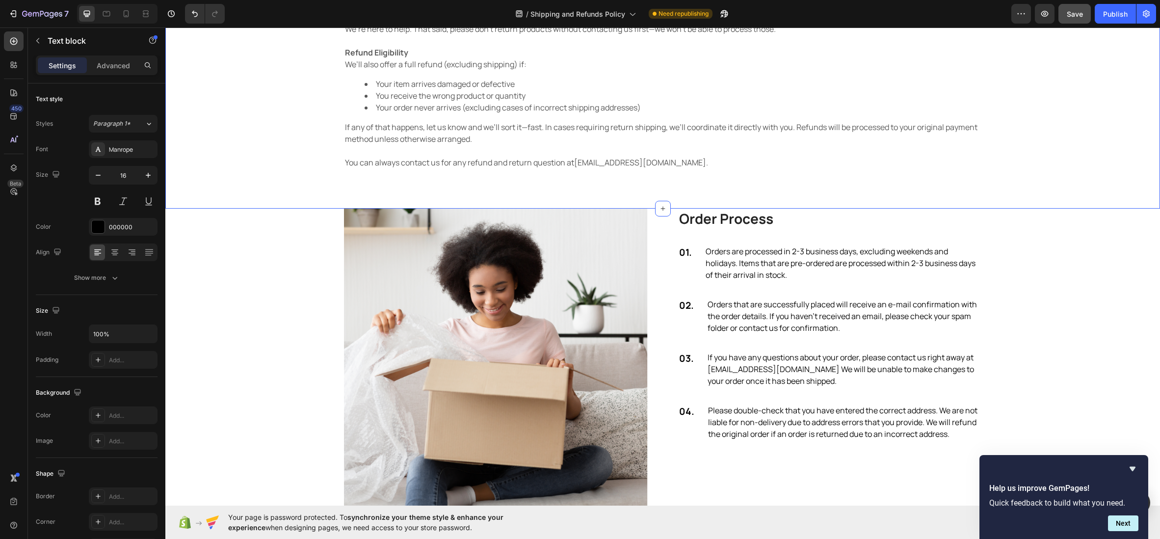
scroll to position [622, 0]
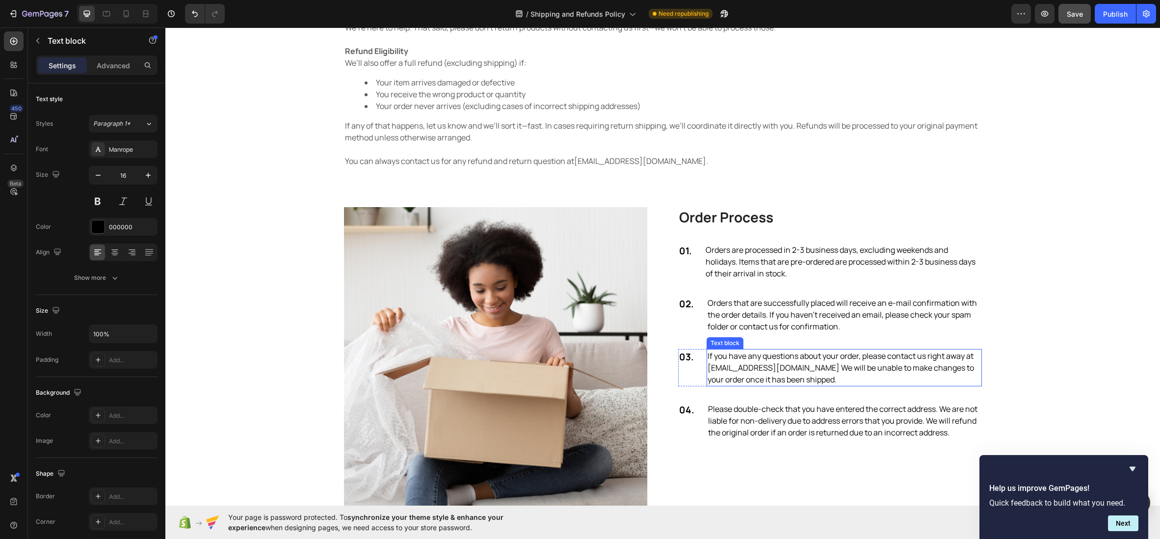
click at [824, 376] on p "If you have any questions about your order, please contact us right away at gem…" at bounding box center [844, 367] width 273 height 35
click at [806, 412] on p "Please double-check that you have entered the correct address. We are not liabl…" at bounding box center [844, 420] width 273 height 35
click at [942, 410] on p "Please double-check that you have entered the correct address. We are not liabl…" at bounding box center [844, 420] width 273 height 35
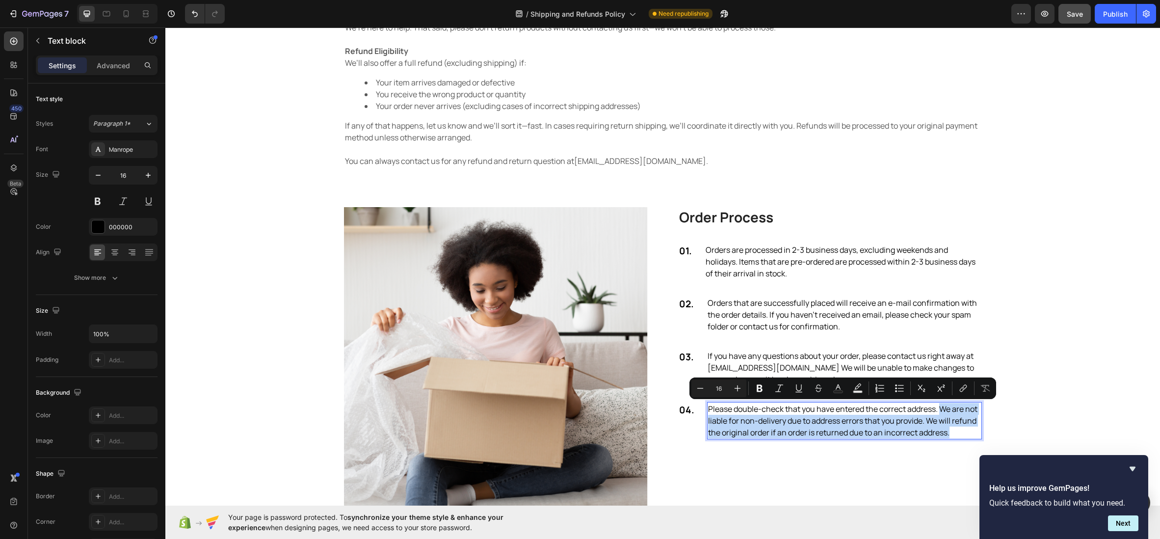
drag, startPoint x: 942, startPoint y: 408, endPoint x: 953, endPoint y: 431, distance: 25.7
click at [953, 431] on p "Please double-check that you have entered the correct address. We are not liabl…" at bounding box center [844, 420] width 273 height 35
copy p "We are not liable for non-delivery due to address errors that you provide. We w…"
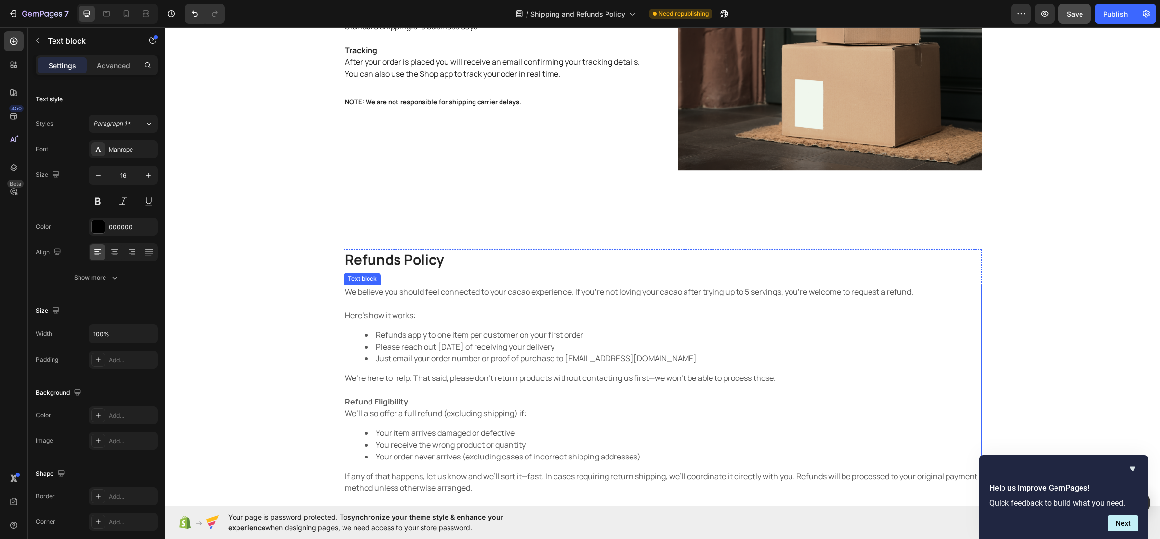
scroll to position [0, 0]
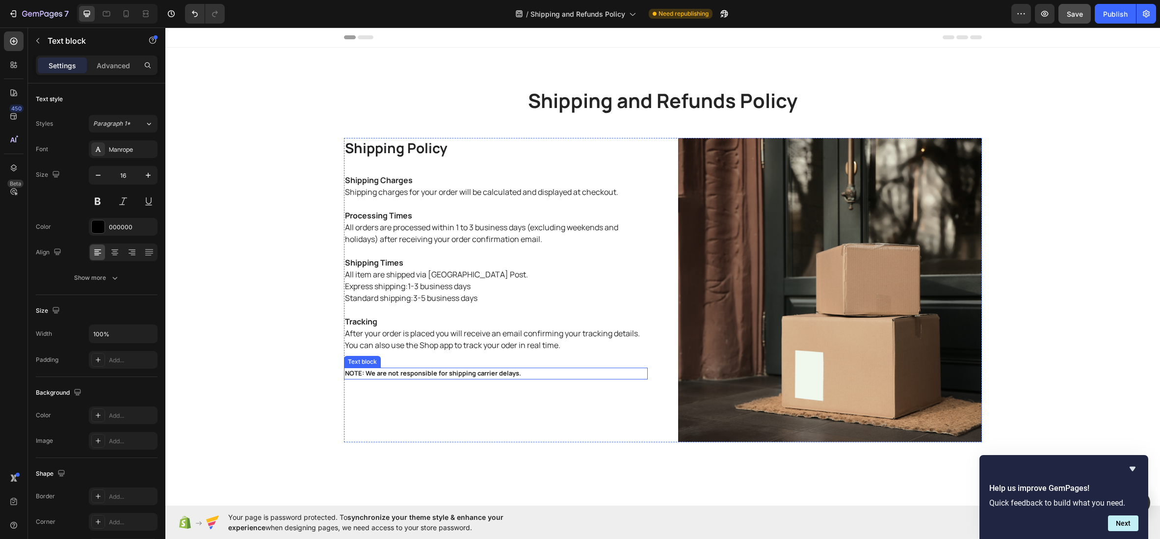
click at [483, 376] on p "NOTE: We are not responsible for shipping carrier delays." at bounding box center [496, 374] width 302 height 10
click at [536, 373] on p "NOTE: We are not responsible for shipping carrier delays." at bounding box center [496, 374] width 302 height 10
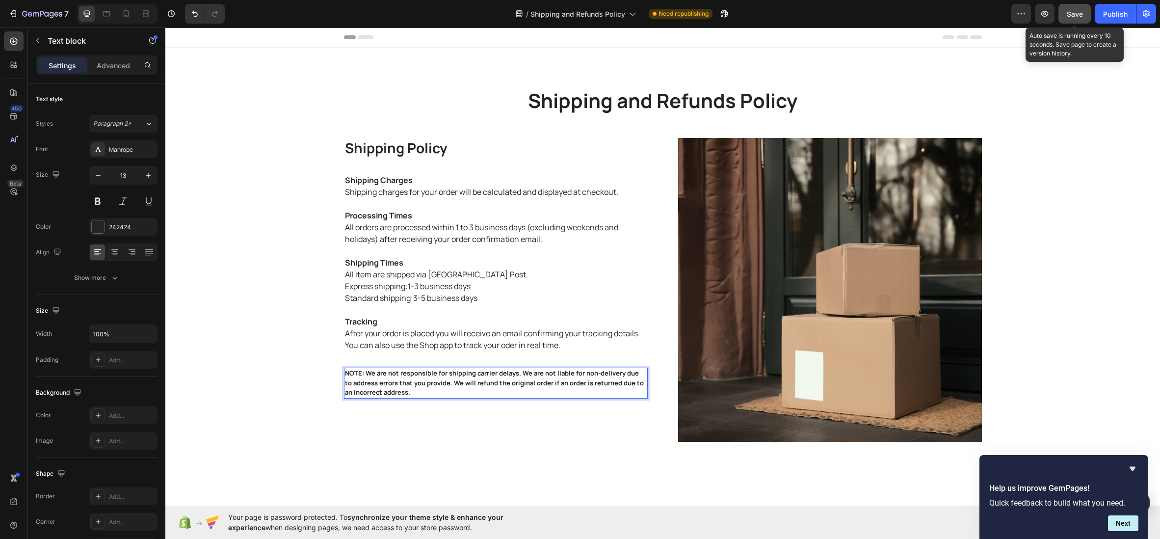
click at [1075, 12] on span "Save" at bounding box center [1075, 14] width 16 height 8
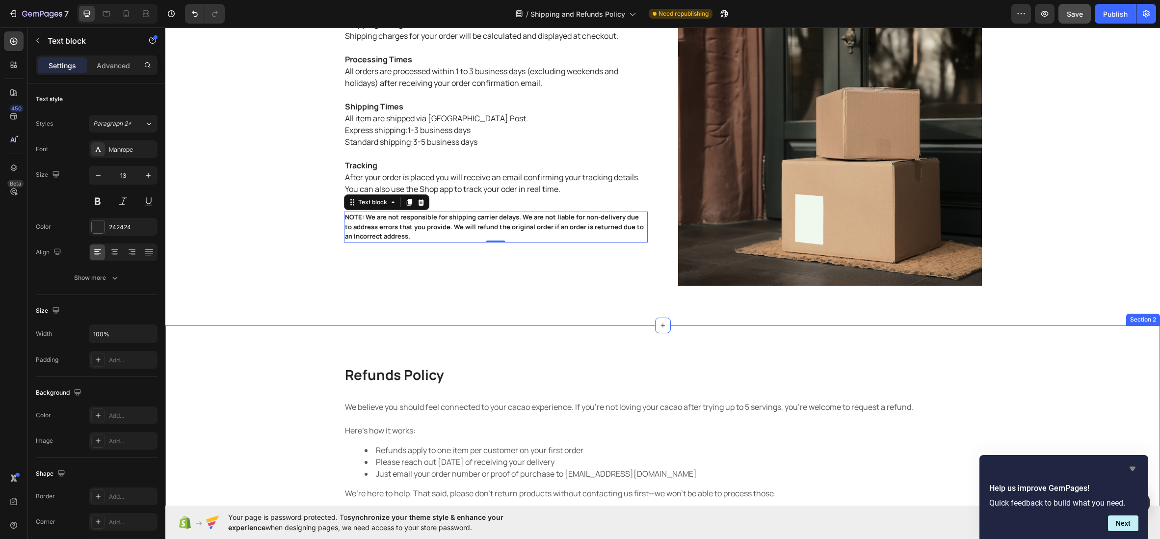
scroll to position [157, 0]
click at [1133, 470] on icon "Hide survey" at bounding box center [1133, 469] width 6 height 4
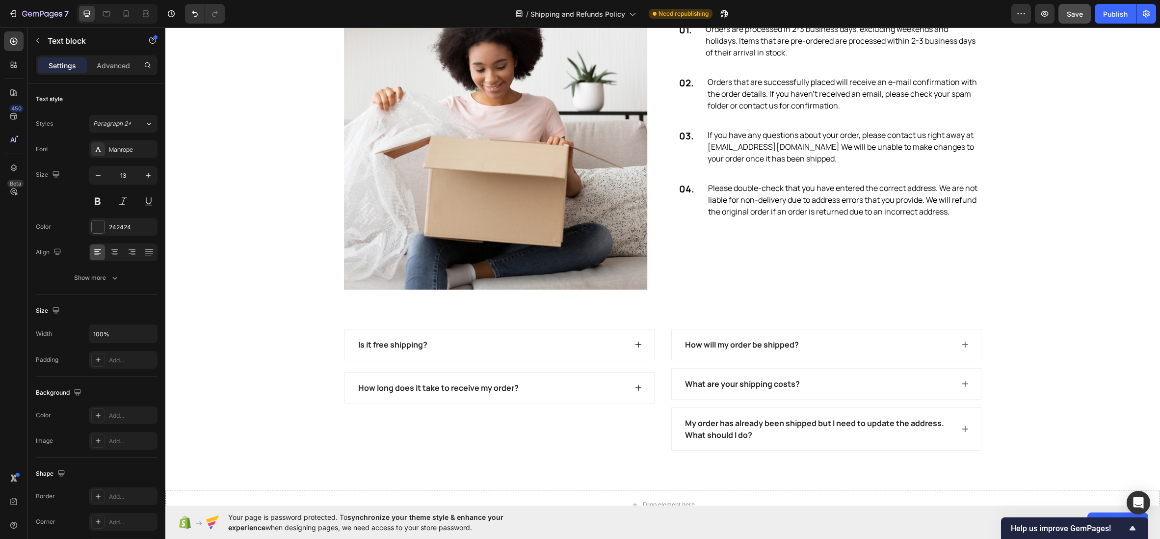
scroll to position [844, 0]
click at [551, 221] on img at bounding box center [496, 136] width 304 height 303
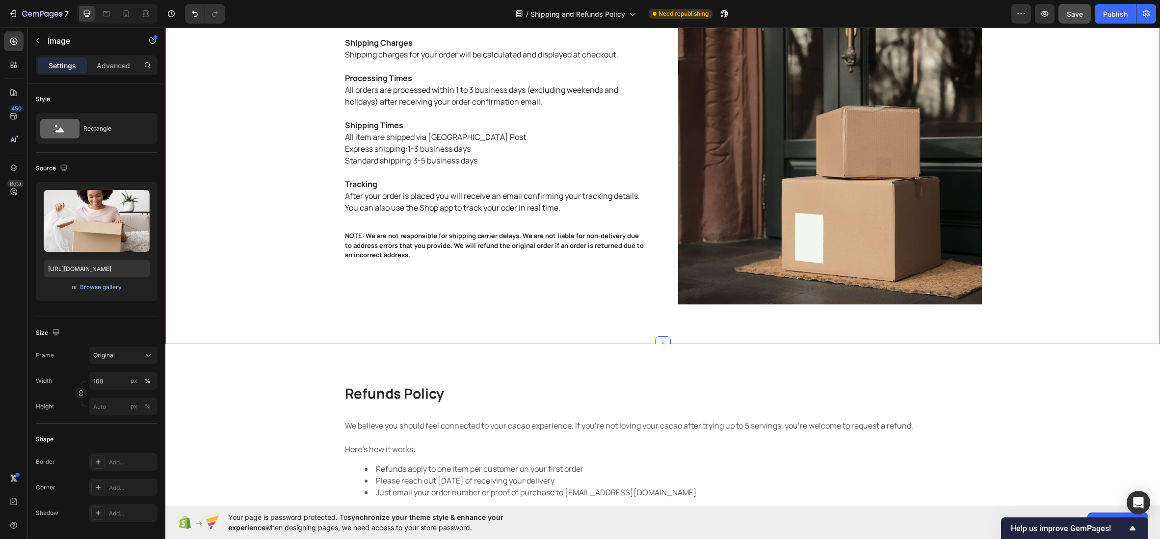
scroll to position [0, 0]
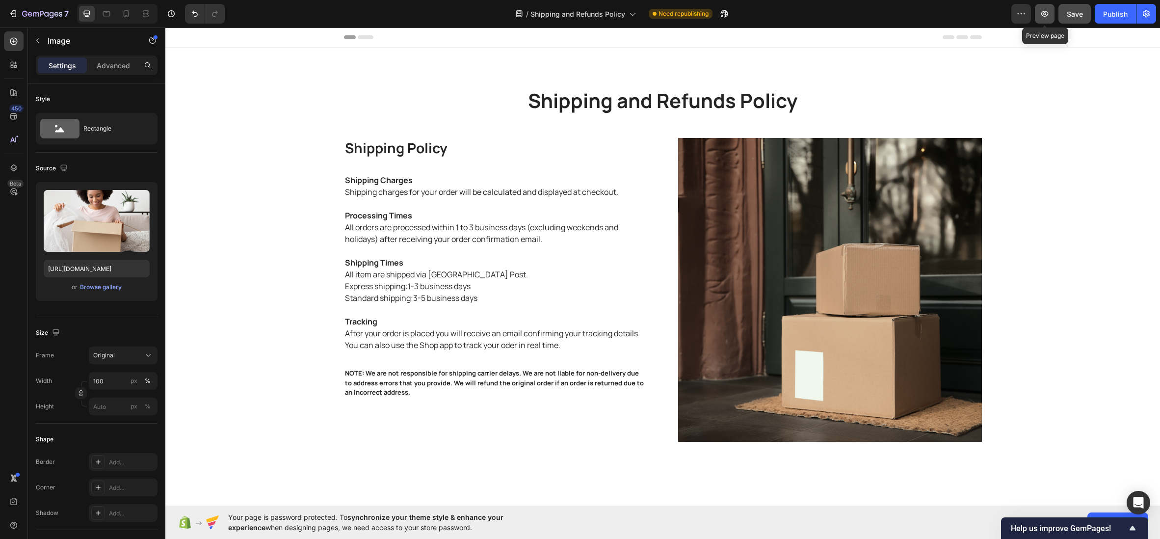
click at [1045, 13] on icon "button" at bounding box center [1045, 14] width 10 height 10
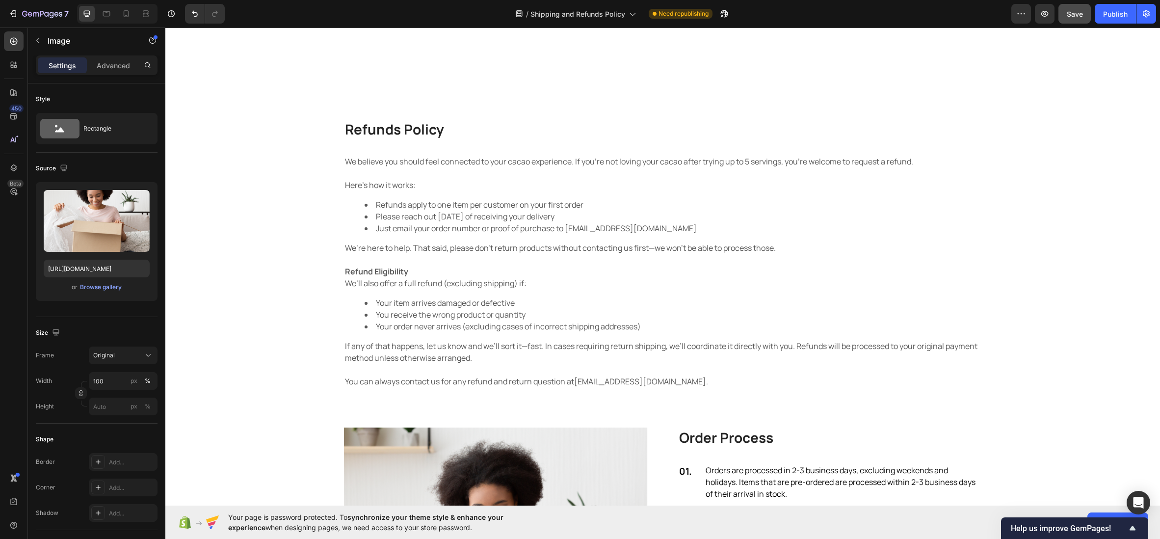
scroll to position [617, 0]
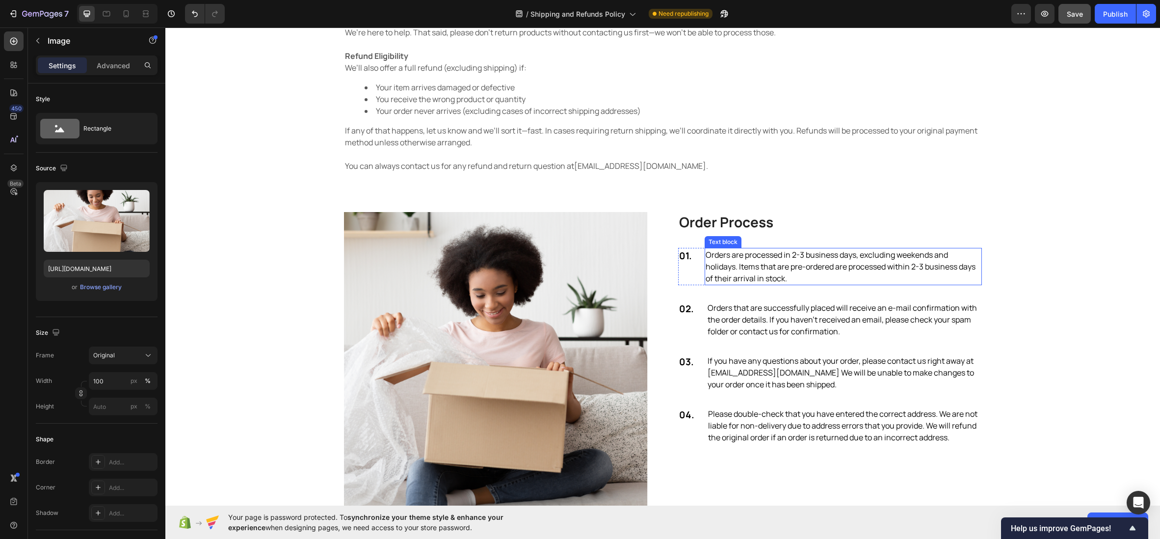
click at [773, 268] on p "Orders are processed in 2-3 business days, excluding weekends and holidays. Ite…" at bounding box center [843, 266] width 275 height 35
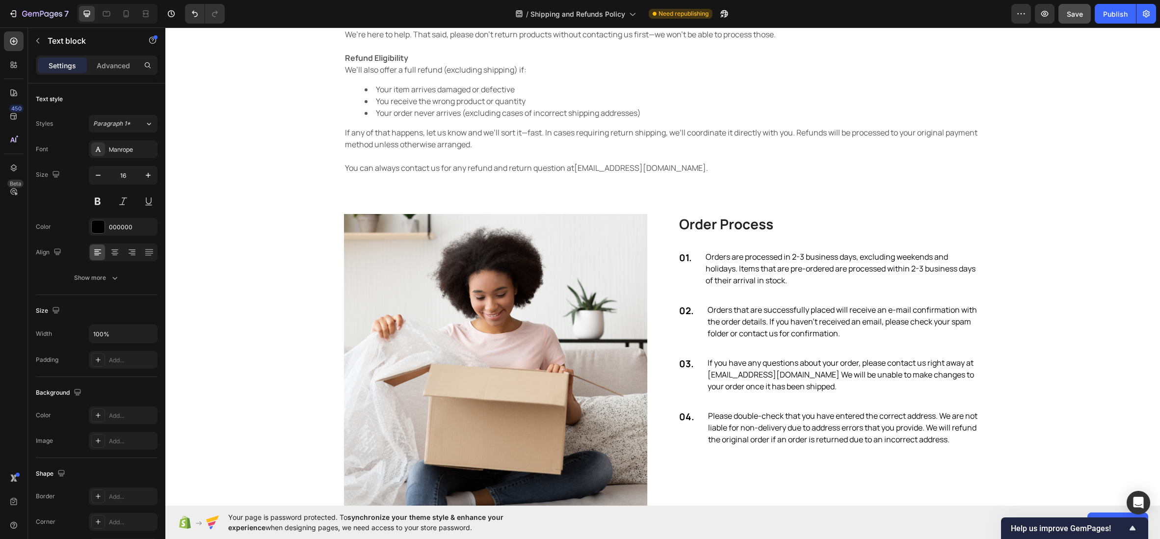
scroll to position [617, 0]
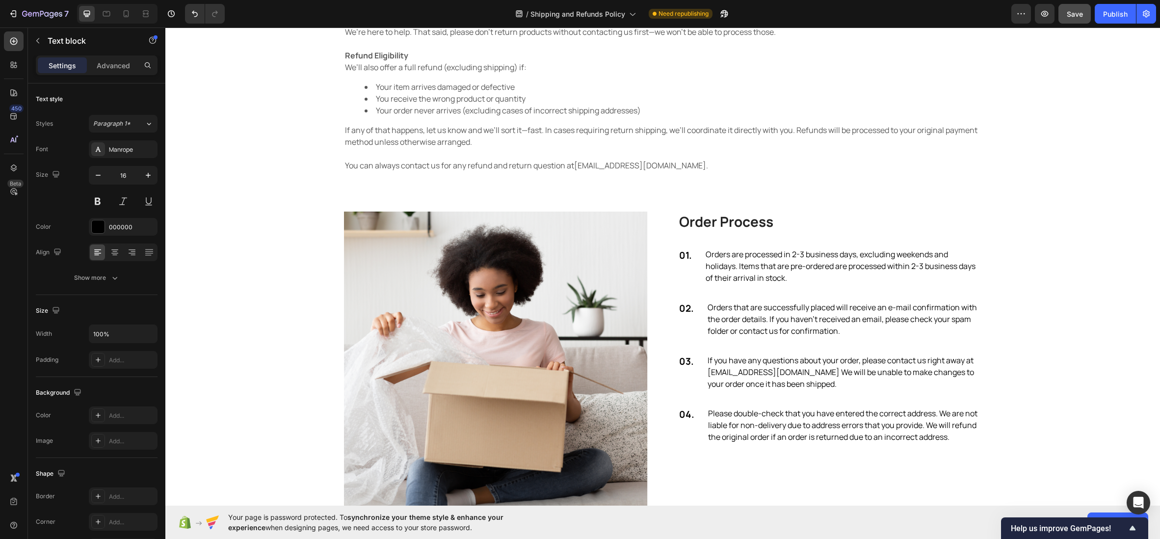
click at [802, 252] on p "Orders are processed in 2-3 business days, excluding weekends and holidays. Ite…" at bounding box center [843, 265] width 275 height 35
click at [794, 254] on p "Orders are processed in 2-3 business days, excluding weekends and holidays. Ite…" at bounding box center [843, 265] width 275 height 35
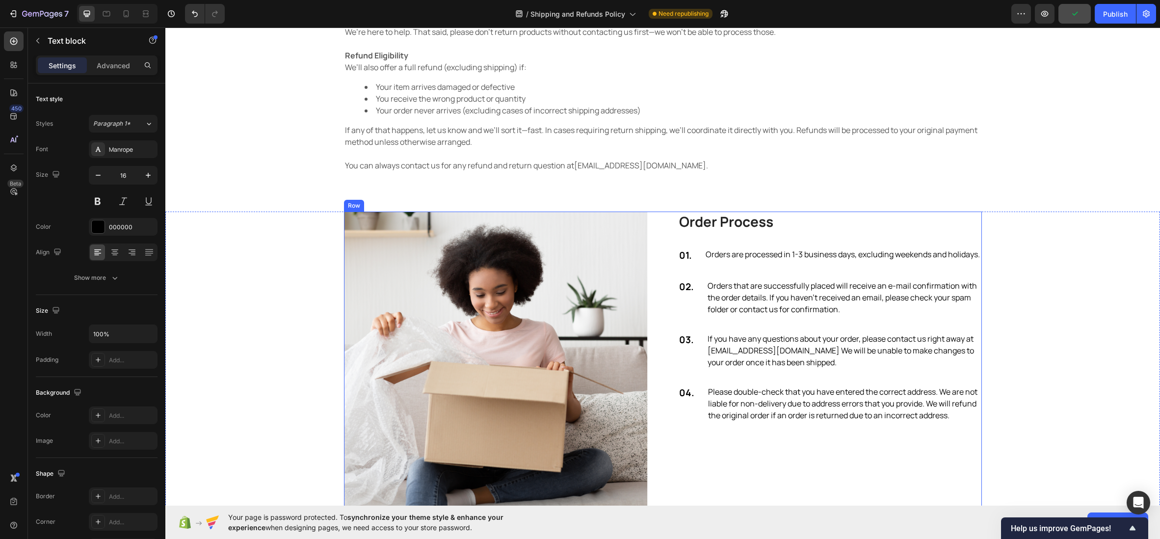
scroll to position [706, 0]
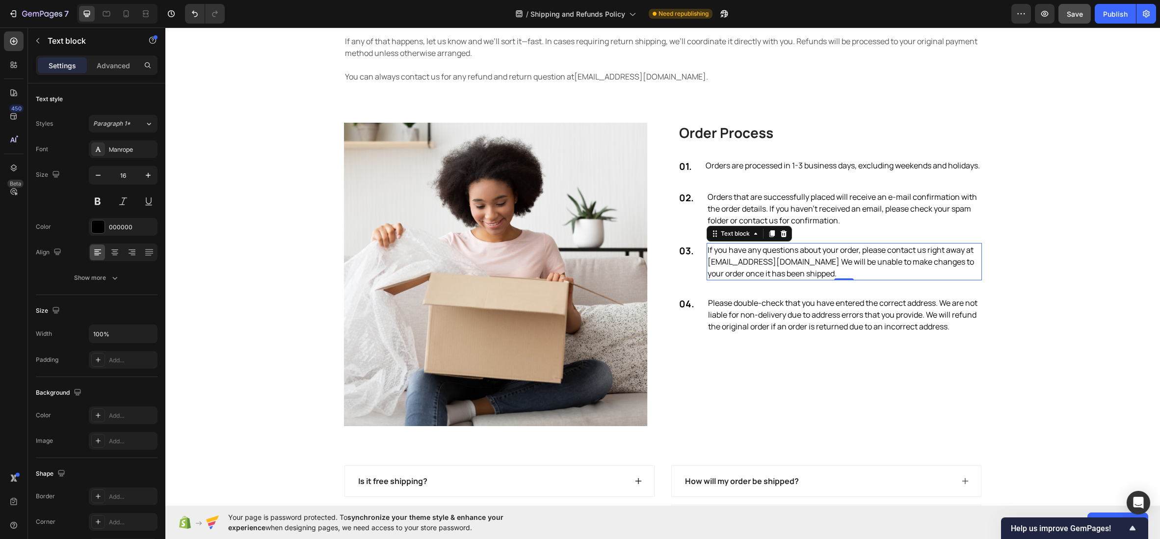
click at [775, 277] on p "If you have any questions about your order, please contact us right away at gem…" at bounding box center [844, 261] width 273 height 35
click at [749, 272] on p "If you have any questions about your order, please contact us right away at gem…" at bounding box center [844, 261] width 273 height 35
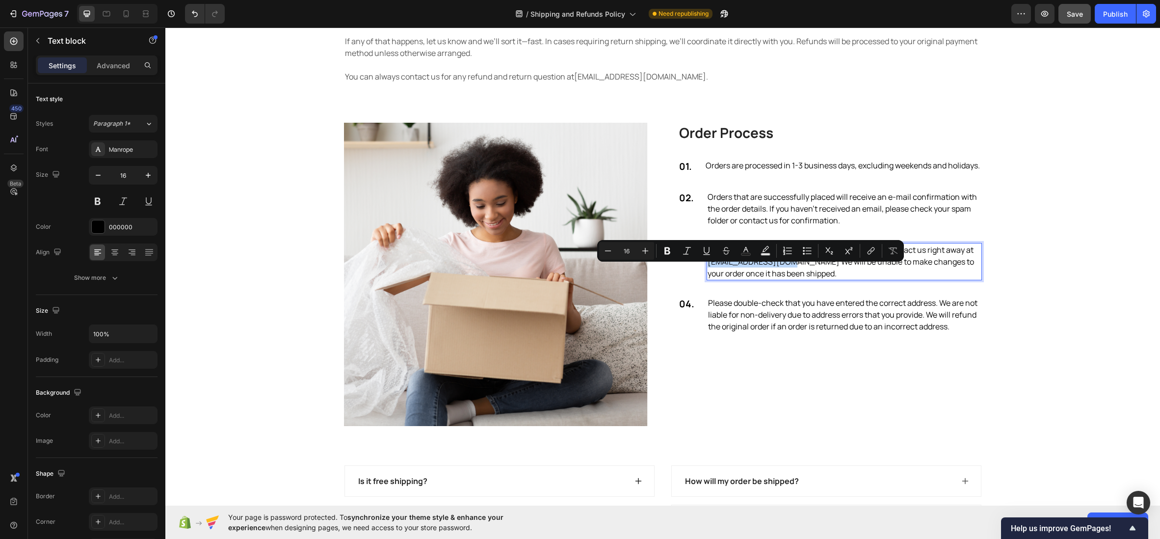
drag, startPoint x: 793, startPoint y: 271, endPoint x: 708, endPoint y: 272, distance: 84.9
click at [708, 272] on p "If you have any questions about your order, please contact us right away at gem…" at bounding box center [844, 261] width 273 height 35
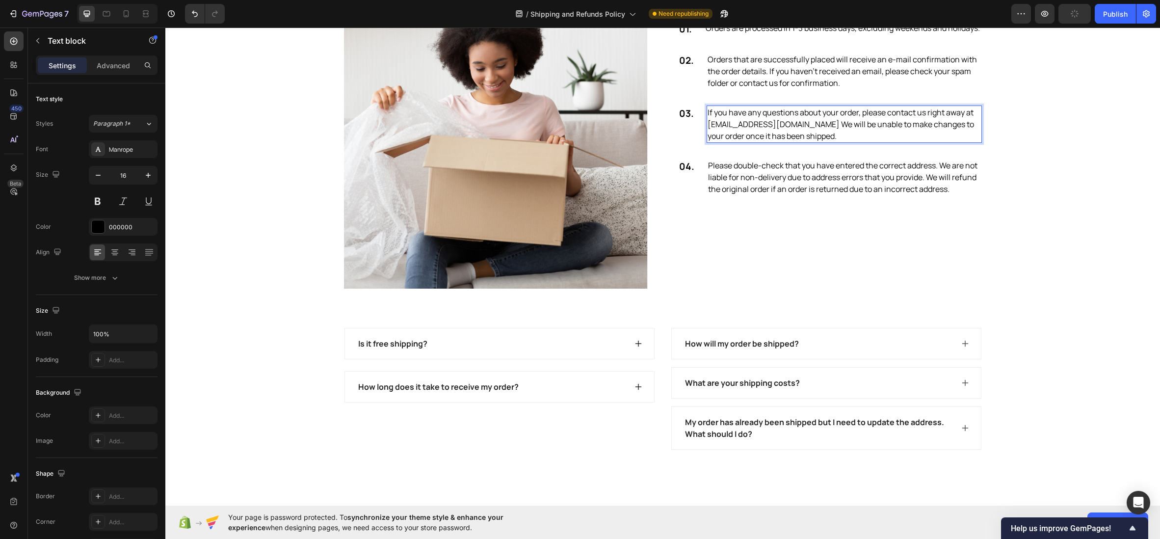
scroll to position [854, 0]
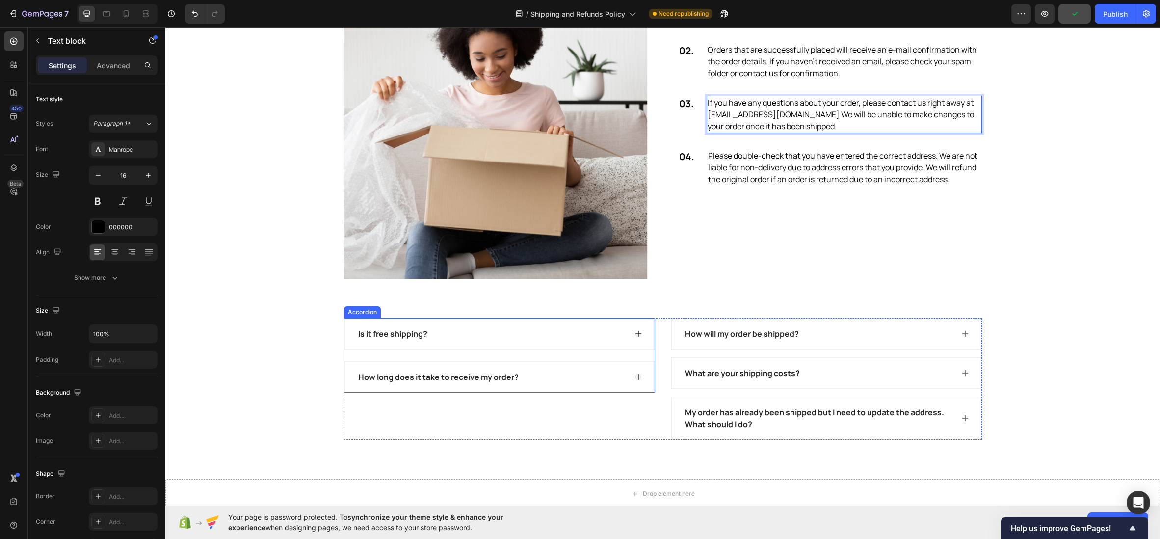
click at [629, 340] on div "Is it free shipping?" at bounding box center [499, 334] width 309 height 30
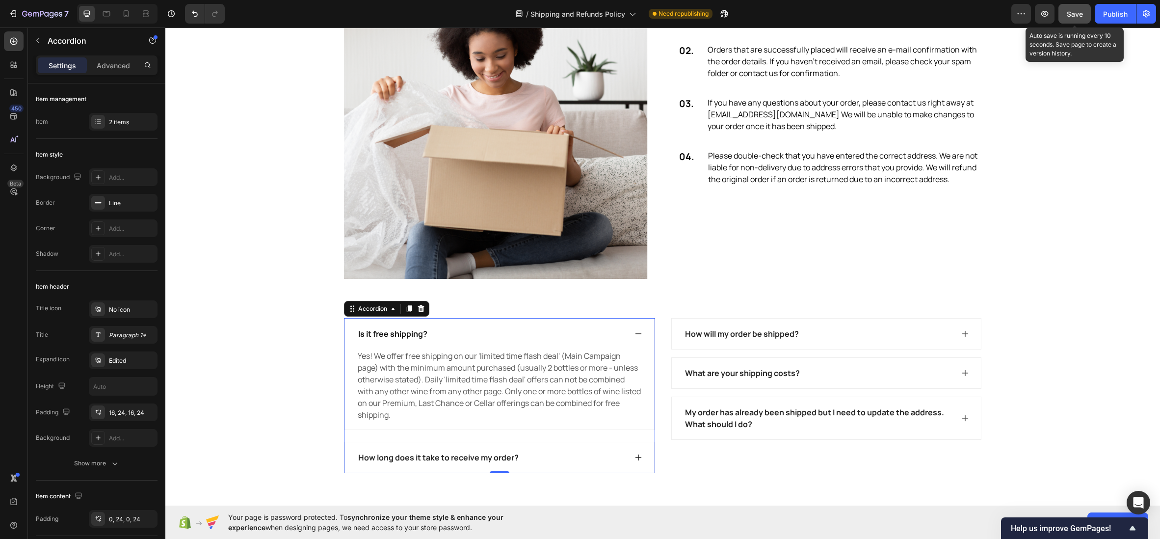
click at [1078, 18] on div "Save" at bounding box center [1075, 14] width 16 height 10
click at [429, 397] on p "Yes! We offer free shipping on our 'limited time flash deal' (Main Campaign pag…" at bounding box center [500, 385] width 284 height 71
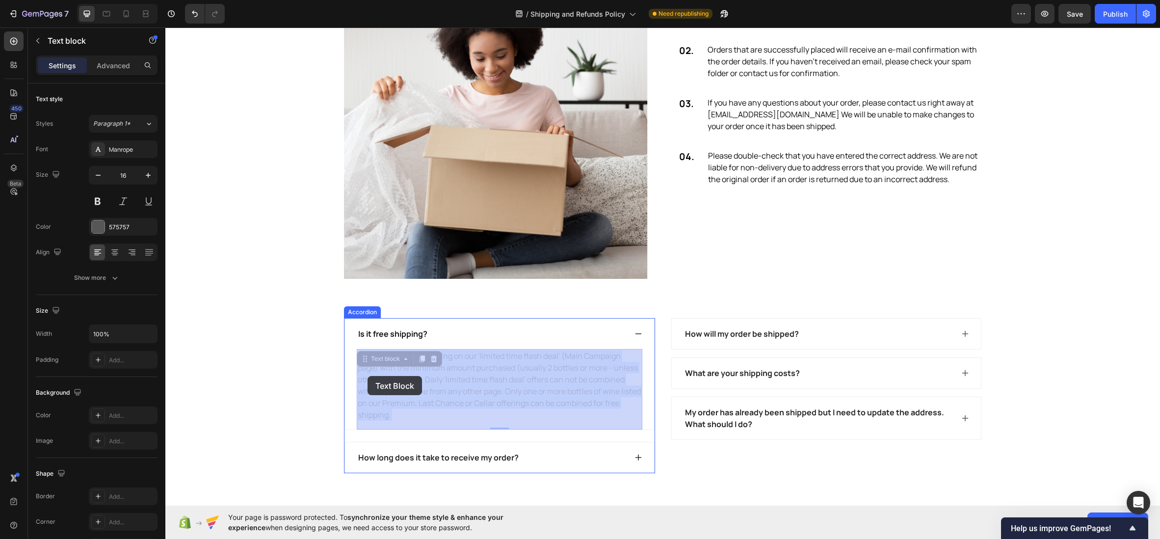
drag, startPoint x: 413, startPoint y: 416, endPoint x: 398, endPoint y: 383, distance: 36.0
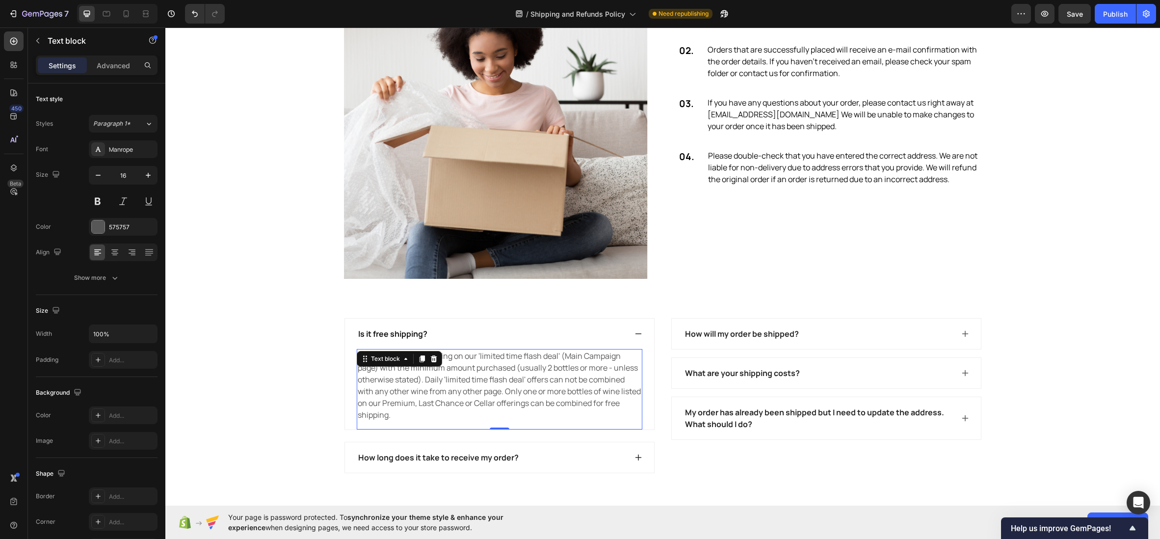
drag, startPoint x: 436, startPoint y: 420, endPoint x: 429, endPoint y: 419, distance: 6.9
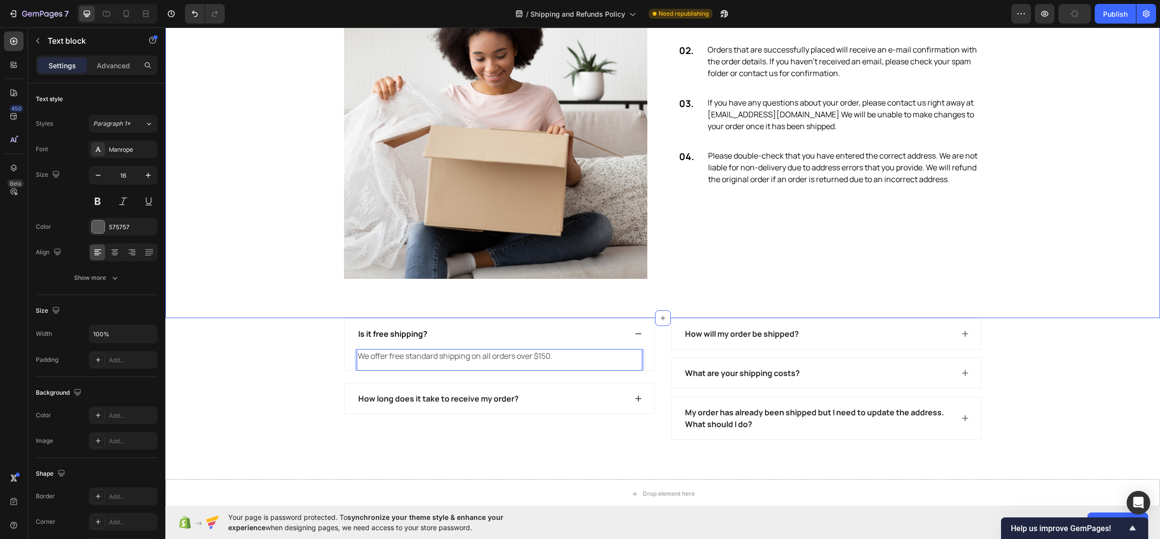
click at [282, 218] on div "Image Order Process Heading 01. Text block Orders are processed in 1-3 business…" at bounding box center [663, 126] width 980 height 303
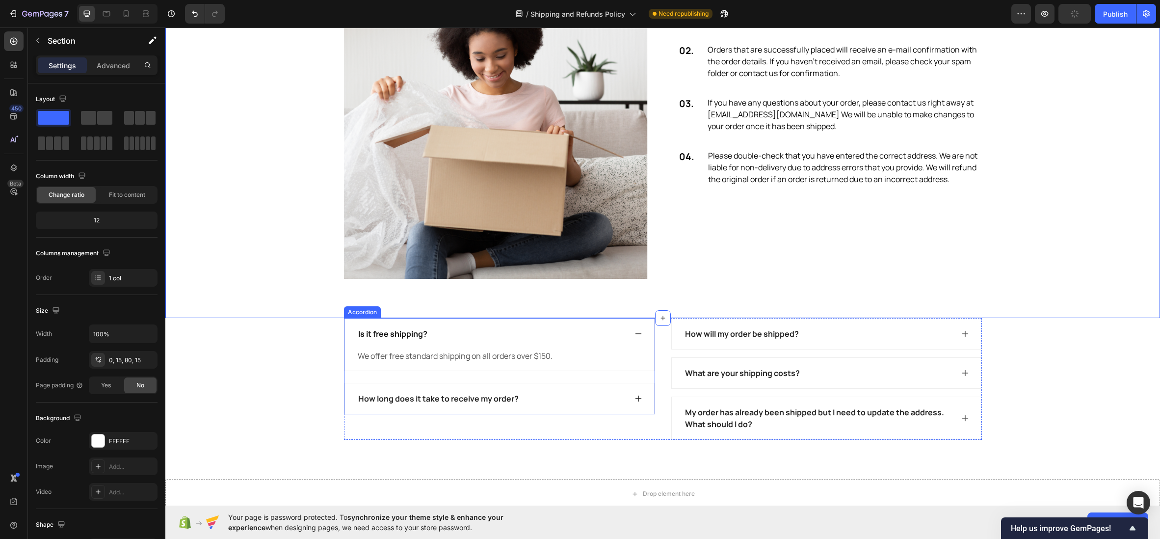
click at [512, 402] on div "How long does it take to receive my order?" at bounding box center [438, 398] width 163 height 15
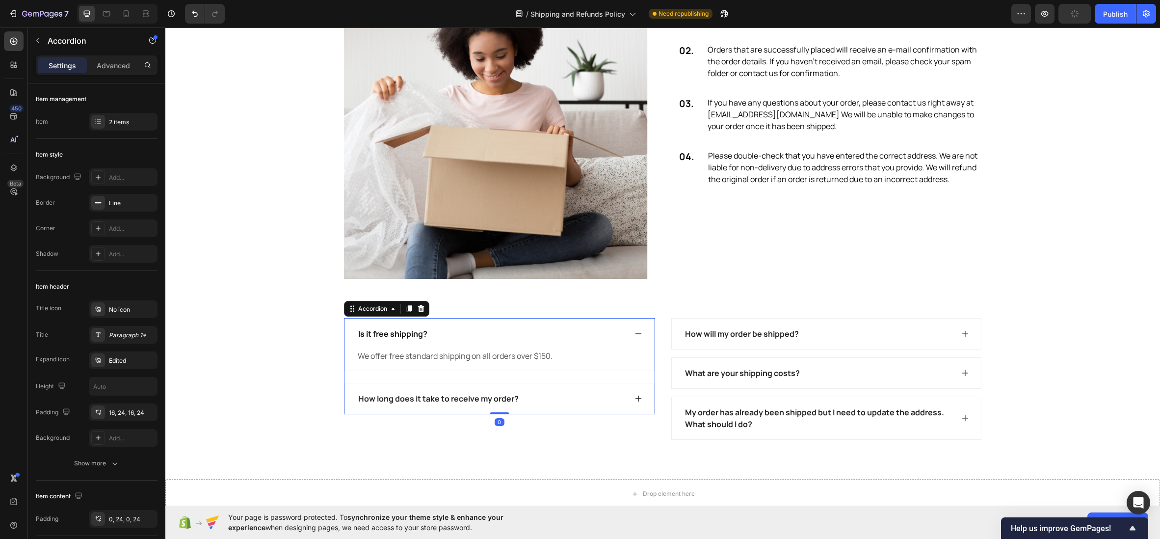
click at [641, 400] on icon at bounding box center [639, 399] width 8 height 8
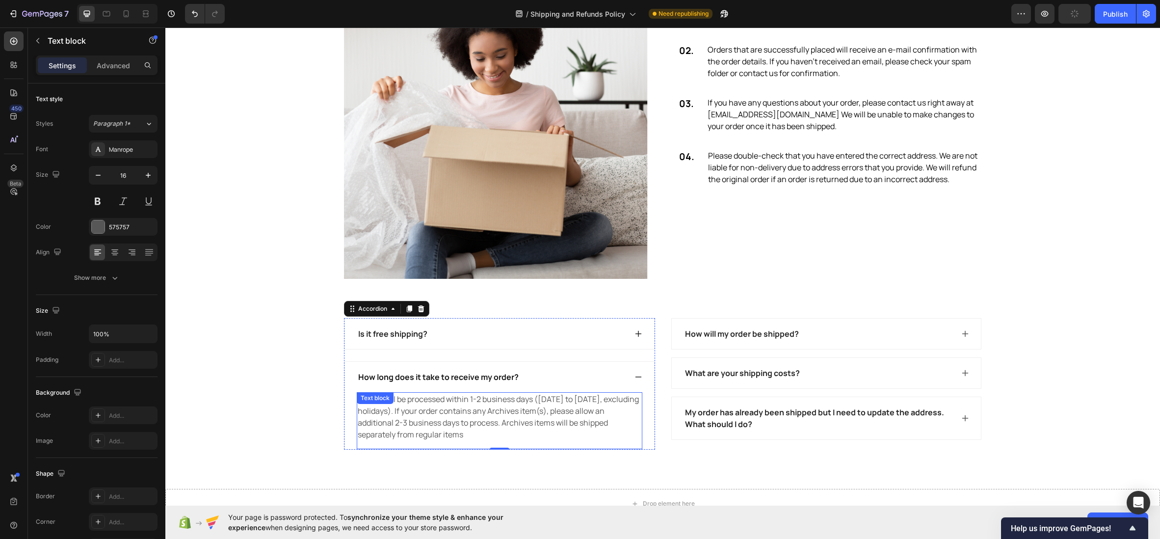
click at [478, 402] on p "Orders will be processed within 1-2 business days (Monday to Friday, excluding …" at bounding box center [500, 416] width 284 height 47
click at [481, 399] on p "Orders will be processed within 1-2 business days (Monday to Friday, excluding …" at bounding box center [500, 416] width 284 height 47
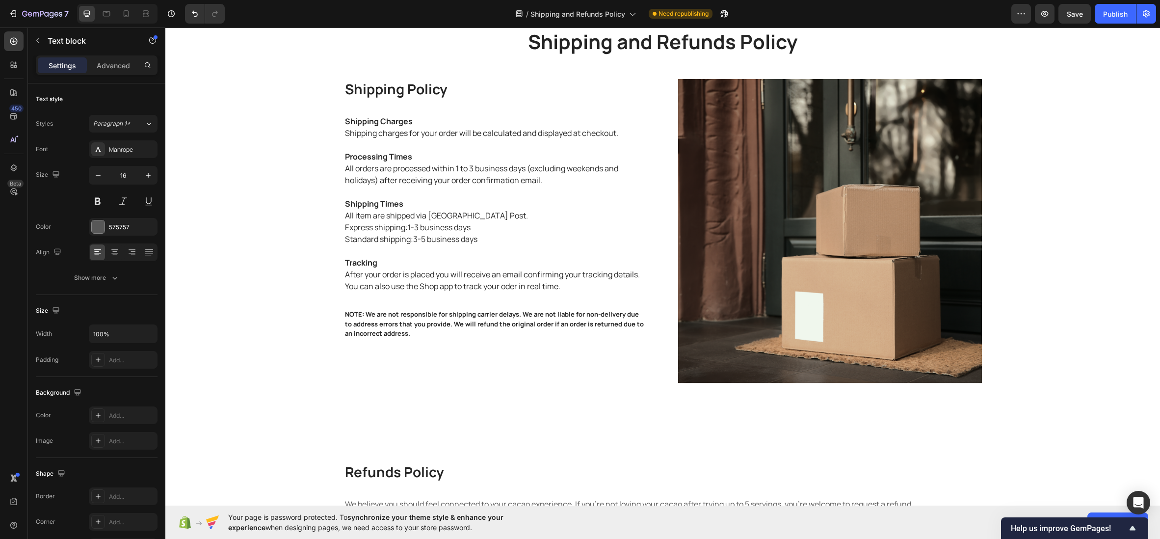
scroll to position [67, 0]
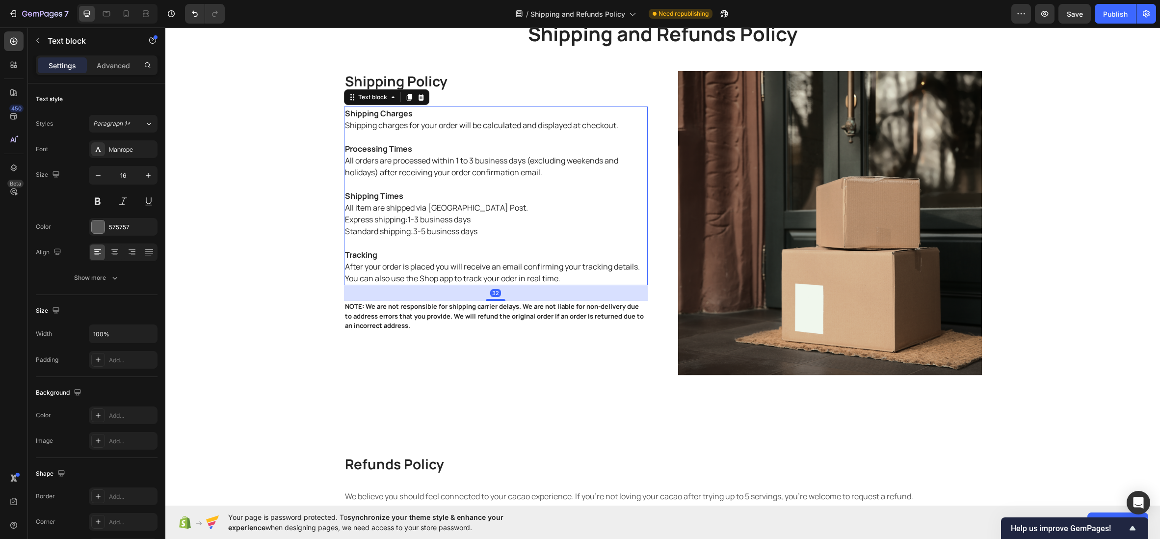
click at [454, 219] on p "Express shipping:1-3 business days" at bounding box center [496, 220] width 302 height 12
click at [483, 232] on p "Standard shipping:3-5 business days" at bounding box center [496, 231] width 302 height 12
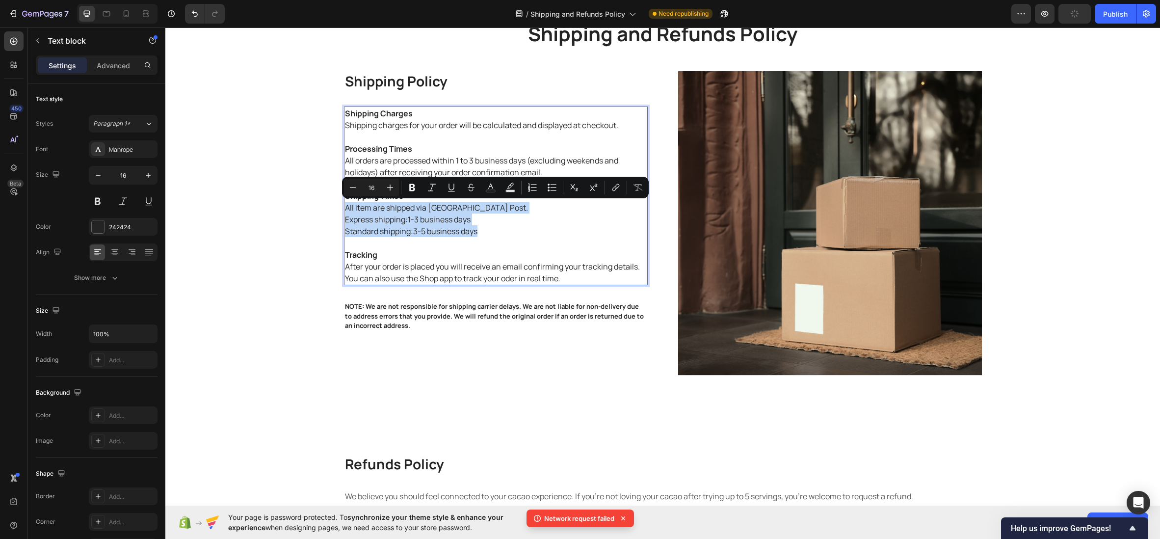
drag, startPoint x: 488, startPoint y: 231, endPoint x: 359, endPoint y: 216, distance: 129.9
click at [347, 212] on div "Shipping Charges Shipping charges for your order will be calculated and display…" at bounding box center [496, 196] width 304 height 179
copy div "All item are shipped via Australia Post. Express shipping:1-3 business days Sta…"
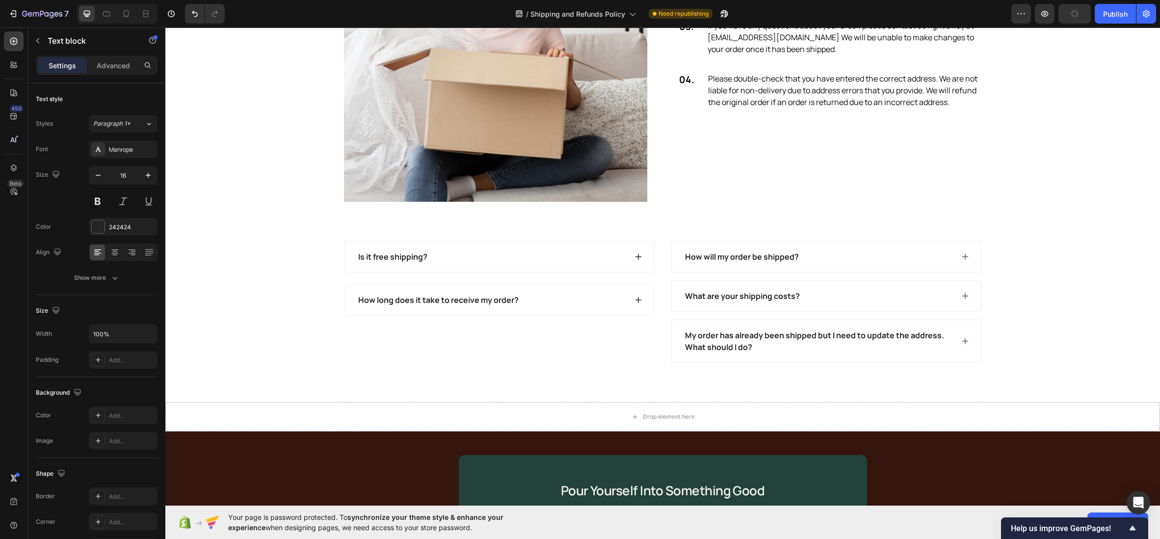
scroll to position [932, 0]
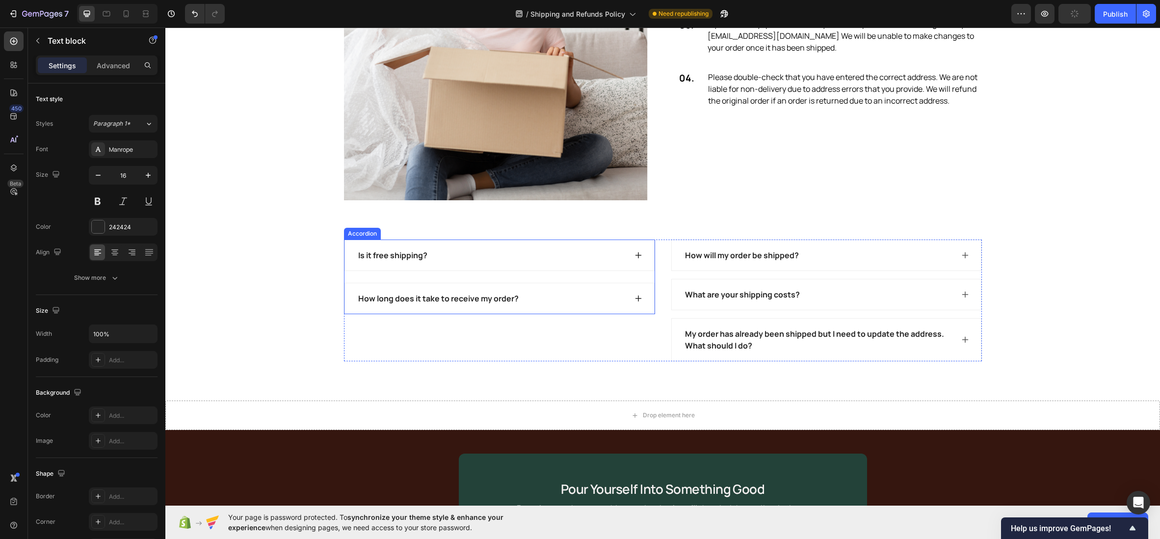
click at [638, 298] on icon at bounding box center [638, 298] width 6 height 6
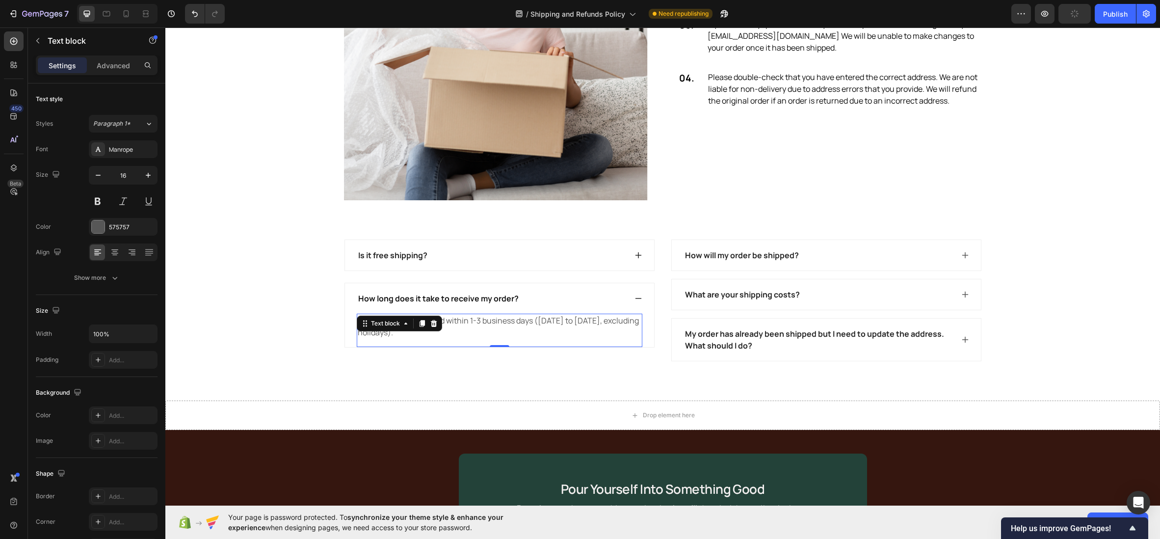
click at [455, 334] on p "Orders will be processed within 1-3 business days (Monday to Friday, excluding …" at bounding box center [500, 327] width 284 height 24
click at [492, 331] on p "Orders will be processed within 1-3 business days (Monday to Friday, excluding …" at bounding box center [500, 327] width 284 height 24
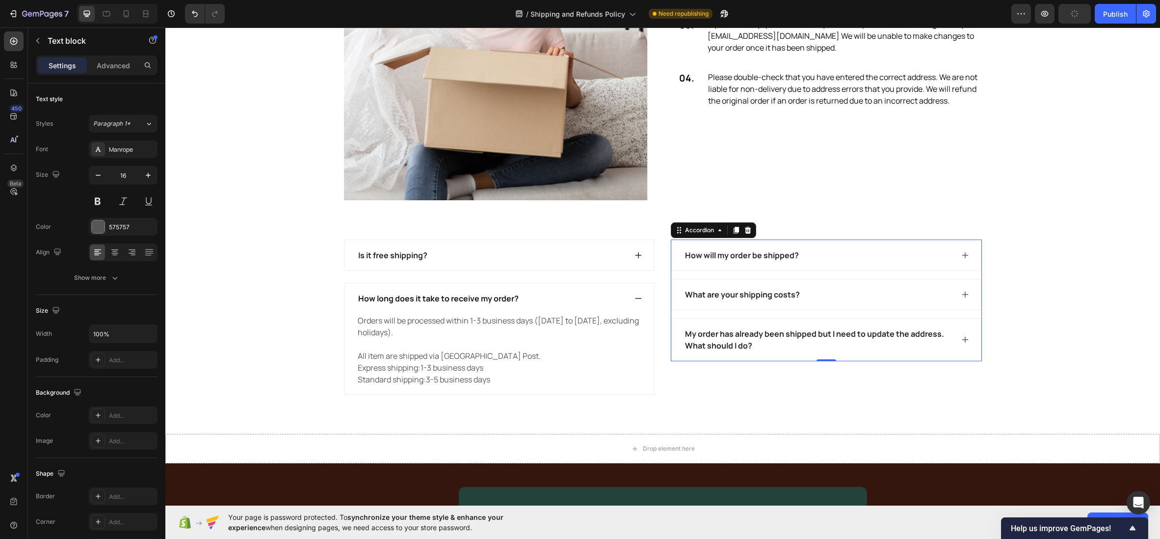
click at [965, 256] on icon at bounding box center [965, 255] width 6 height 6
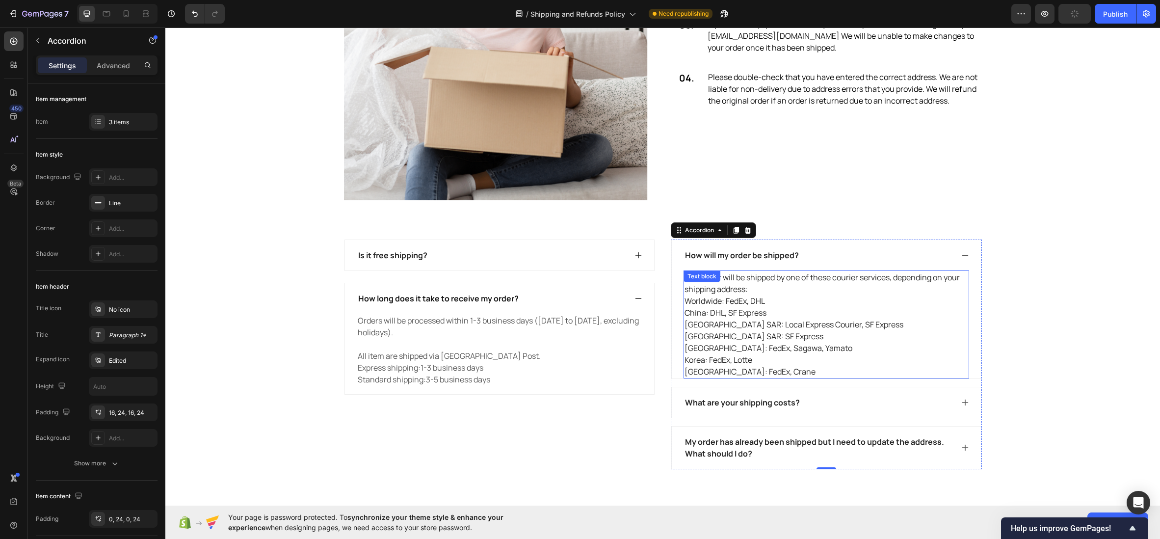
click at [801, 368] on p "Your order will be shipped by one of these courier services, depending on your …" at bounding box center [827, 324] width 284 height 106
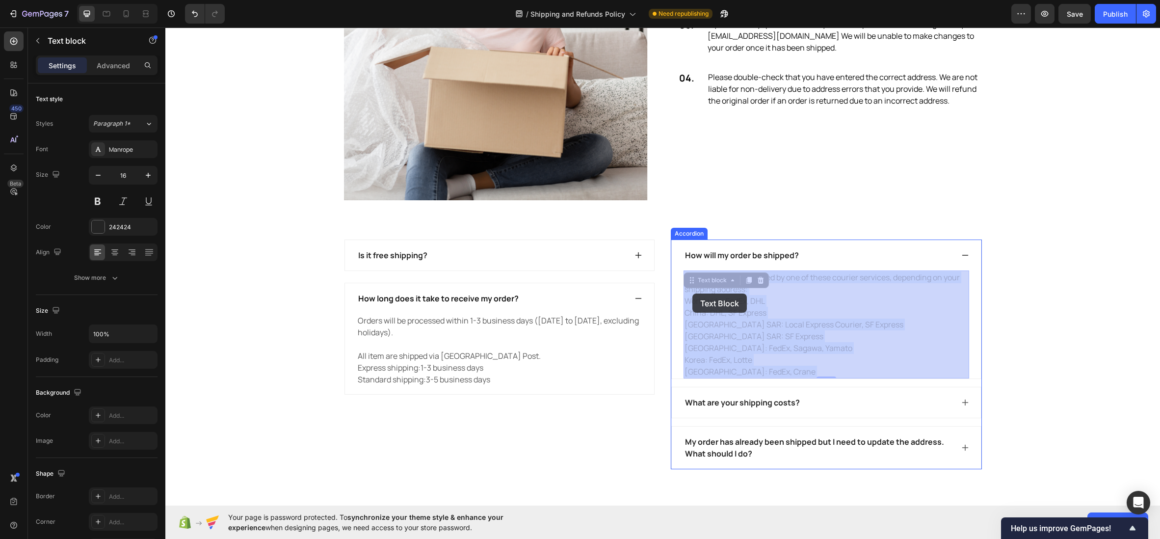
drag, startPoint x: 790, startPoint y: 375, endPoint x: 718, endPoint y: 297, distance: 105.9
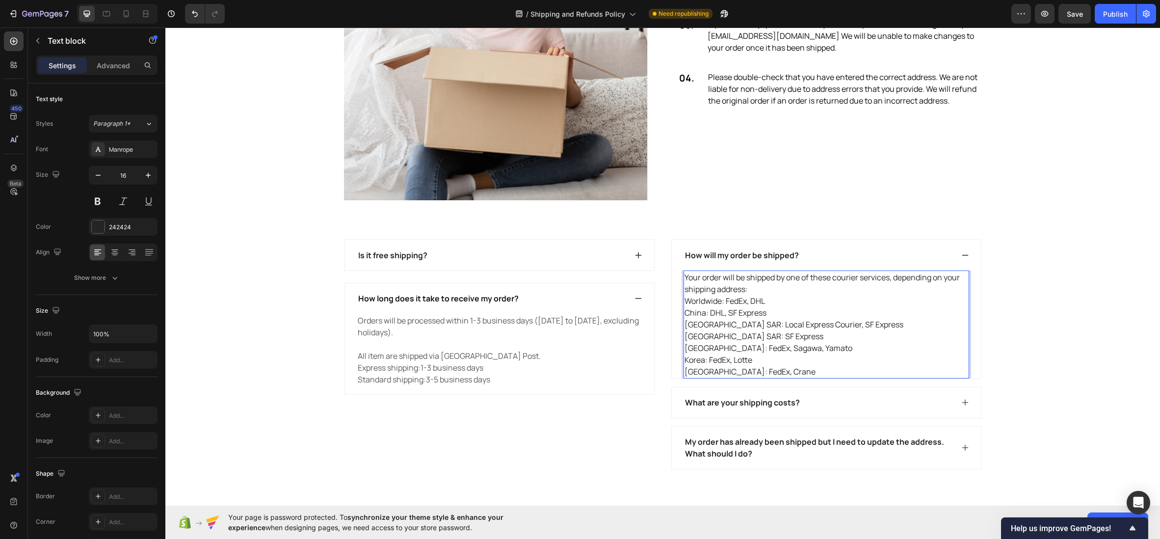
click at [782, 371] on p "Your order will be shipped by one of these courier services, depending on your …" at bounding box center [827, 324] width 284 height 106
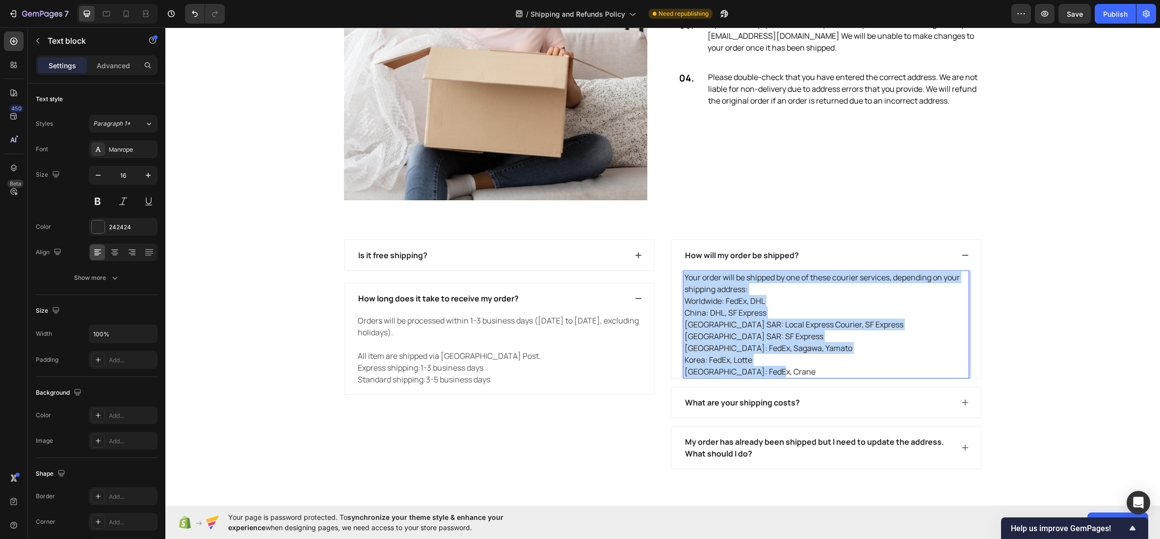
drag, startPoint x: 750, startPoint y: 348, endPoint x: 686, endPoint y: 280, distance: 93.7
click at [686, 280] on p "Your order will be shipped by one of these courier services, depending on your …" at bounding box center [827, 324] width 284 height 106
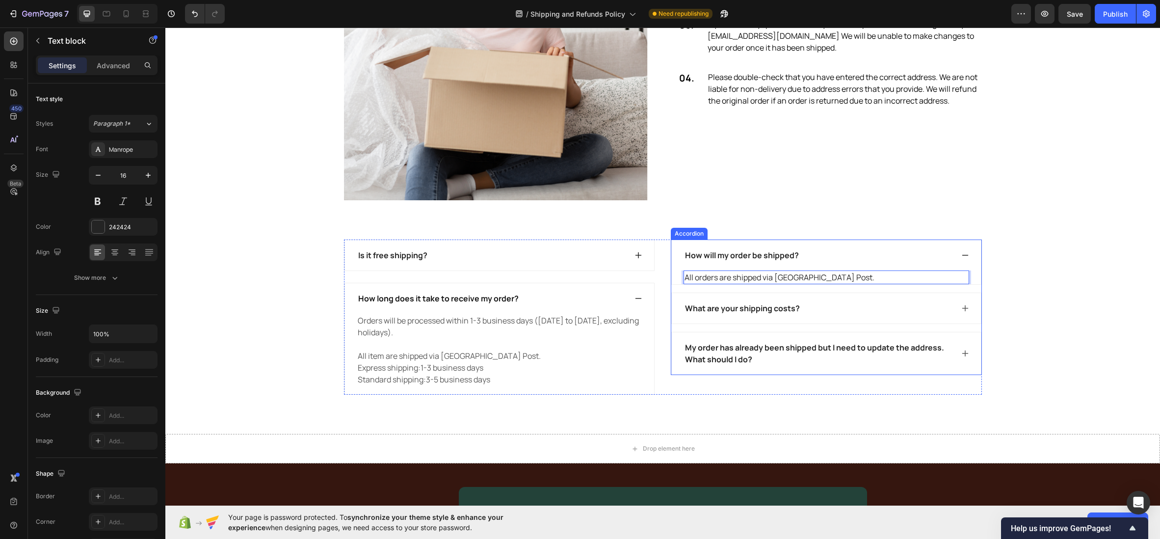
click at [727, 307] on div "What are your shipping costs?" at bounding box center [743, 308] width 118 height 15
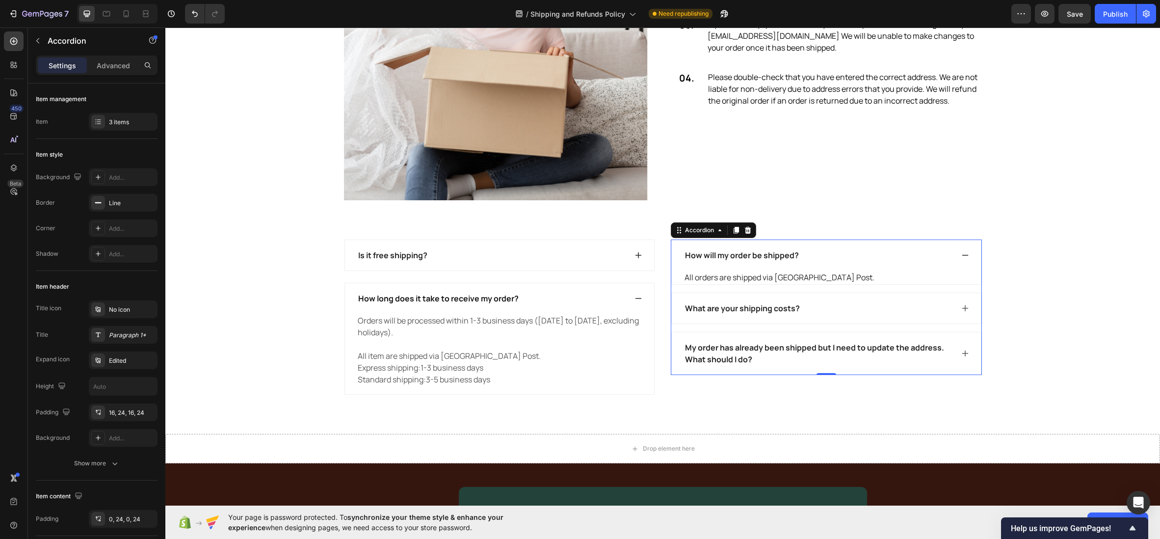
click at [963, 307] on icon at bounding box center [965, 308] width 8 height 8
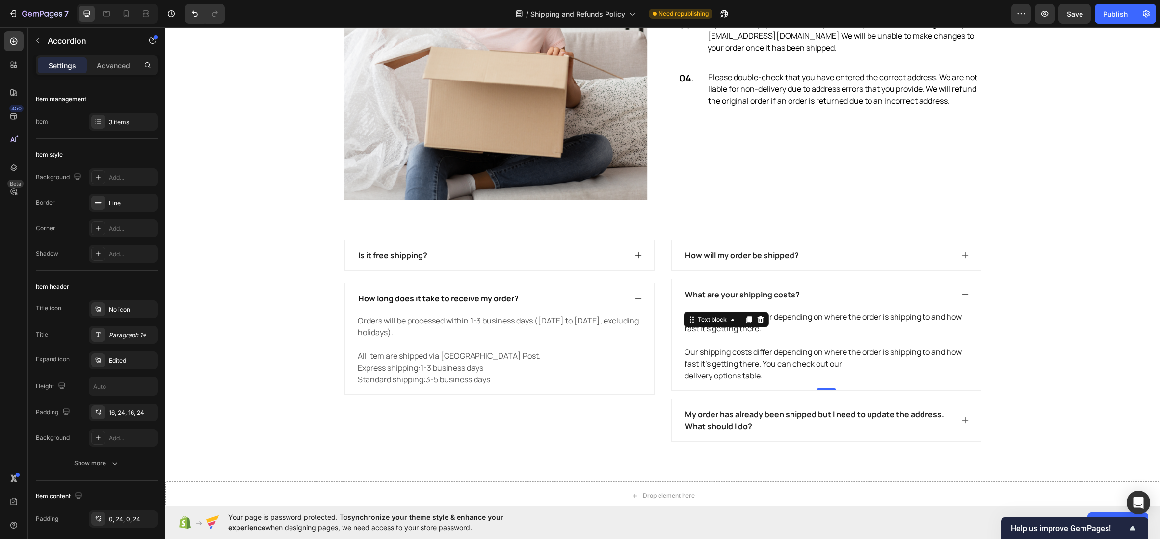
click at [820, 342] on p "Our shipping costs differ depending on where the order is shipping to and how f…" at bounding box center [827, 346] width 284 height 71
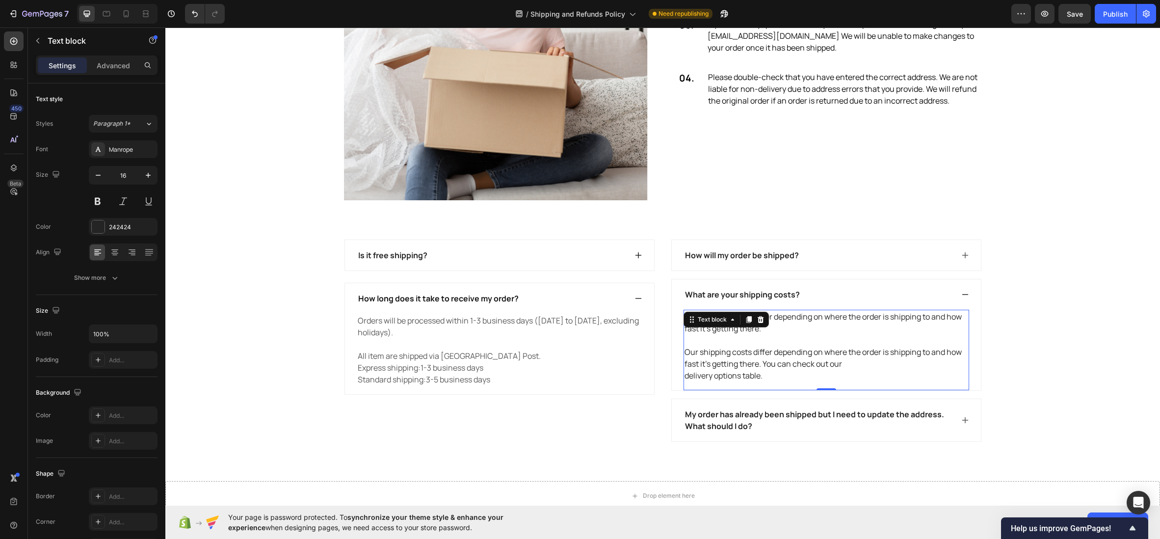
click at [787, 375] on p "Our shipping costs differ depending on where the order is shipping to and how f…" at bounding box center [827, 346] width 284 height 71
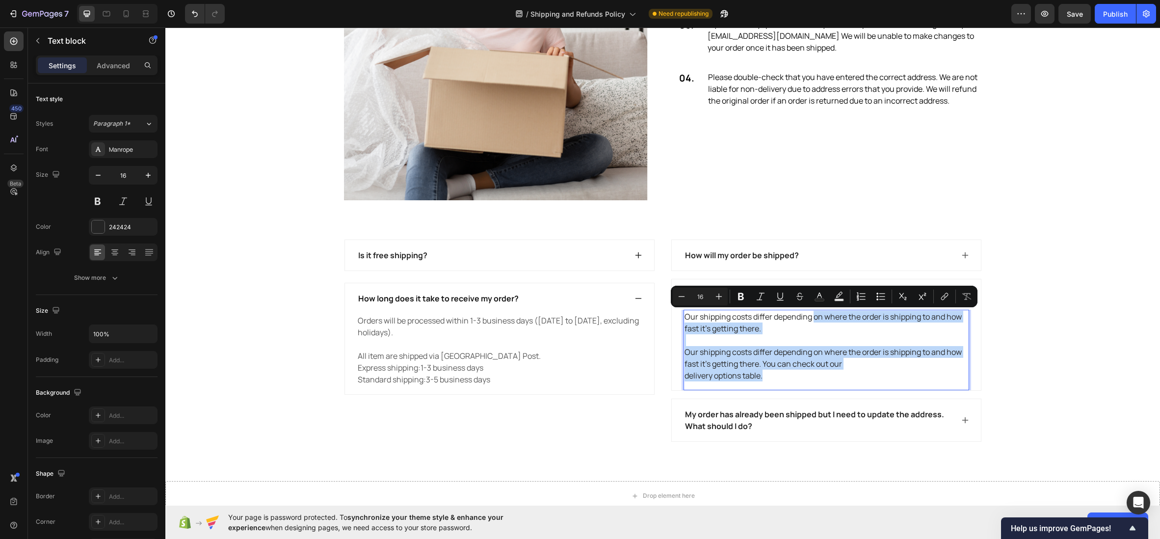
drag, startPoint x: 773, startPoint y: 374, endPoint x: 815, endPoint y: 322, distance: 66.6
click at [815, 322] on p "Our shipping costs differ depending on where the order is shipping to and how f…" at bounding box center [827, 346] width 284 height 71
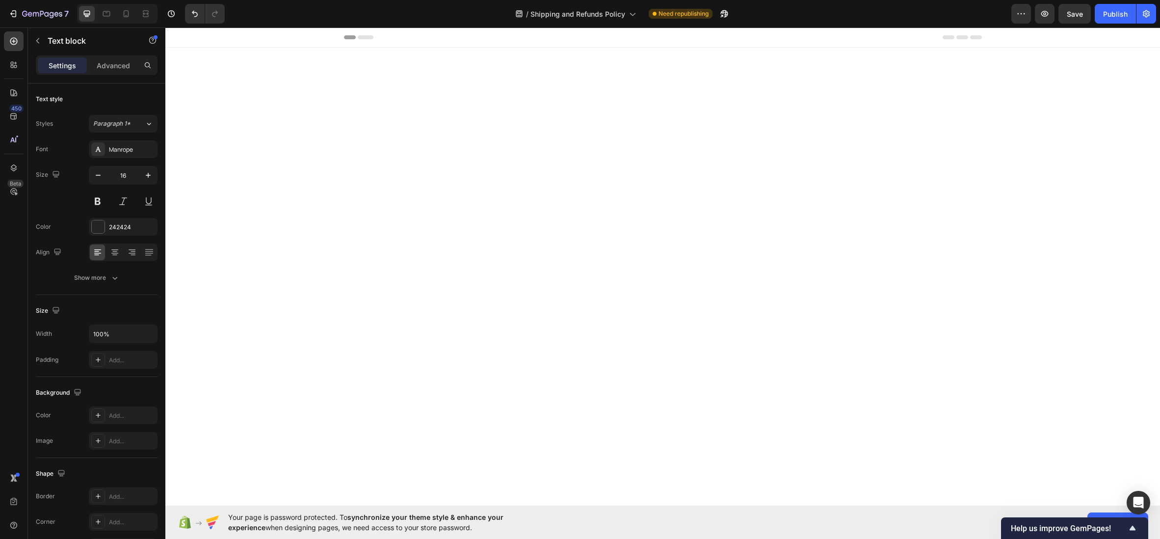
scroll to position [932, 0]
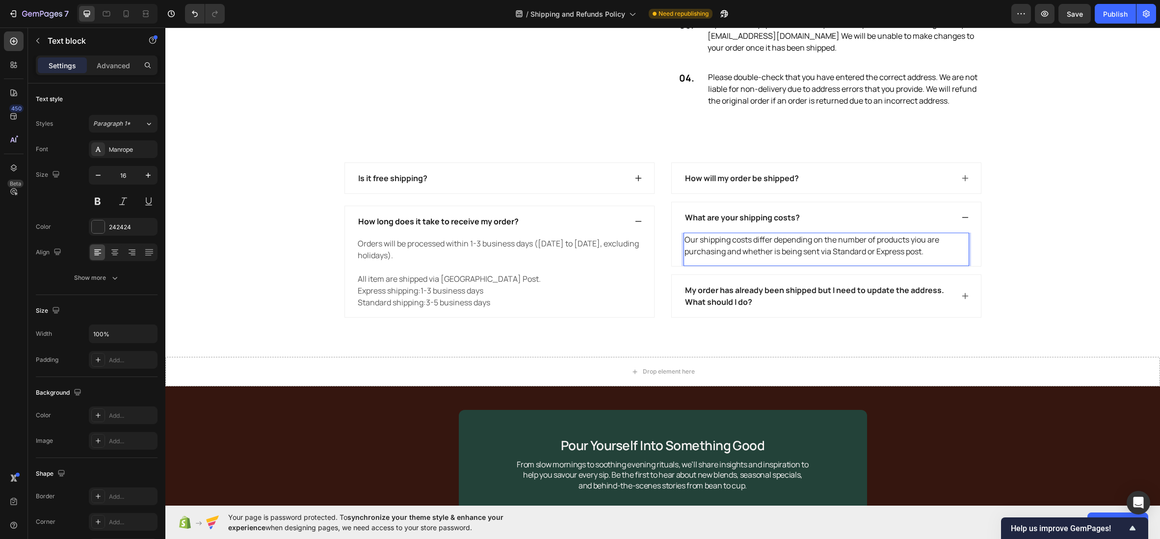
click at [916, 257] on p "Our shipping costs differ depending on the number of products yiou are purchasi…" at bounding box center [827, 246] width 284 height 24
click at [942, 257] on p "Our shipping costs differ depending on the number of products you are purchasin…" at bounding box center [827, 246] width 284 height 24
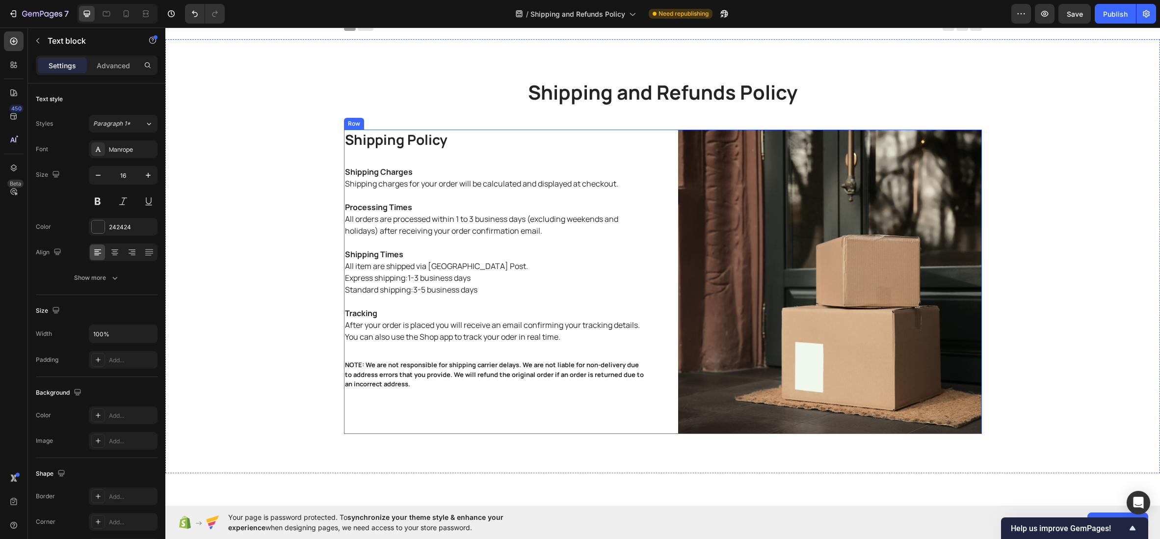
scroll to position [9, 0]
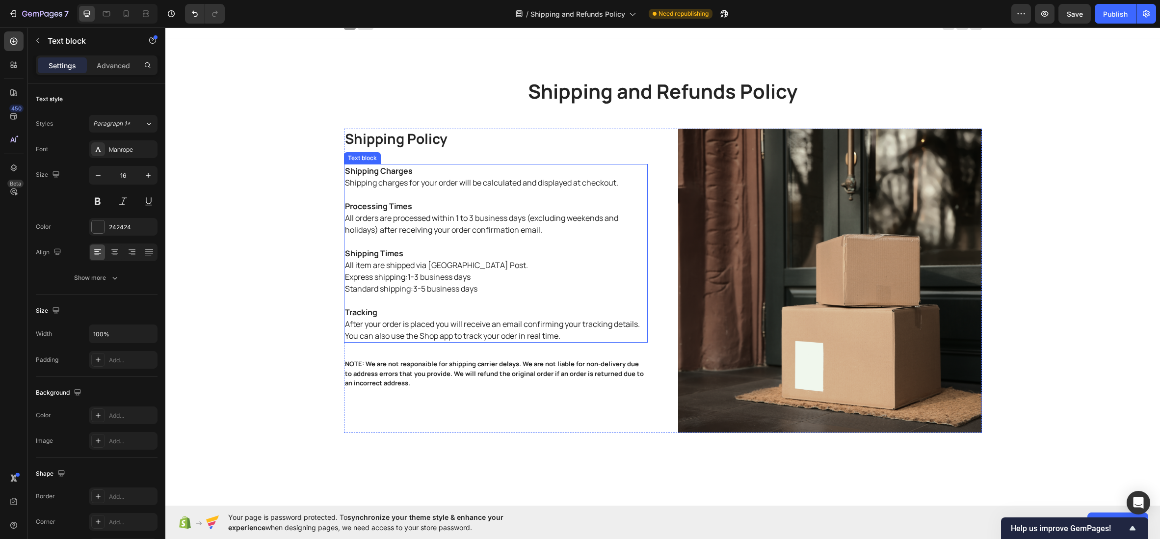
click at [472, 184] on p "Shipping charges for your order will be calculated and displayed at checkout." at bounding box center [496, 183] width 302 height 12
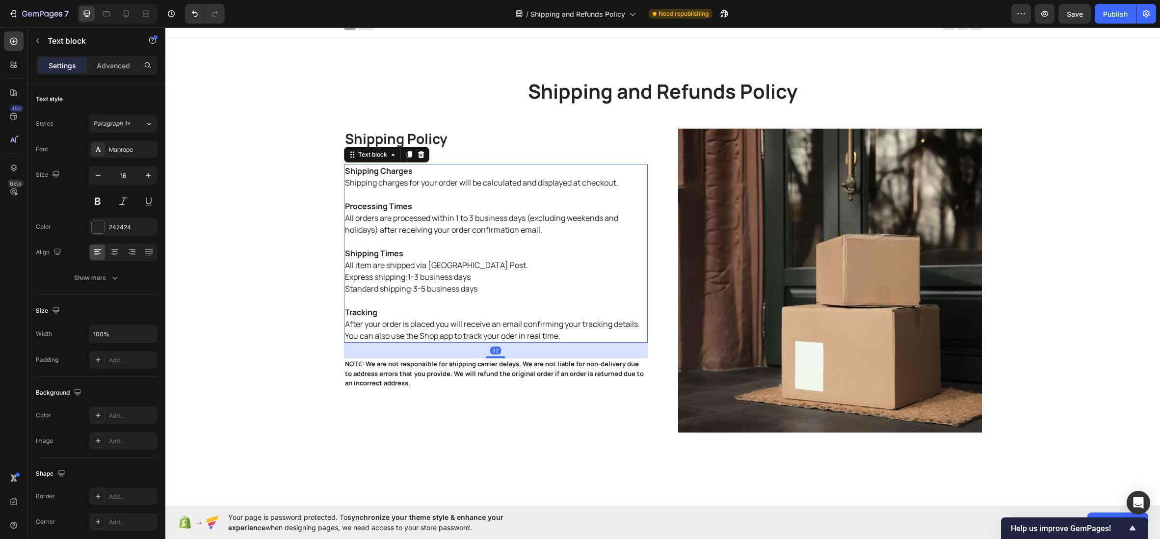
click at [472, 184] on p "Shipping charges for your order will be calculated and displayed at checkout." at bounding box center [496, 183] width 302 height 12
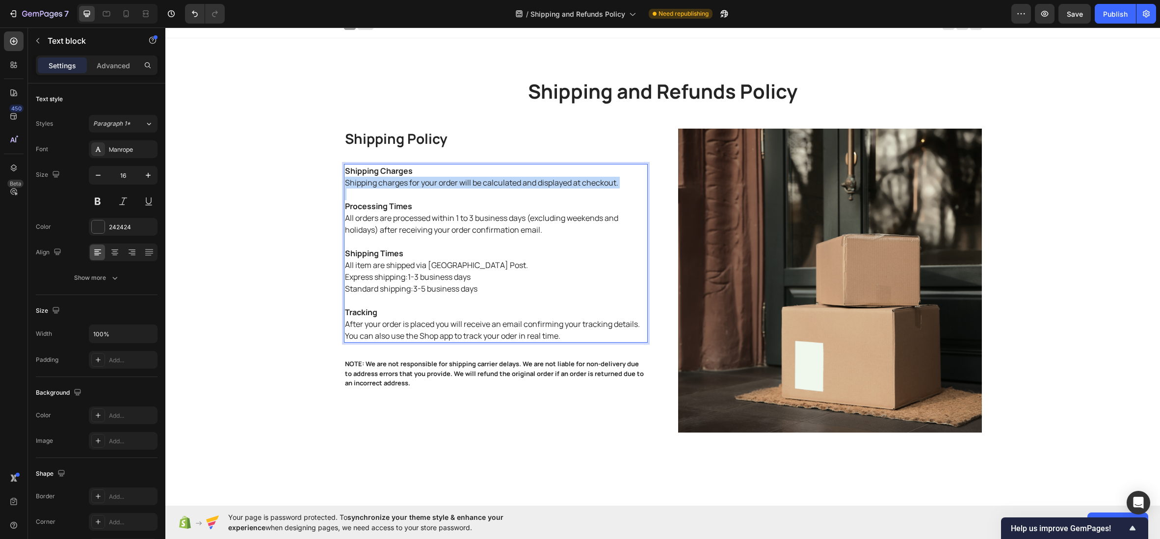
click at [472, 184] on p "Shipping charges for your order will be calculated and displayed at checkout." at bounding box center [496, 183] width 302 height 12
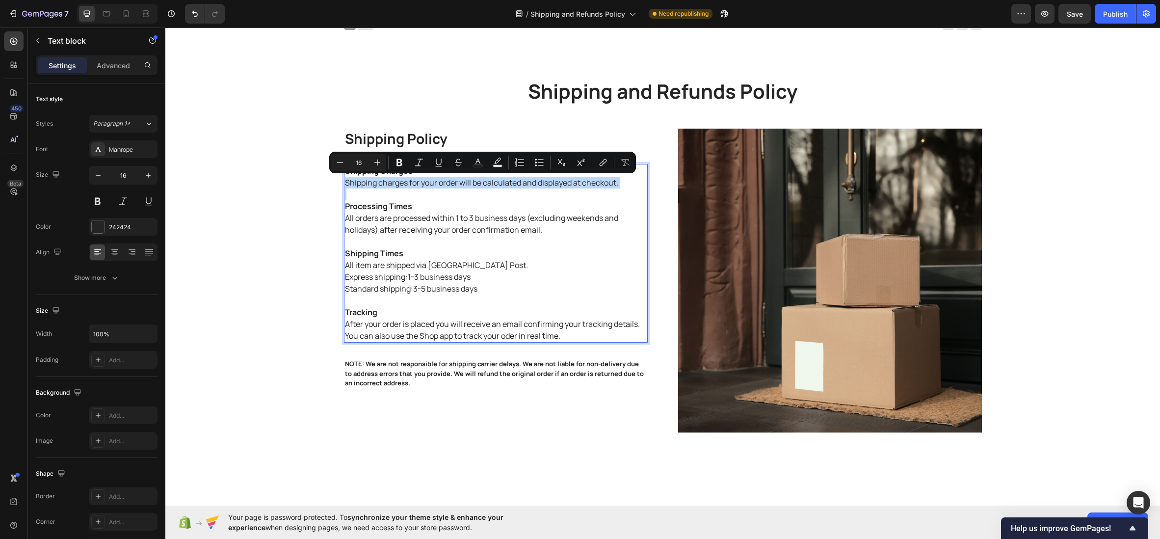
copy p "Shipping charges for your order will be calculated and displayed at checkout."
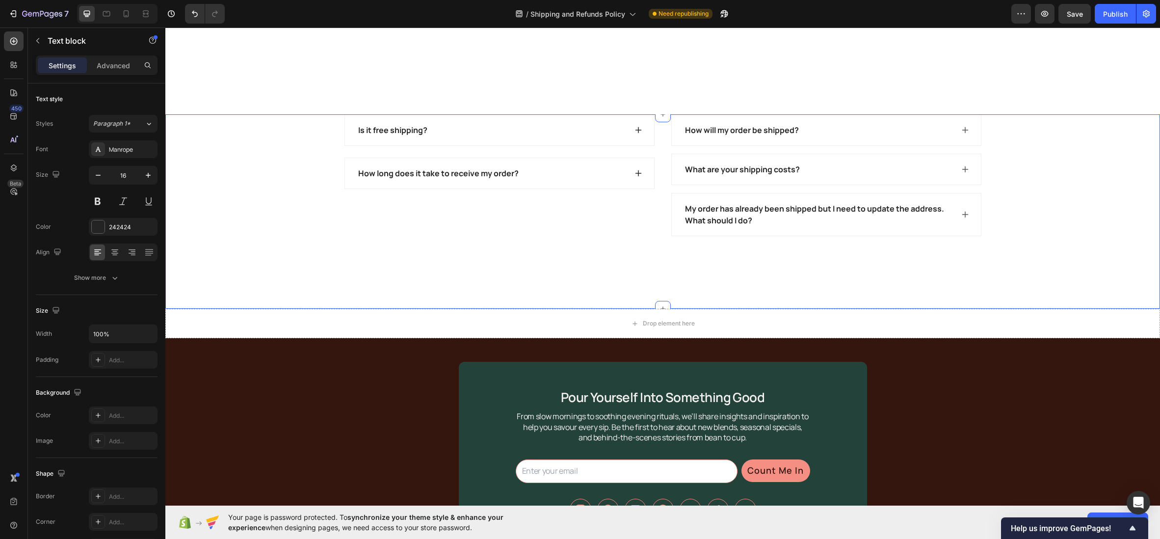
scroll to position [1064, 0]
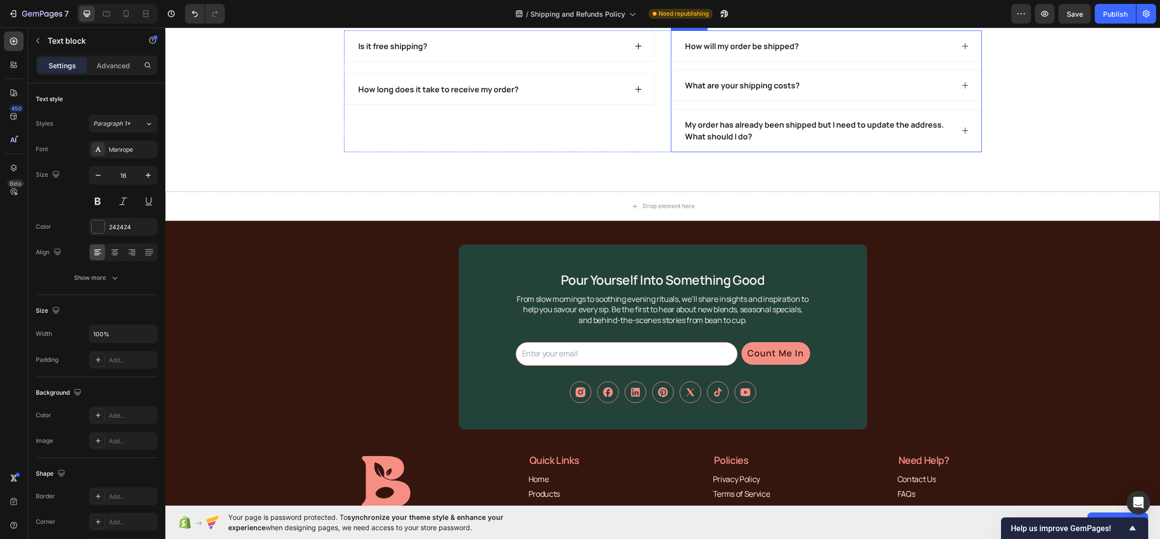
click at [970, 101] on div "What are your shipping costs?" at bounding box center [826, 85] width 309 height 30
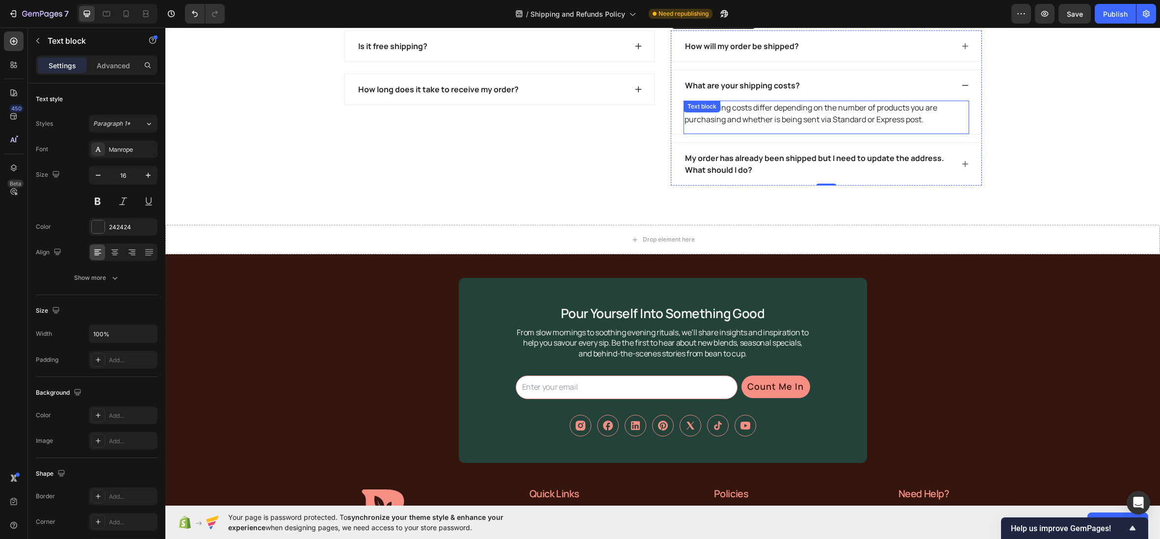
click at [931, 125] on p "Our shipping costs differ depending on the number of products you are purchasin…" at bounding box center [827, 114] width 284 height 24
click at [930, 125] on p "Our shipping costs differ depending on the number of products you are purchasin…" at bounding box center [827, 114] width 284 height 24
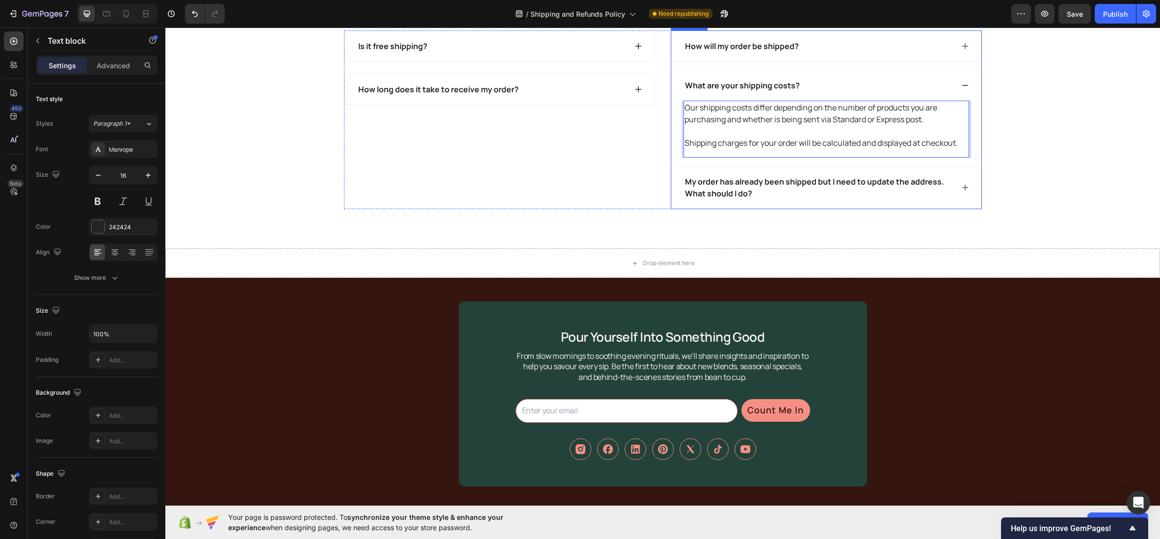
click at [964, 191] on icon at bounding box center [965, 188] width 8 height 8
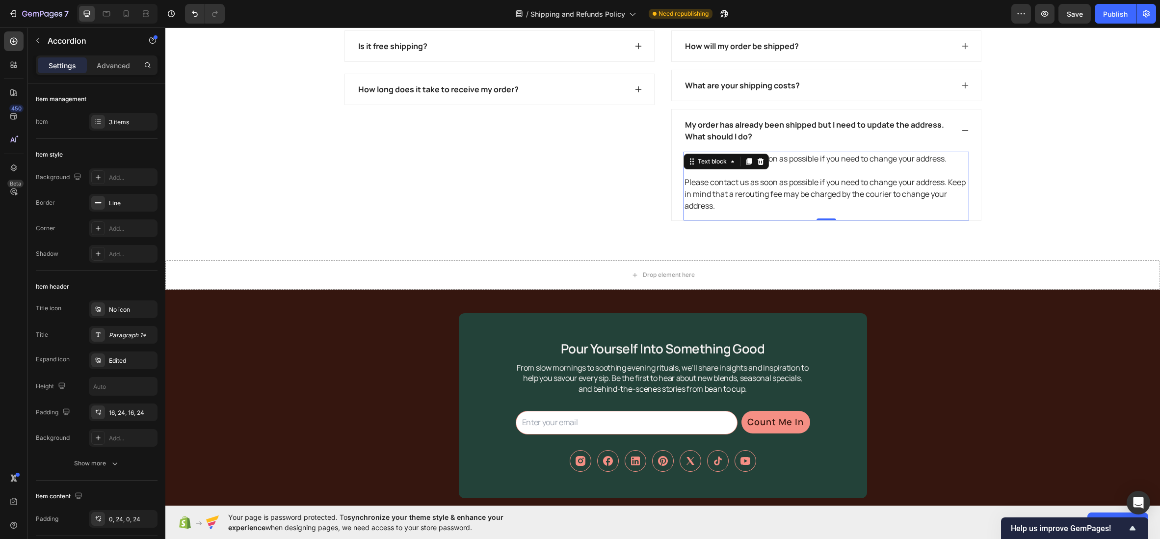
click at [837, 212] on p "Please contact us as soon as possible if you need to change your address. Pleas…" at bounding box center [827, 182] width 284 height 59
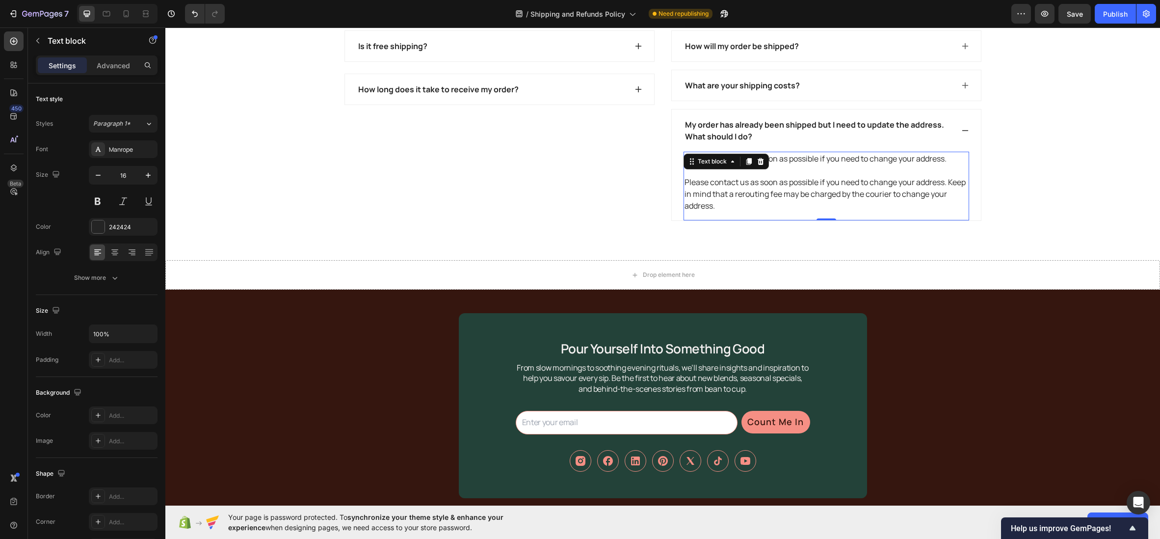
drag, startPoint x: 728, startPoint y: 268, endPoint x: 718, endPoint y: 267, distance: 10.5
click at [729, 212] on p "Please contact us as soon as possible if you need to change your address. Pleas…" at bounding box center [827, 182] width 284 height 59
click at [687, 212] on p "Please contact us as soon as possible if you need to change your address. Pleas…" at bounding box center [827, 182] width 284 height 59
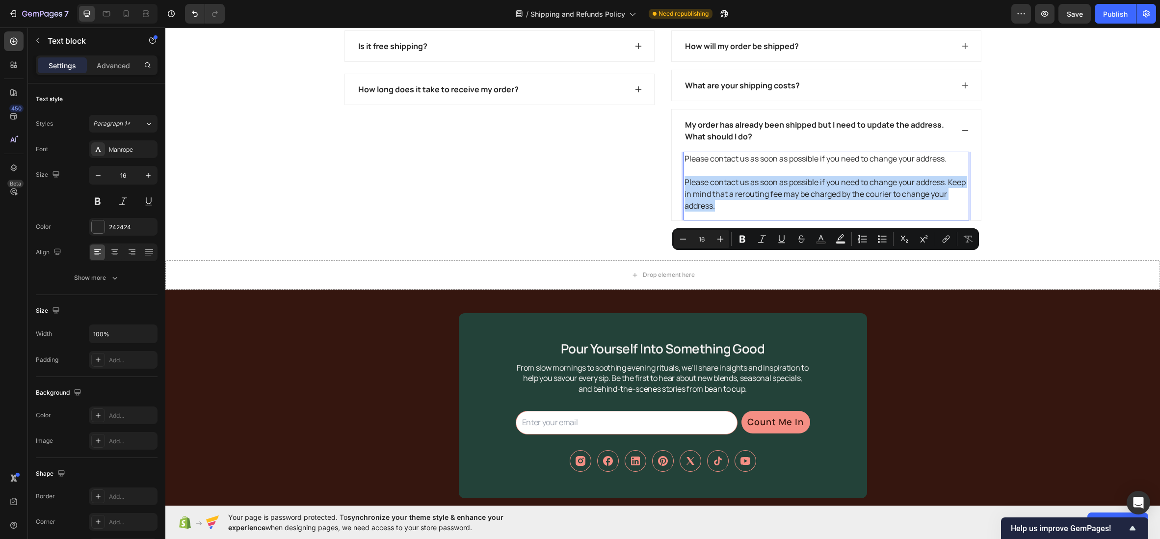
drag, startPoint x: 731, startPoint y: 286, endPoint x: 744, endPoint y: 263, distance: 25.9
click at [686, 212] on p "Please contact us as soon as possible if you need to change your address. Pleas…" at bounding box center [827, 182] width 284 height 59
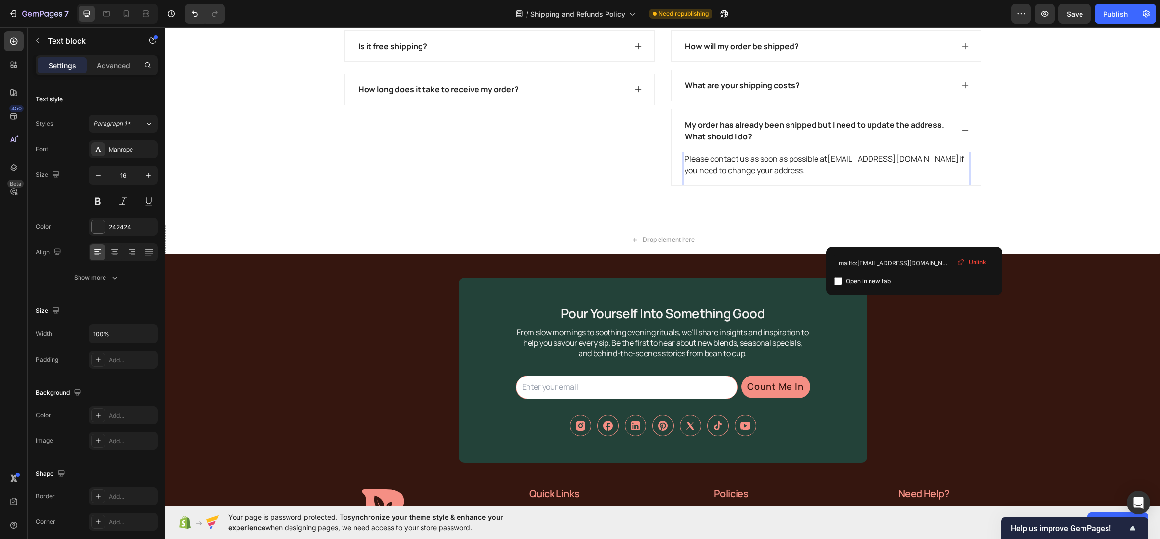
click at [867, 164] on link "info@betterbvean.com.au" at bounding box center [894, 158] width 132 height 11
click at [875, 164] on link "info@betterbvean.com.au" at bounding box center [894, 158] width 132 height 11
click at [884, 164] on link "info@betterbvean.com.au" at bounding box center [894, 158] width 132 height 11
click at [942, 261] on span "Unlink" at bounding box center [943, 262] width 18 height 9
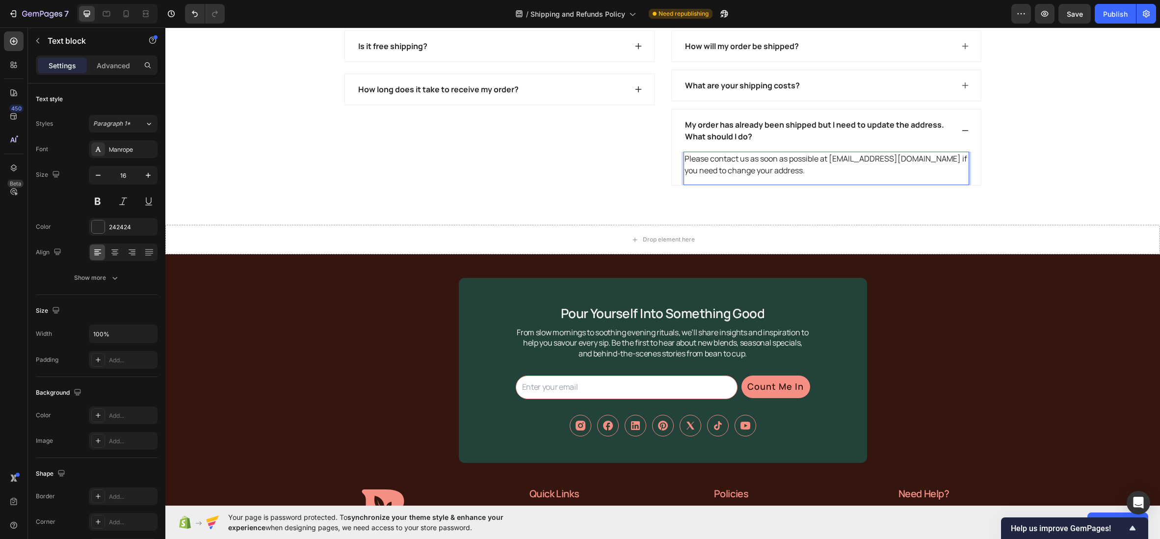
click at [820, 176] on p "Please contact us as soon as possible at info@betterbean.com.au if you need to …" at bounding box center [827, 165] width 284 height 24
click at [1077, 13] on span "Save" at bounding box center [1075, 14] width 16 height 8
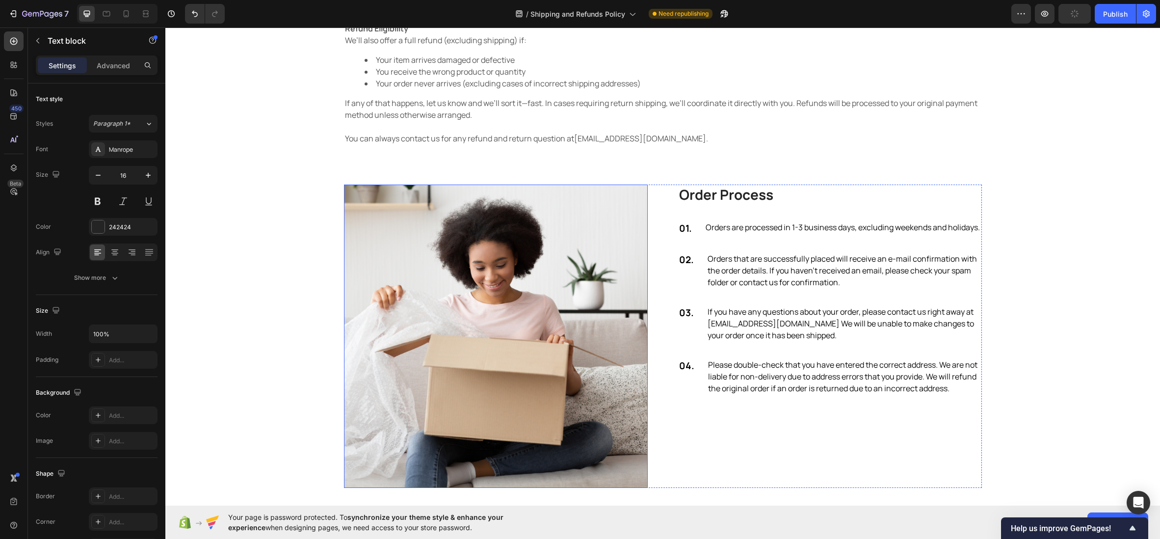
scroll to position [646, 0]
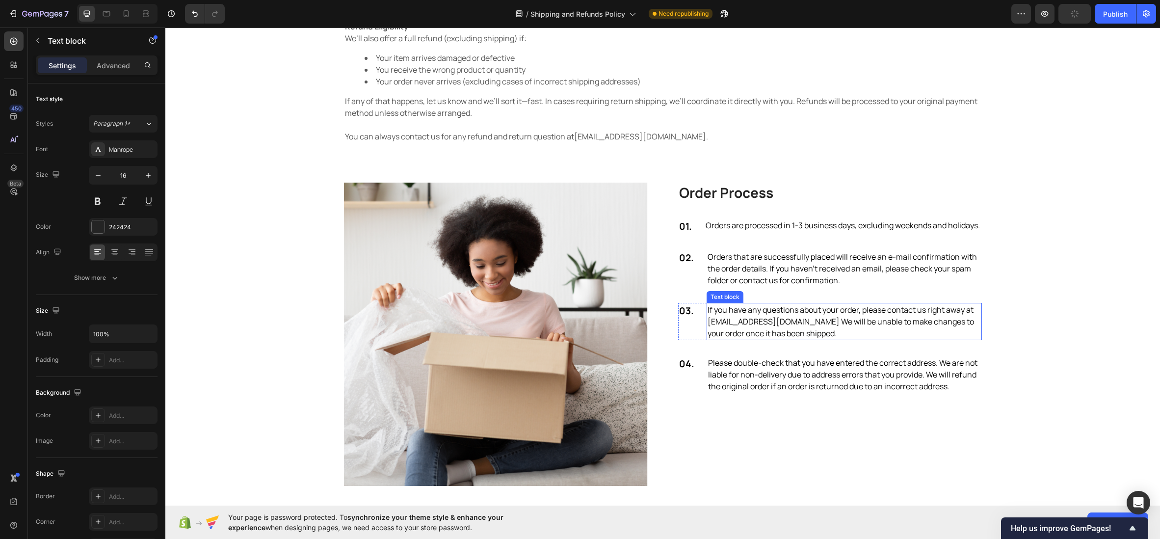
click at [807, 331] on p "If you have any questions about your order, please contact us right away at inf…" at bounding box center [844, 321] width 273 height 35
click at [796, 332] on p "If you have any questions about your order, please contact us right away at inf…" at bounding box center [844, 321] width 273 height 35
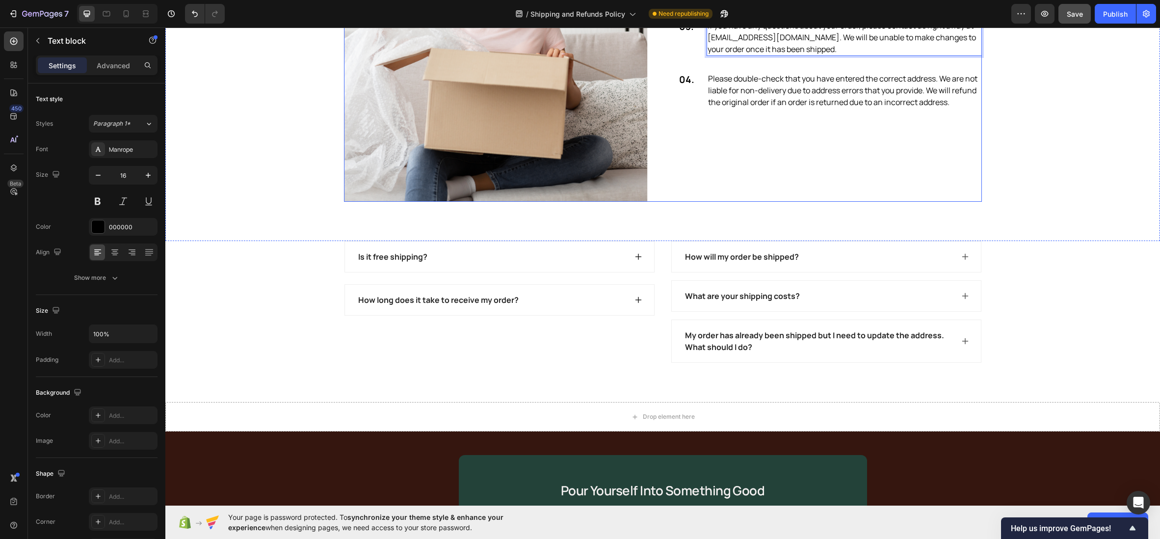
scroll to position [931, 0]
click at [966, 339] on icon at bounding box center [965, 341] width 8 height 8
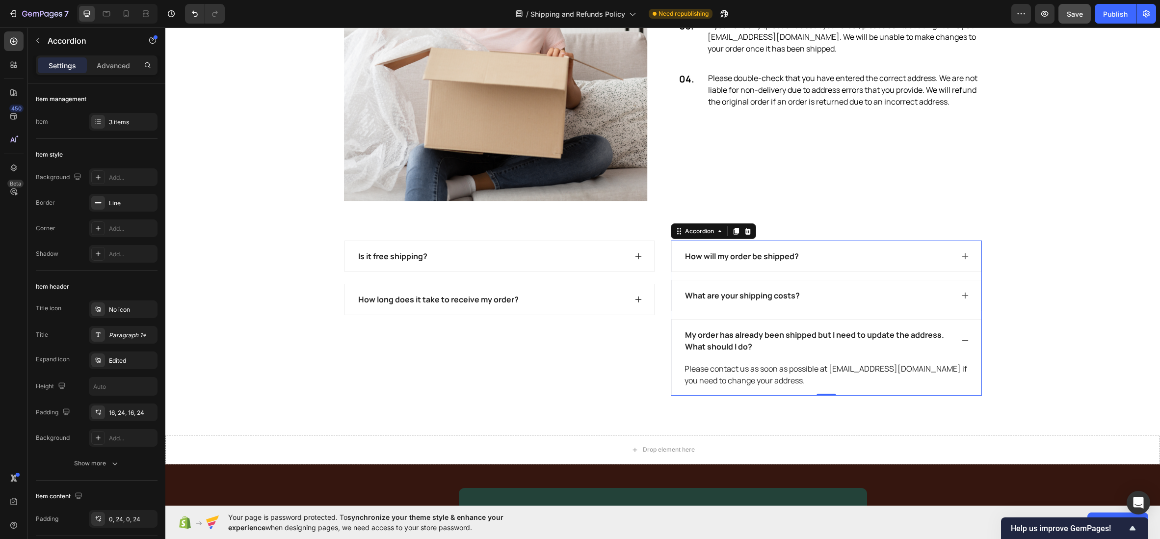
click at [966, 339] on icon at bounding box center [965, 341] width 8 height 8
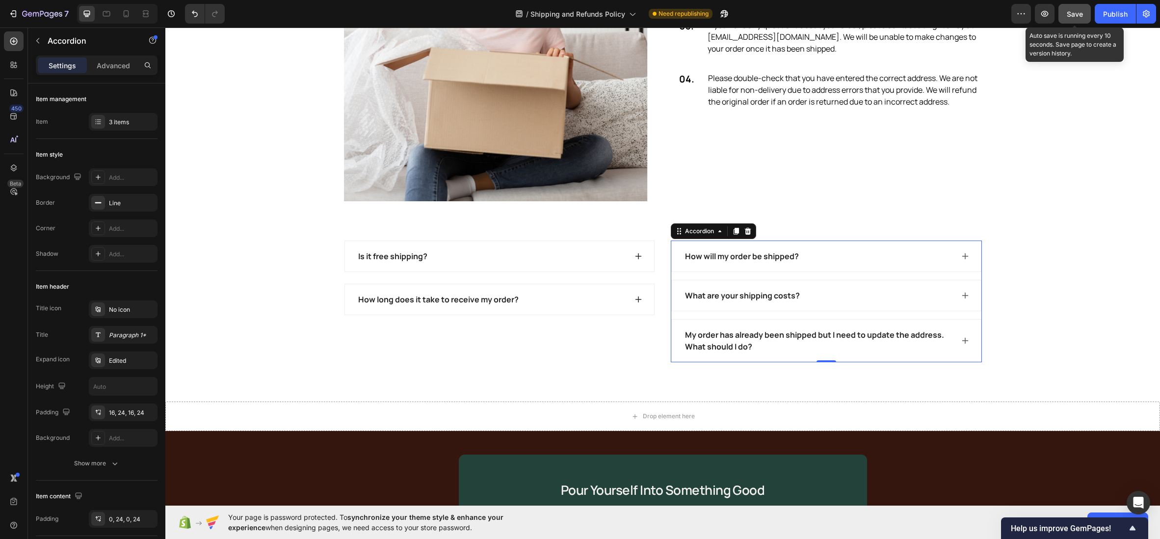
drag, startPoint x: 1081, startPoint y: 8, endPoint x: 1068, endPoint y: 19, distance: 16.3
click at [1081, 9] on div "Save" at bounding box center [1075, 14] width 16 height 10
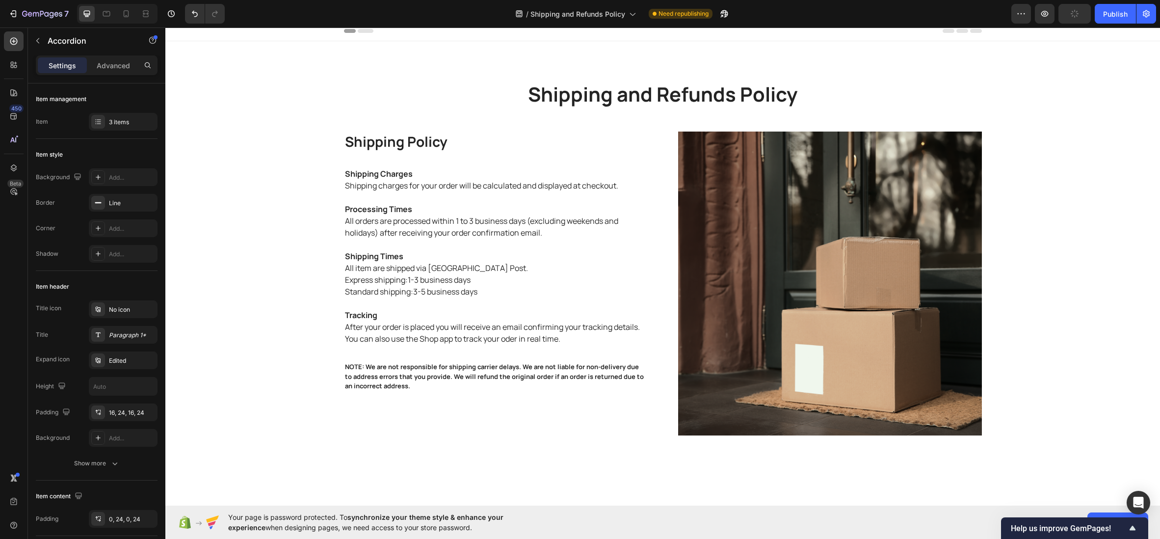
scroll to position [0, 0]
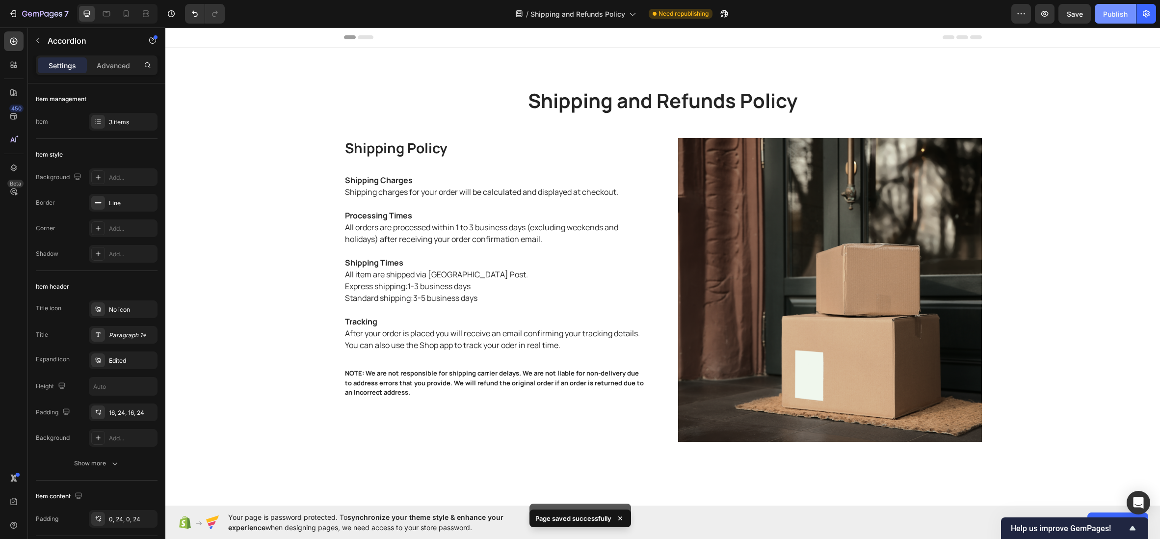
click at [1112, 16] on div "Publish" at bounding box center [1115, 14] width 25 height 10
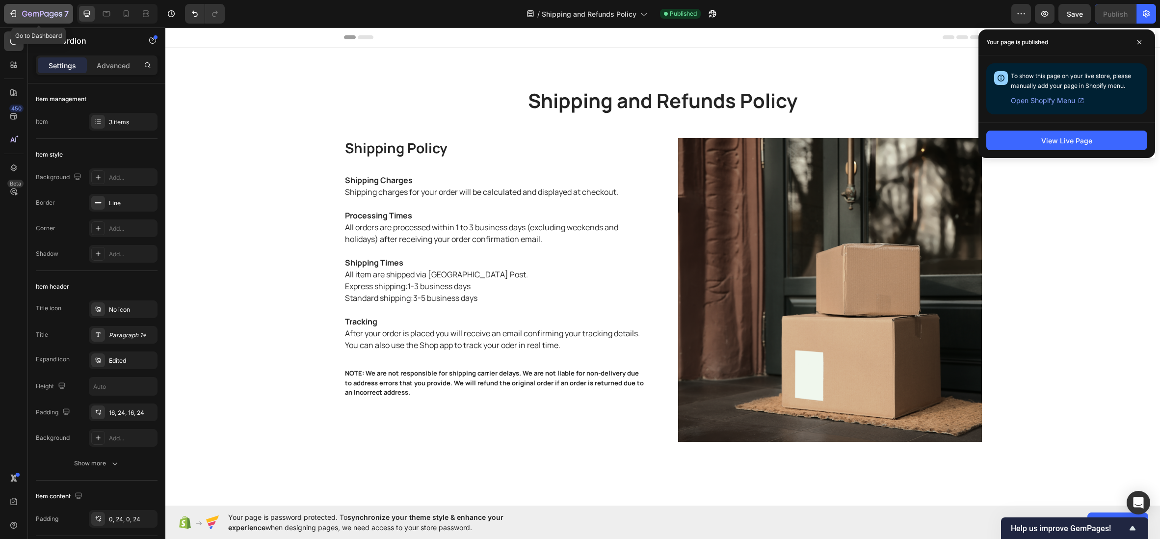
click at [14, 12] on icon "button" at bounding box center [13, 14] width 10 height 10
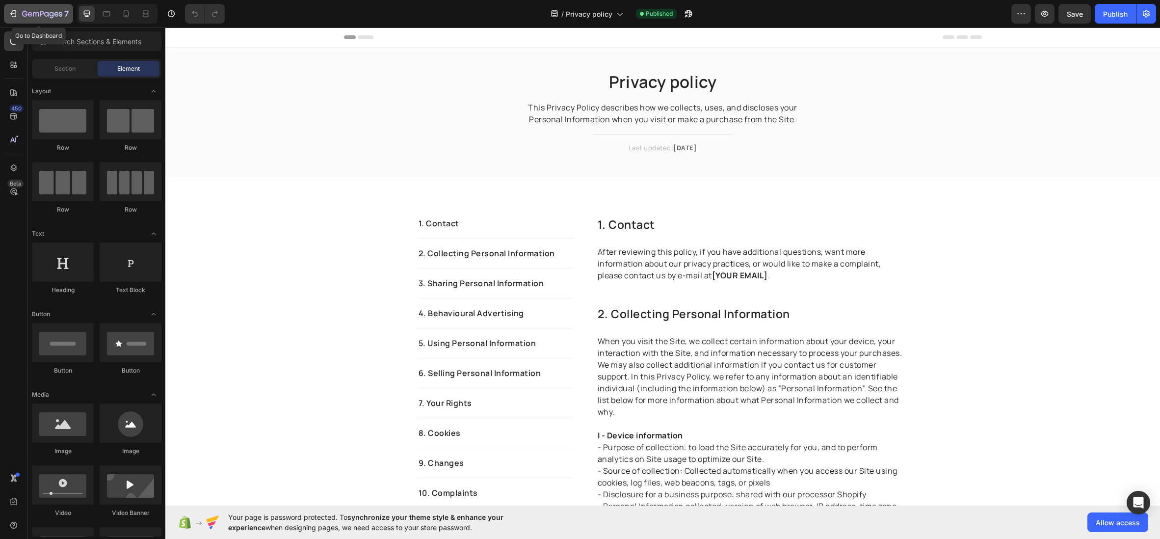
click at [12, 13] on icon "button" at bounding box center [13, 14] width 10 height 10
